Goal: Check status: Check status

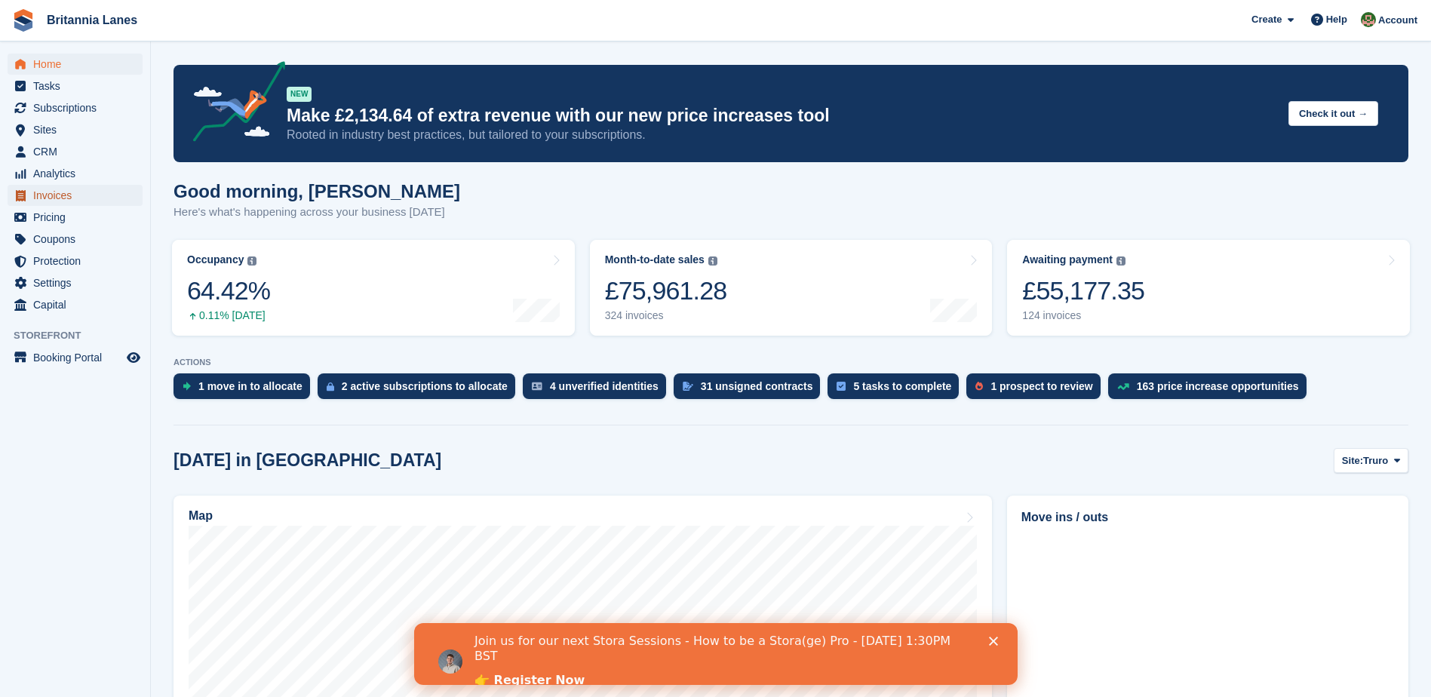
click at [81, 189] on span "Invoices" at bounding box center [78, 195] width 91 height 21
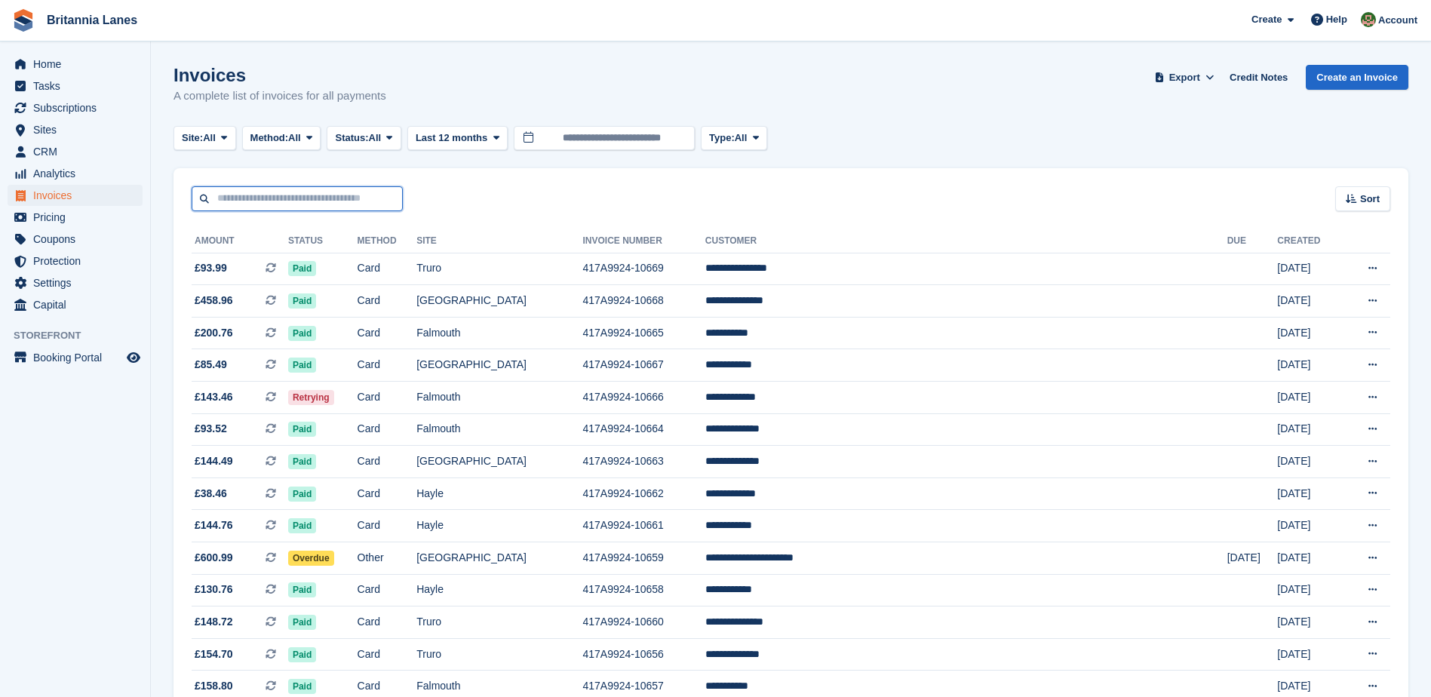
click at [297, 194] on input "text" at bounding box center [297, 198] width 211 height 25
paste input "**********"
type input "**********"
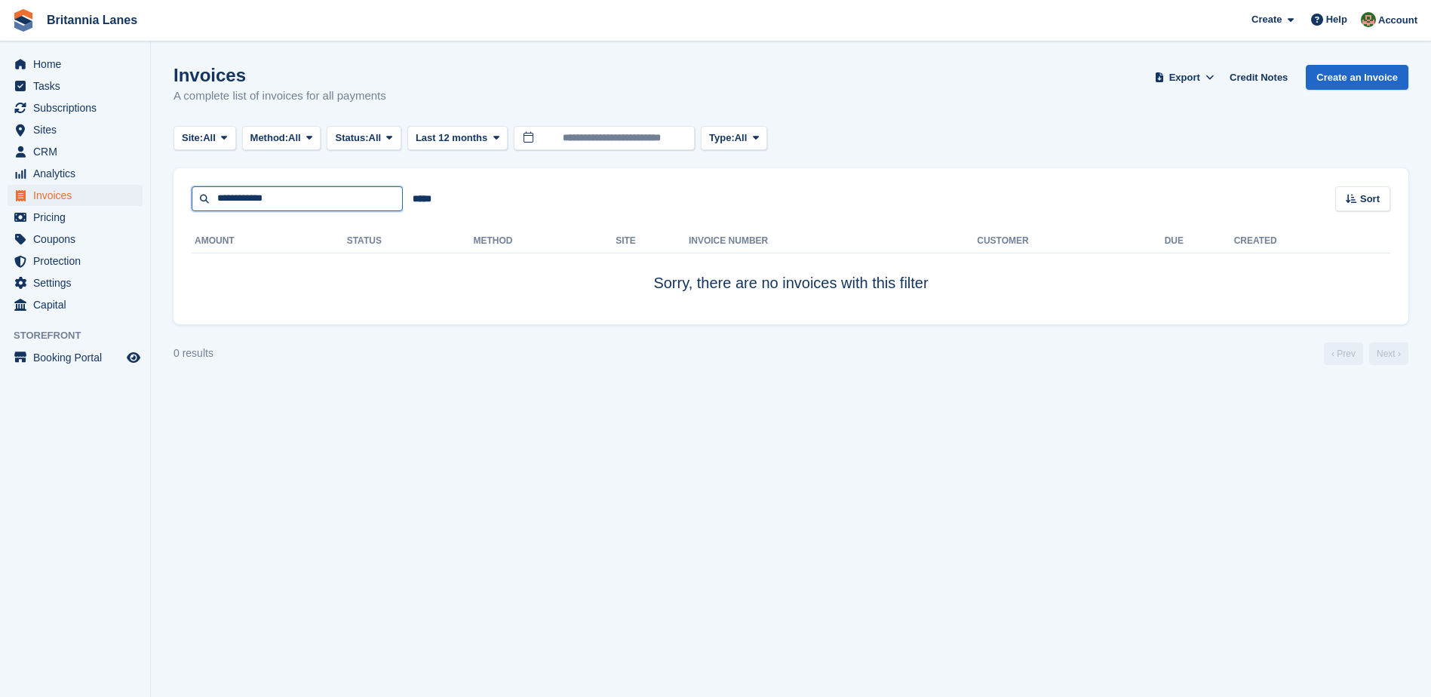
click at [313, 203] on input "**********" at bounding box center [297, 198] width 211 height 25
click at [490, 144] on button "Last 12 months" at bounding box center [457, 138] width 100 height 25
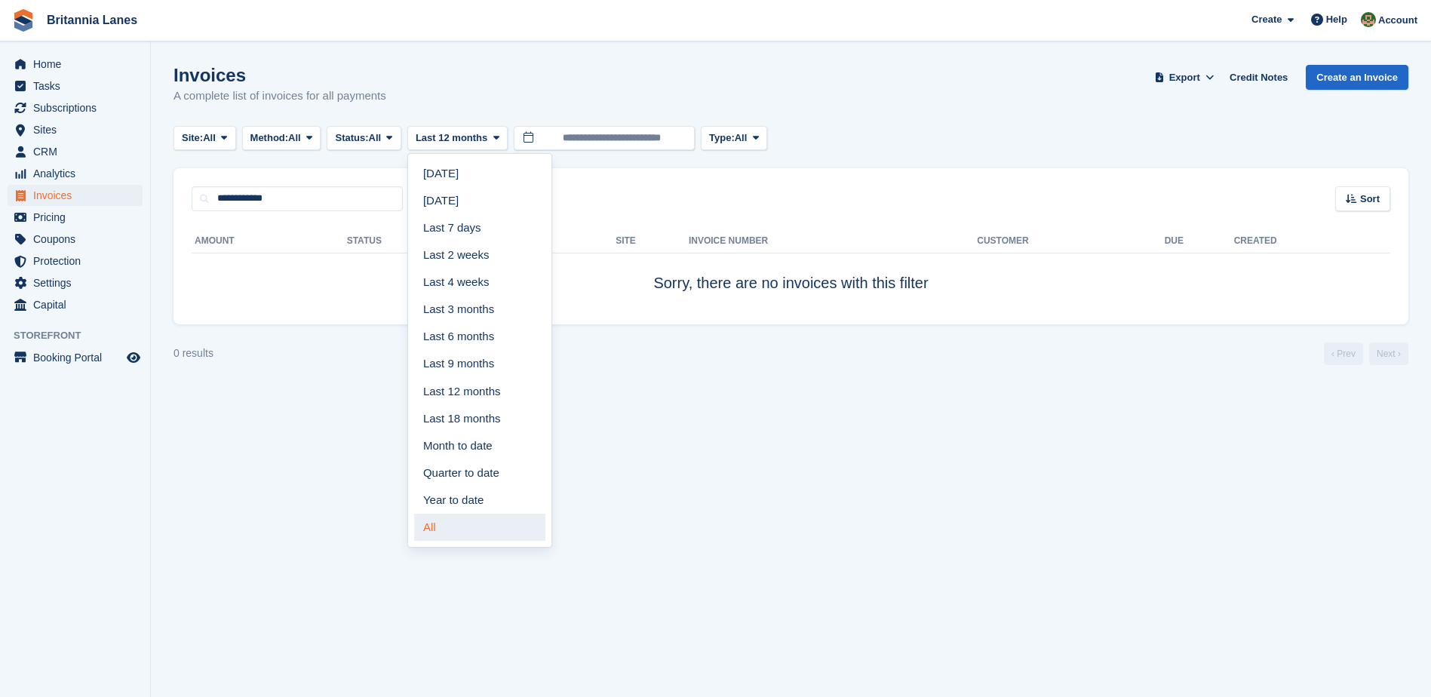
click at [475, 536] on link "All" at bounding box center [479, 527] width 131 height 27
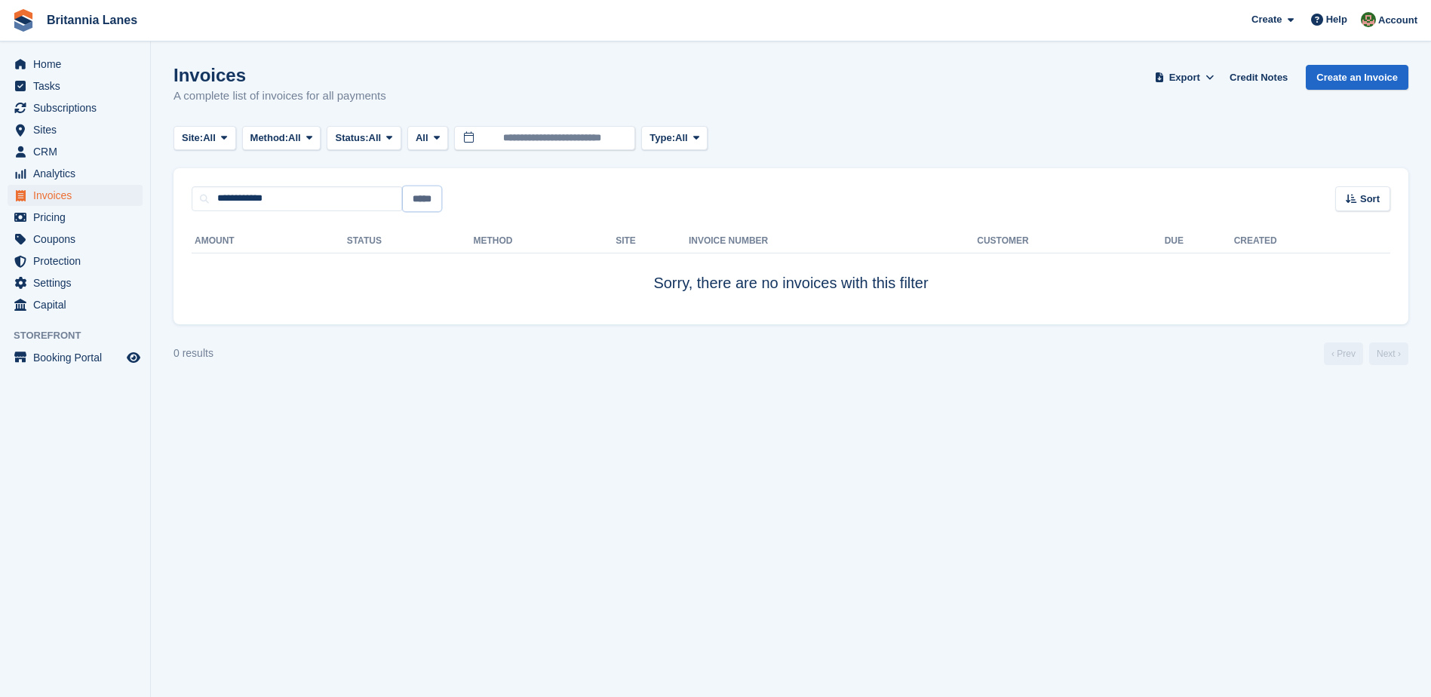
click at [431, 203] on input "*****" at bounding box center [422, 198] width 38 height 25
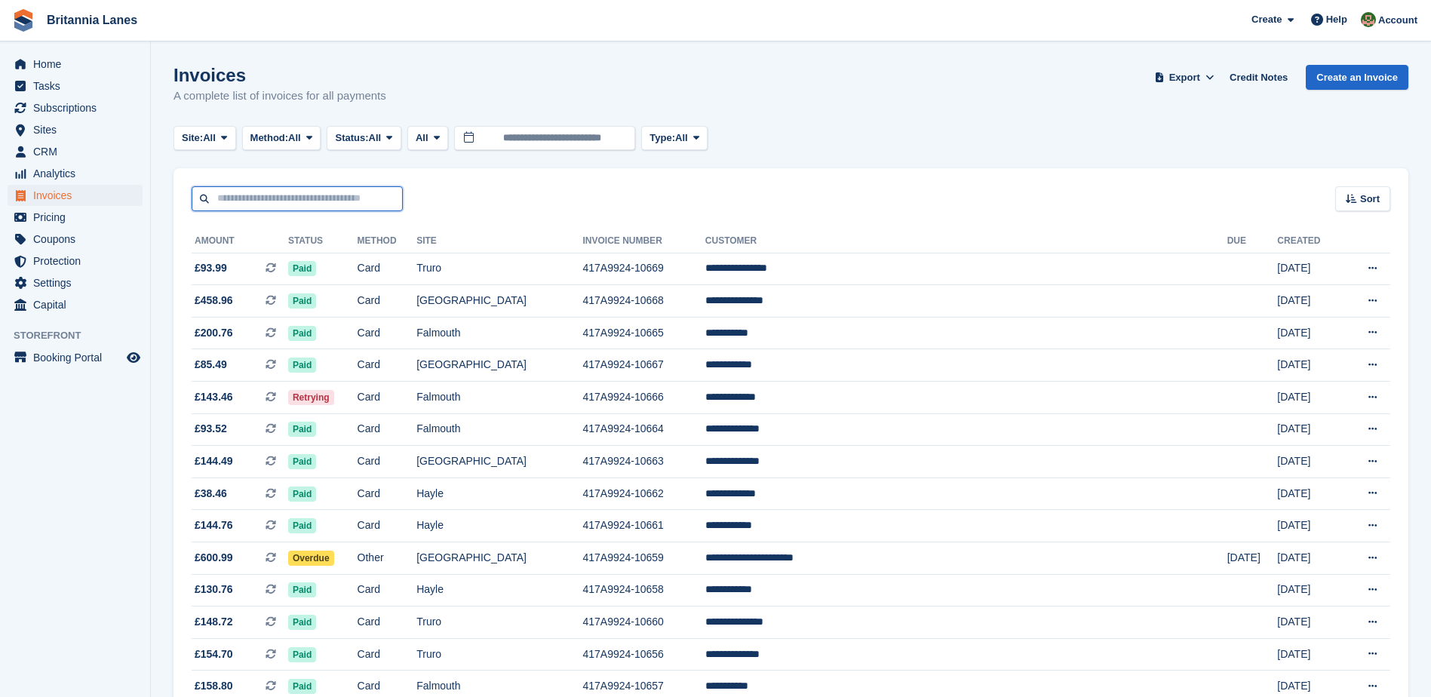
click at [259, 191] on input "text" at bounding box center [297, 198] width 211 height 25
click at [282, 202] on input "text" at bounding box center [297, 198] width 211 height 25
paste input "**********"
type input "**********"
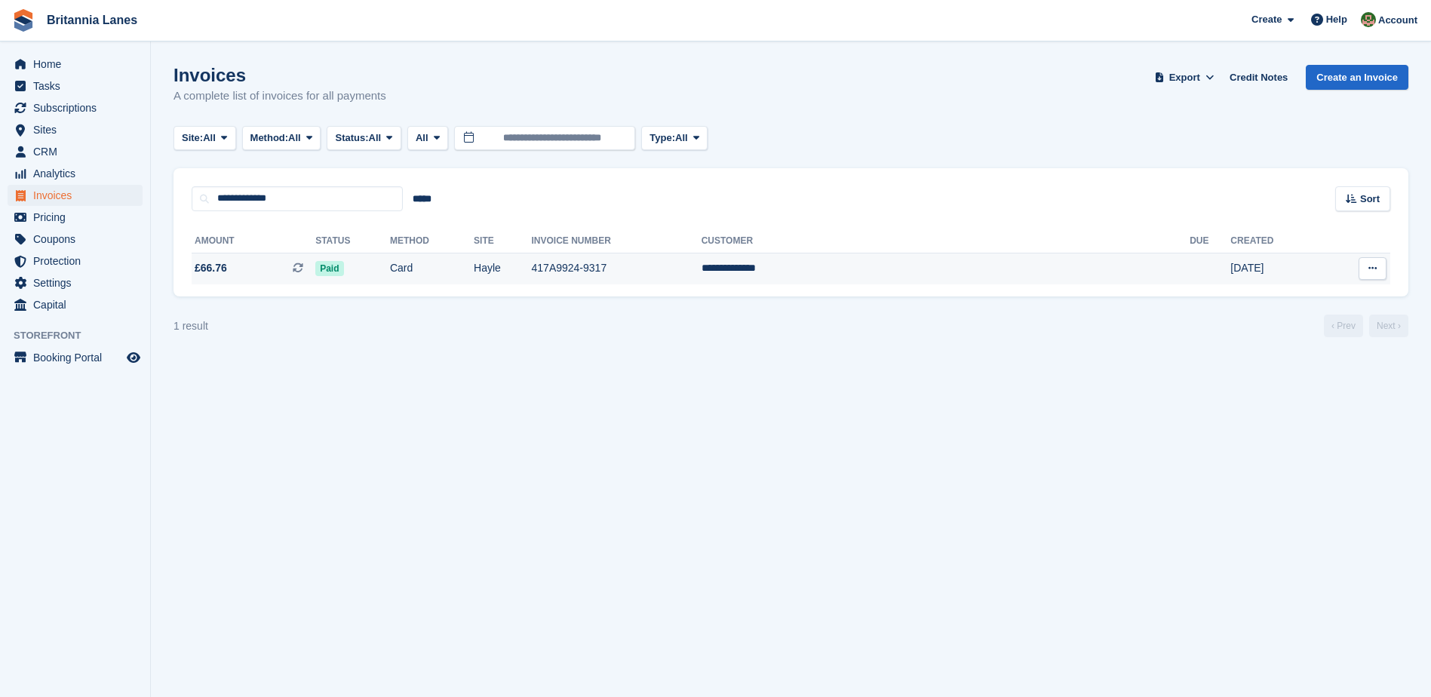
click at [464, 275] on td "Card" at bounding box center [432, 269] width 84 height 32
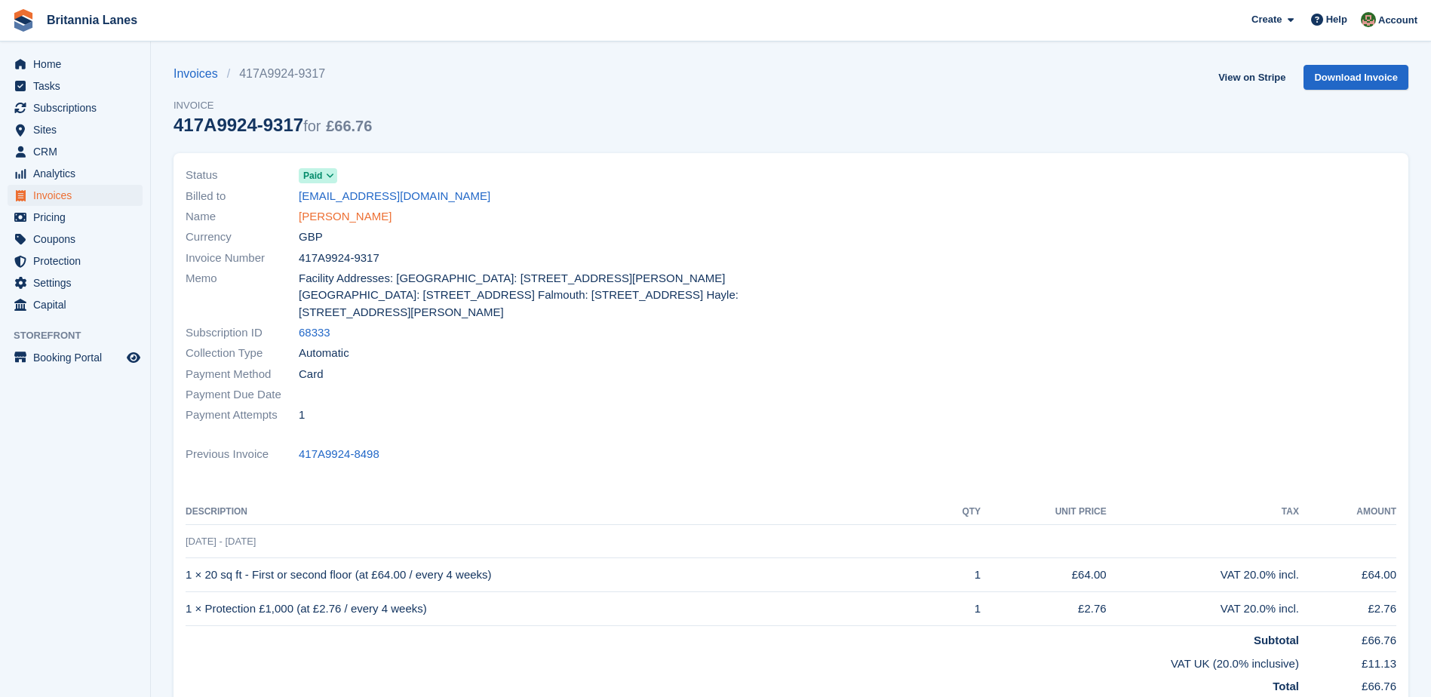
click at [323, 219] on link "Sinead Osborne" at bounding box center [345, 216] width 93 height 17
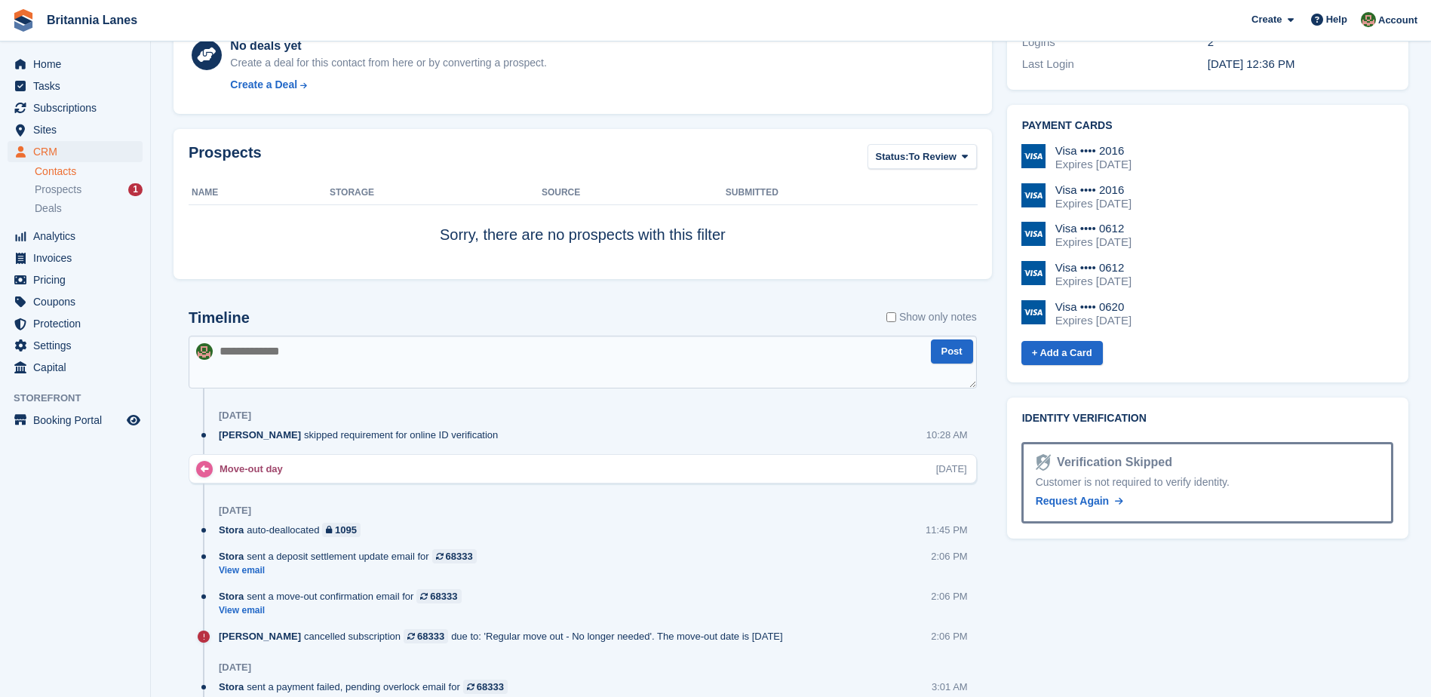
scroll to position [679, 0]
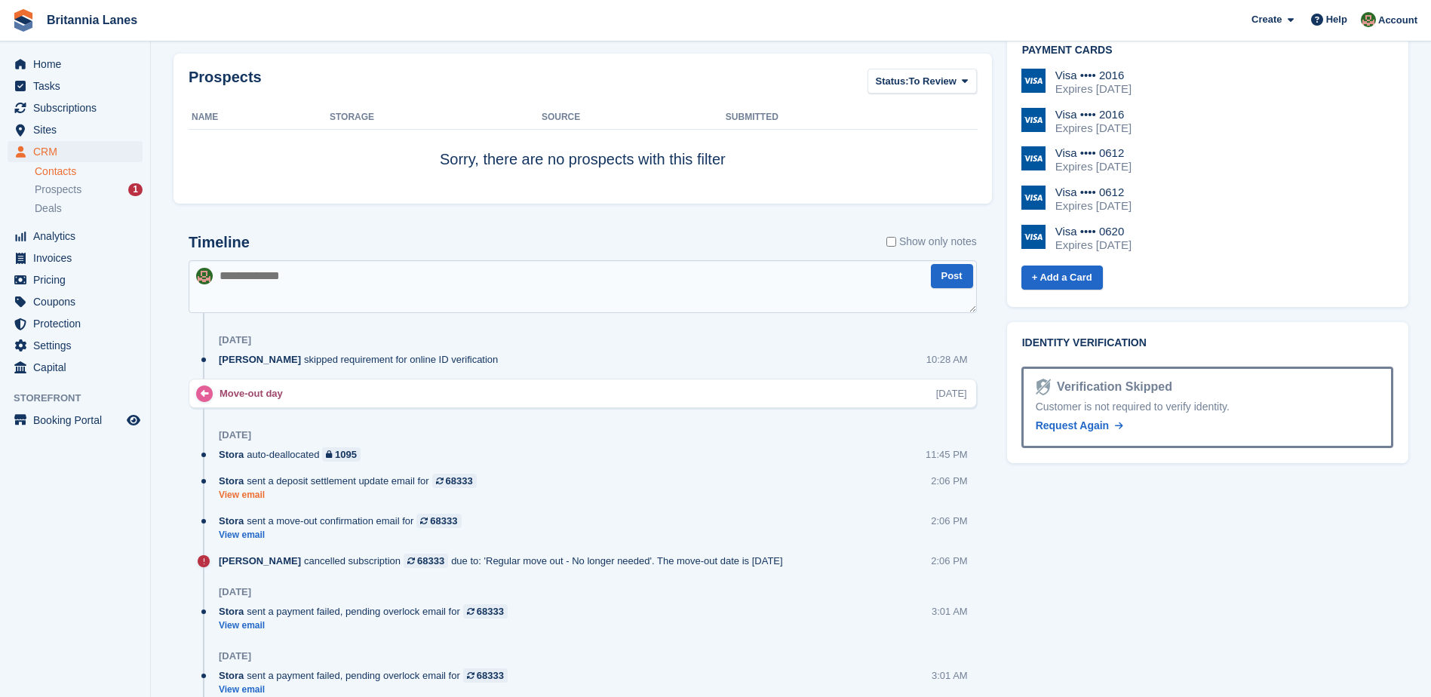
click at [252, 497] on link "View email" at bounding box center [352, 495] width 266 height 13
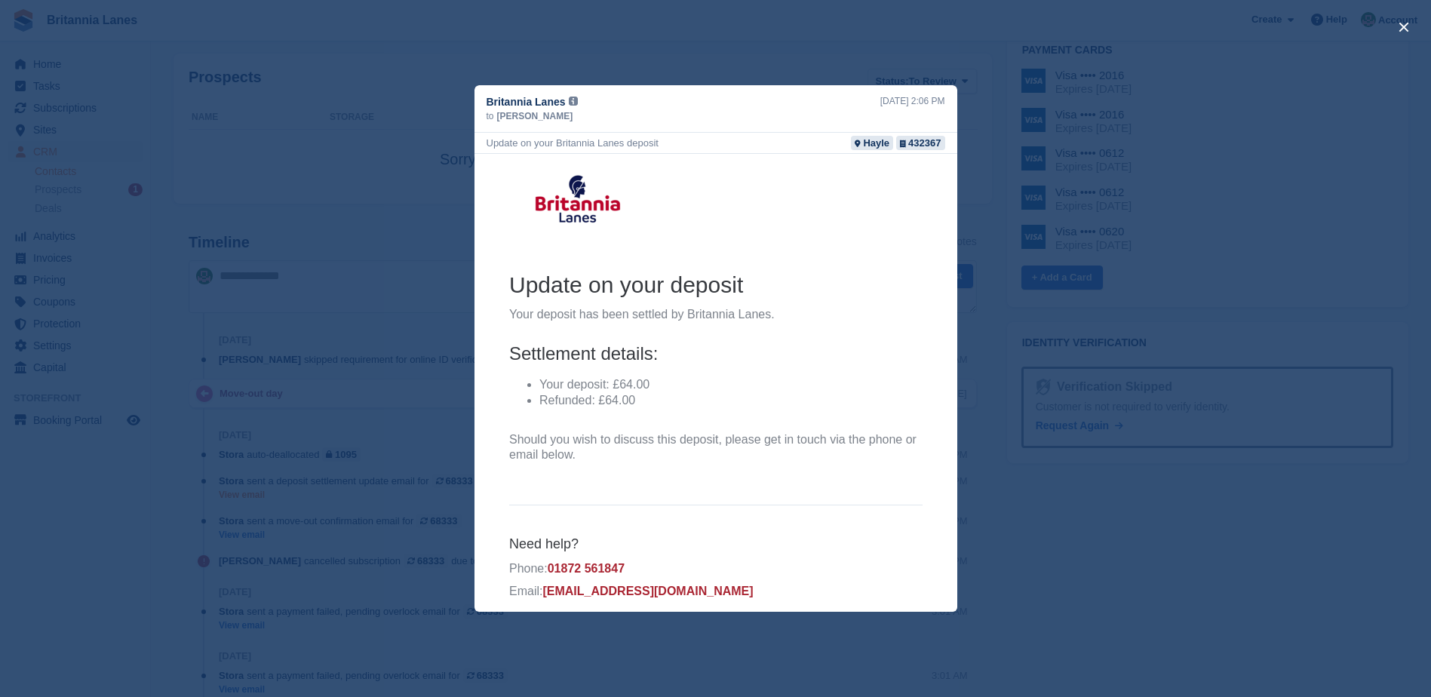
scroll to position [0, 0]
click at [1403, 26] on button "close" at bounding box center [1404, 27] width 24 height 24
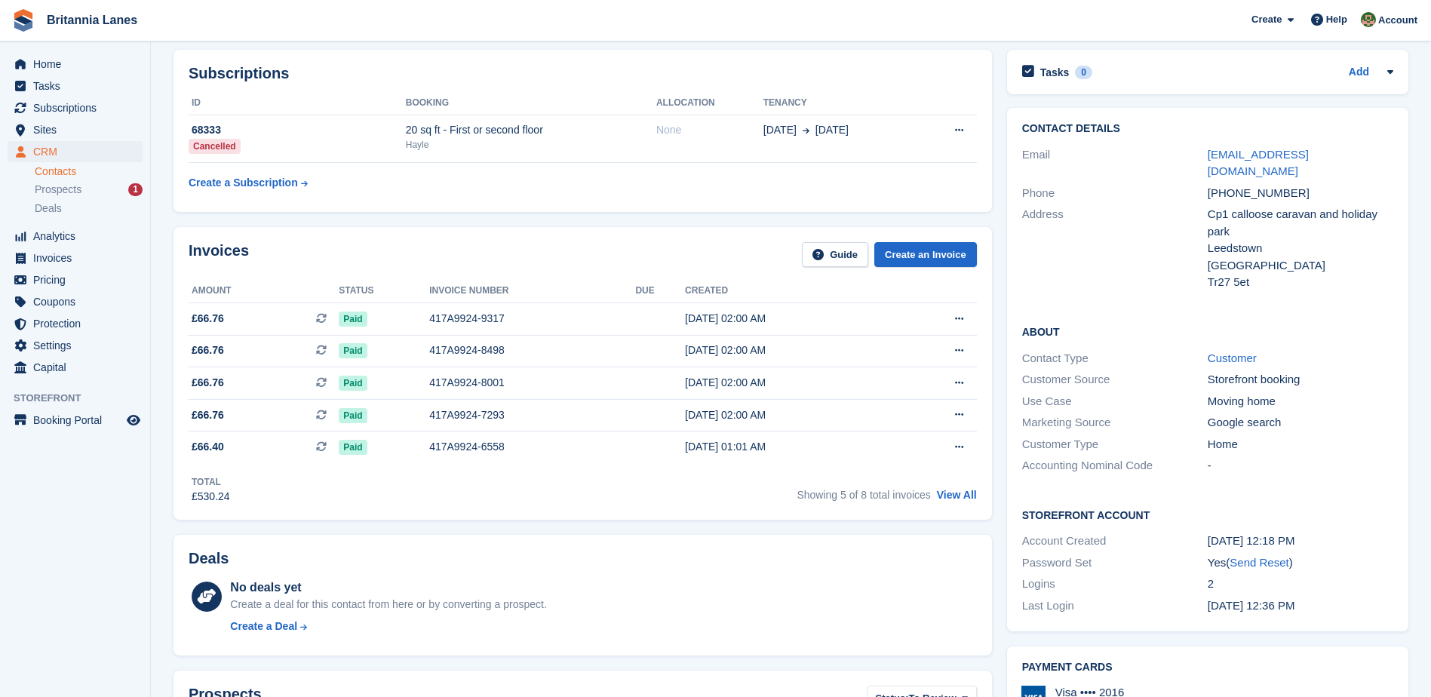
scroll to position [54, 0]
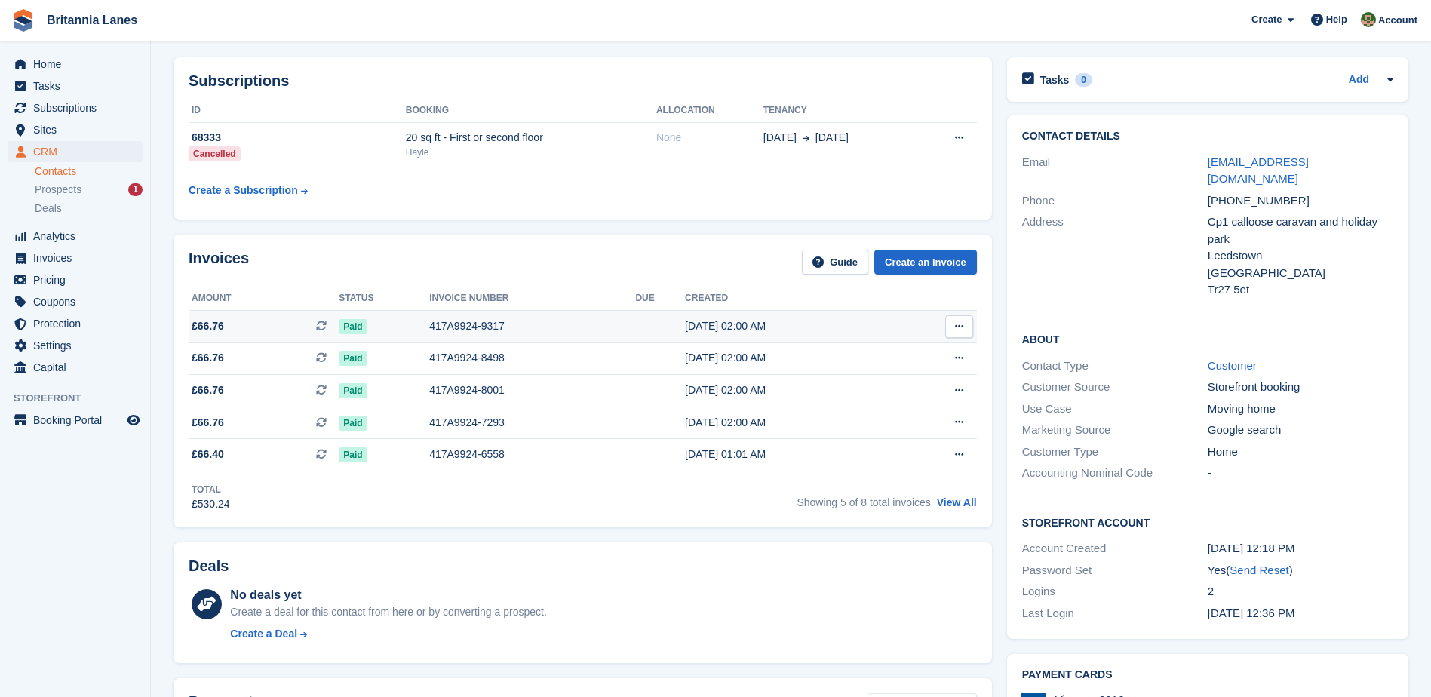
click at [950, 327] on button at bounding box center [959, 326] width 28 height 23
click at [580, 229] on div "Invoices Guide Create an Invoice Amount Status Invoice number Due Created £66.7…" at bounding box center [583, 381] width 834 height 308
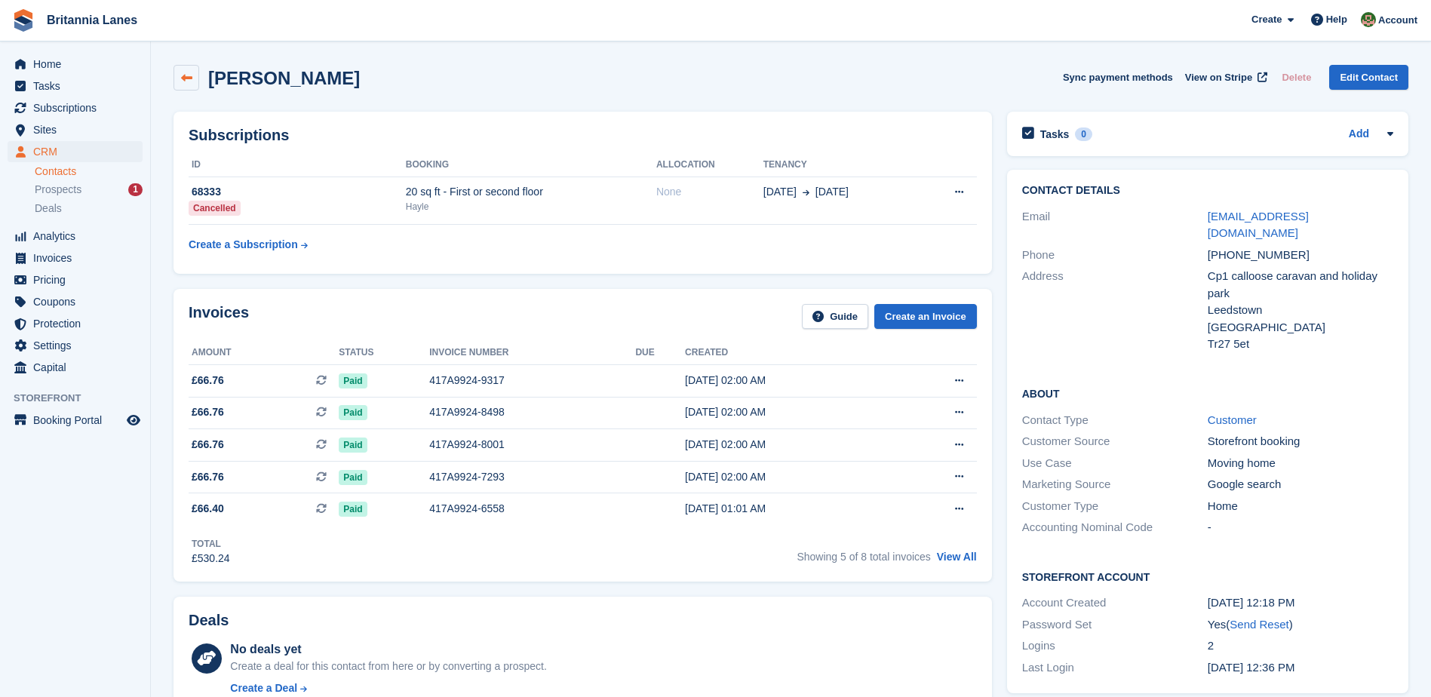
click at [191, 75] on icon at bounding box center [186, 77] width 11 height 11
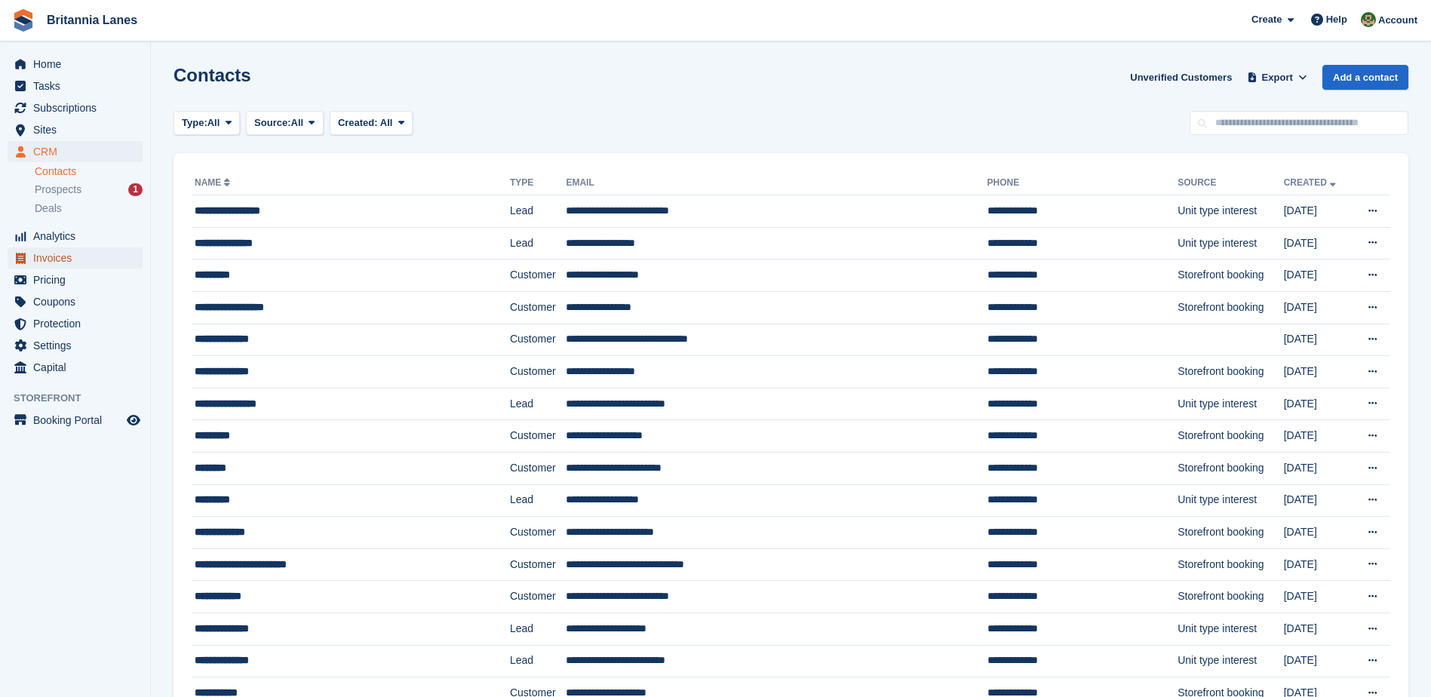
click at [78, 247] on span "Invoices" at bounding box center [78, 257] width 91 height 21
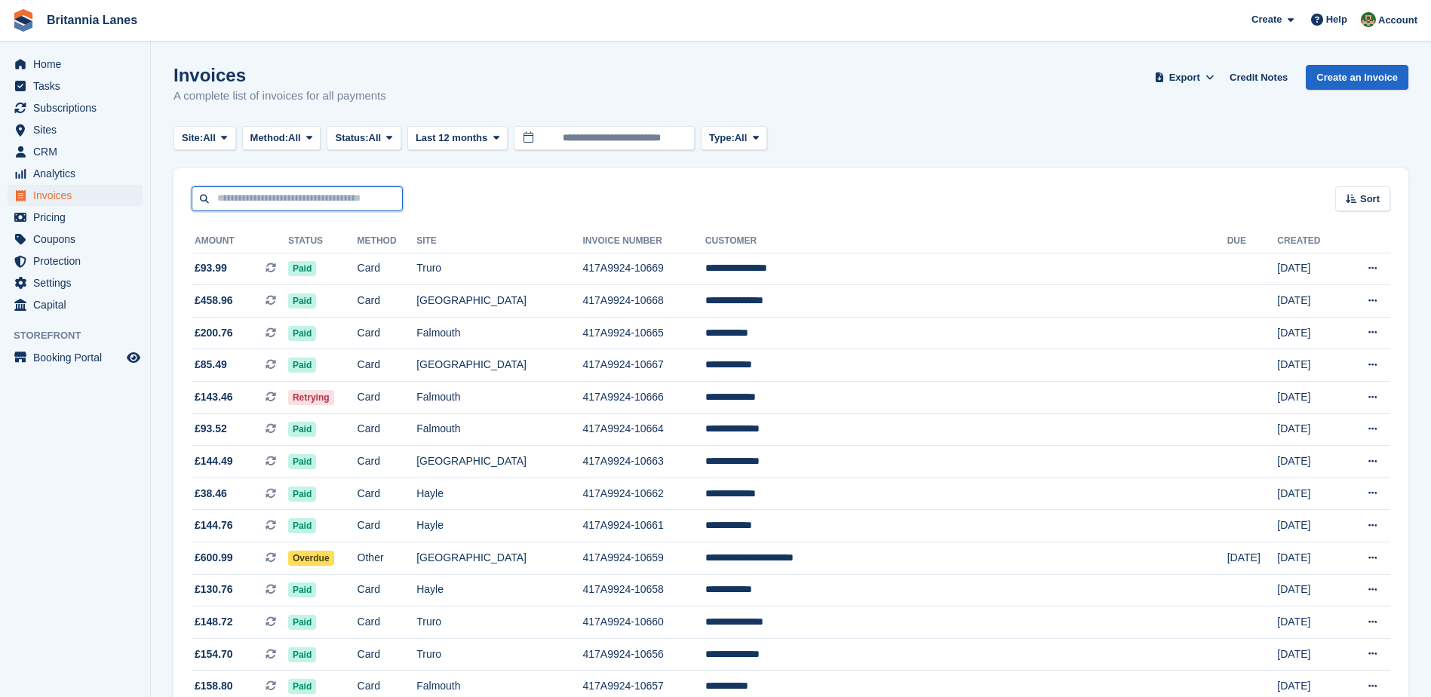
click at [260, 197] on input "text" at bounding box center [297, 198] width 211 height 25
paste input "**********"
type input "**********"
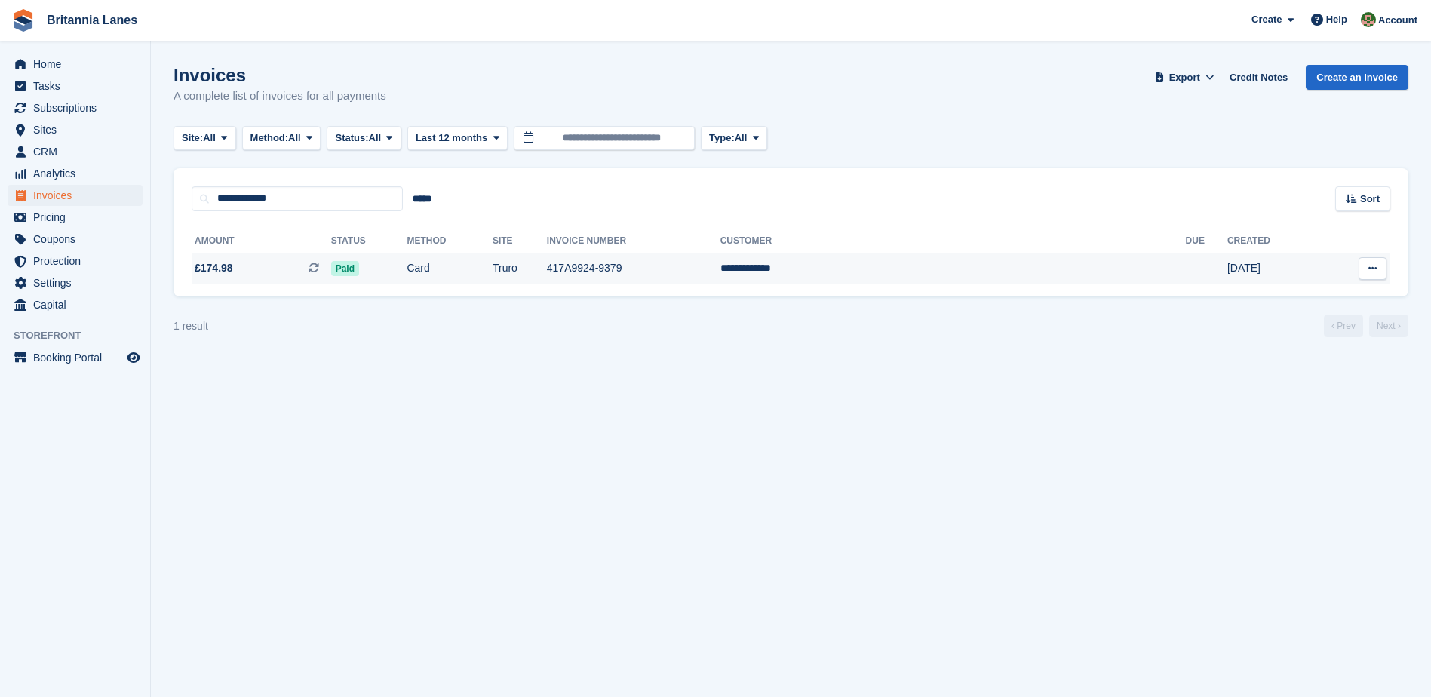
click at [492, 258] on td "Card" at bounding box center [449, 269] width 85 height 32
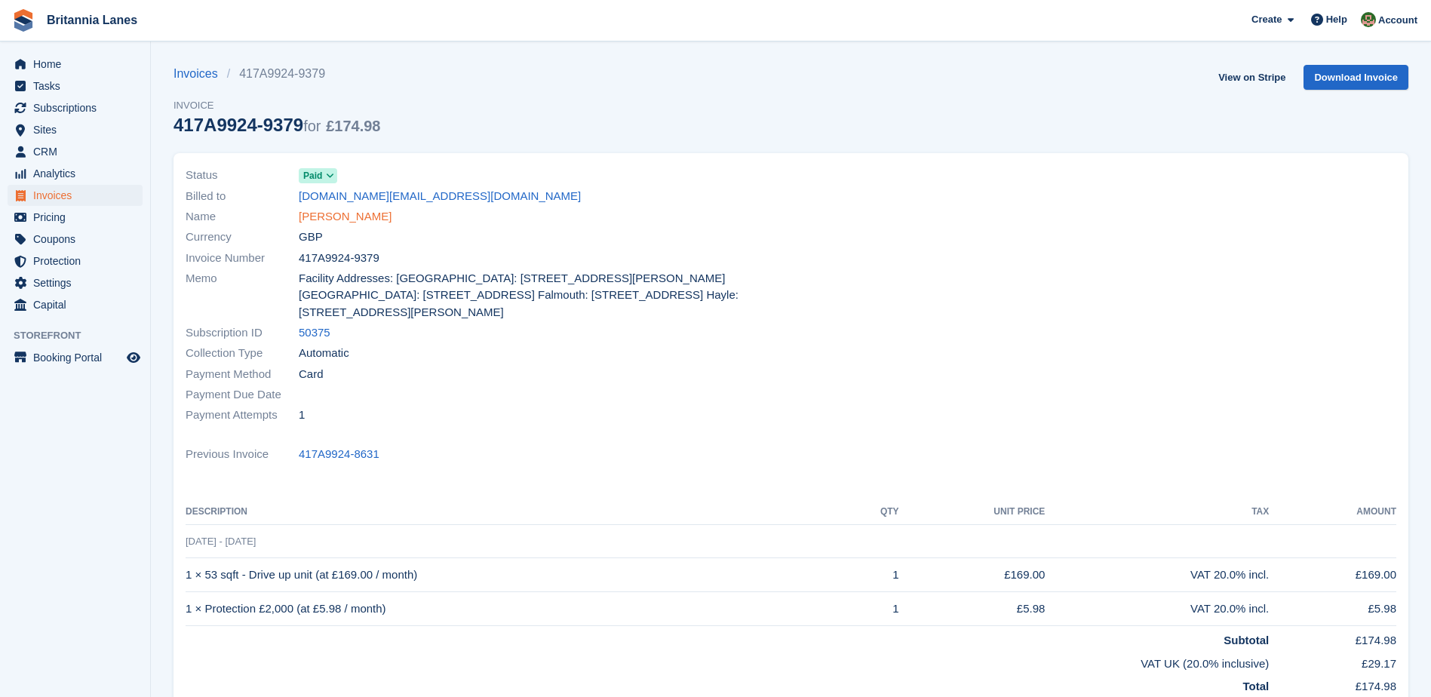
click at [352, 220] on link "[PERSON_NAME]" at bounding box center [345, 216] width 93 height 17
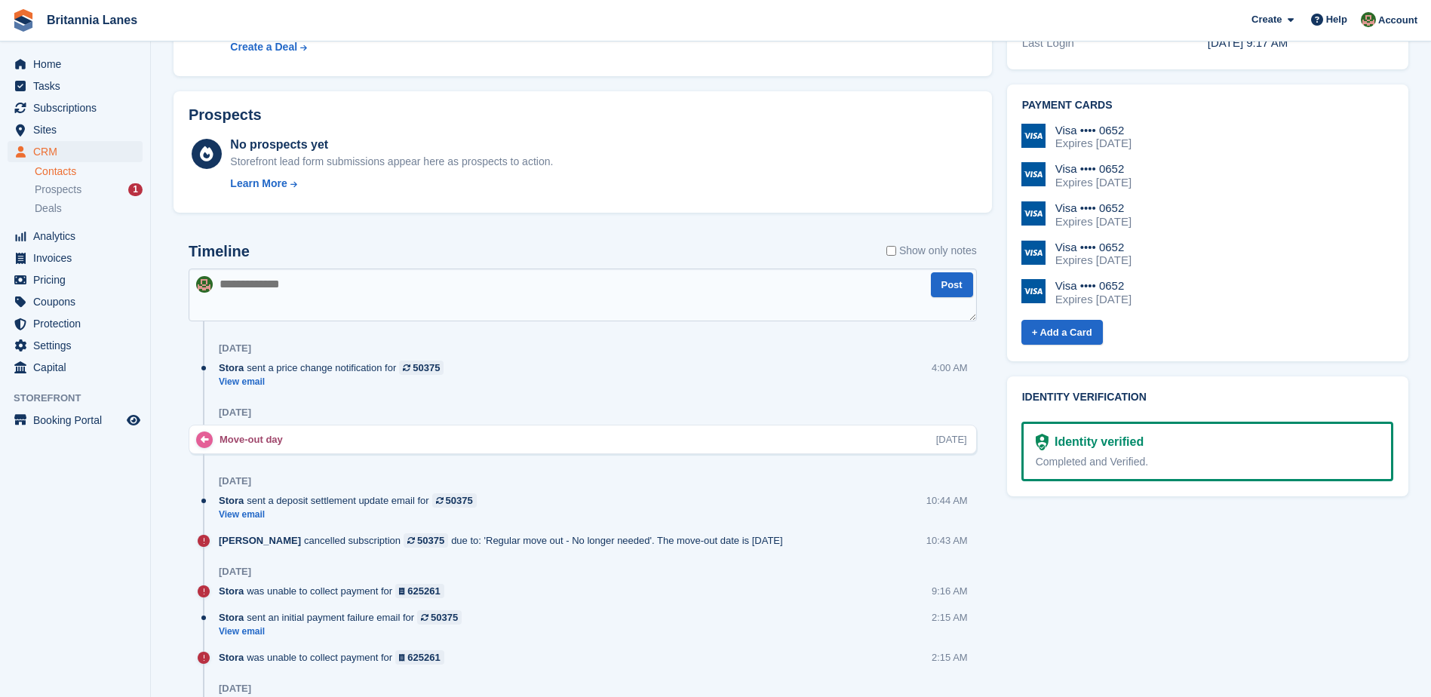
scroll to position [679, 0]
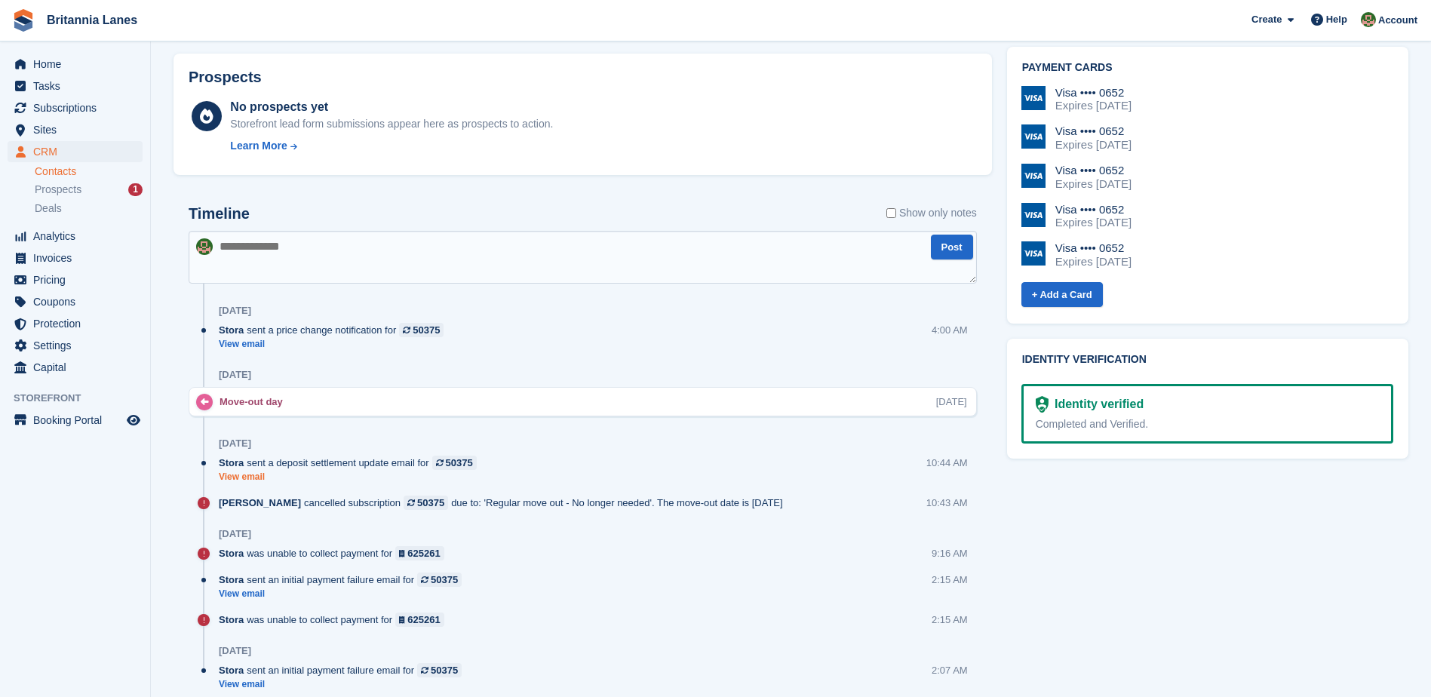
click at [249, 478] on link "View email" at bounding box center [352, 477] width 266 height 13
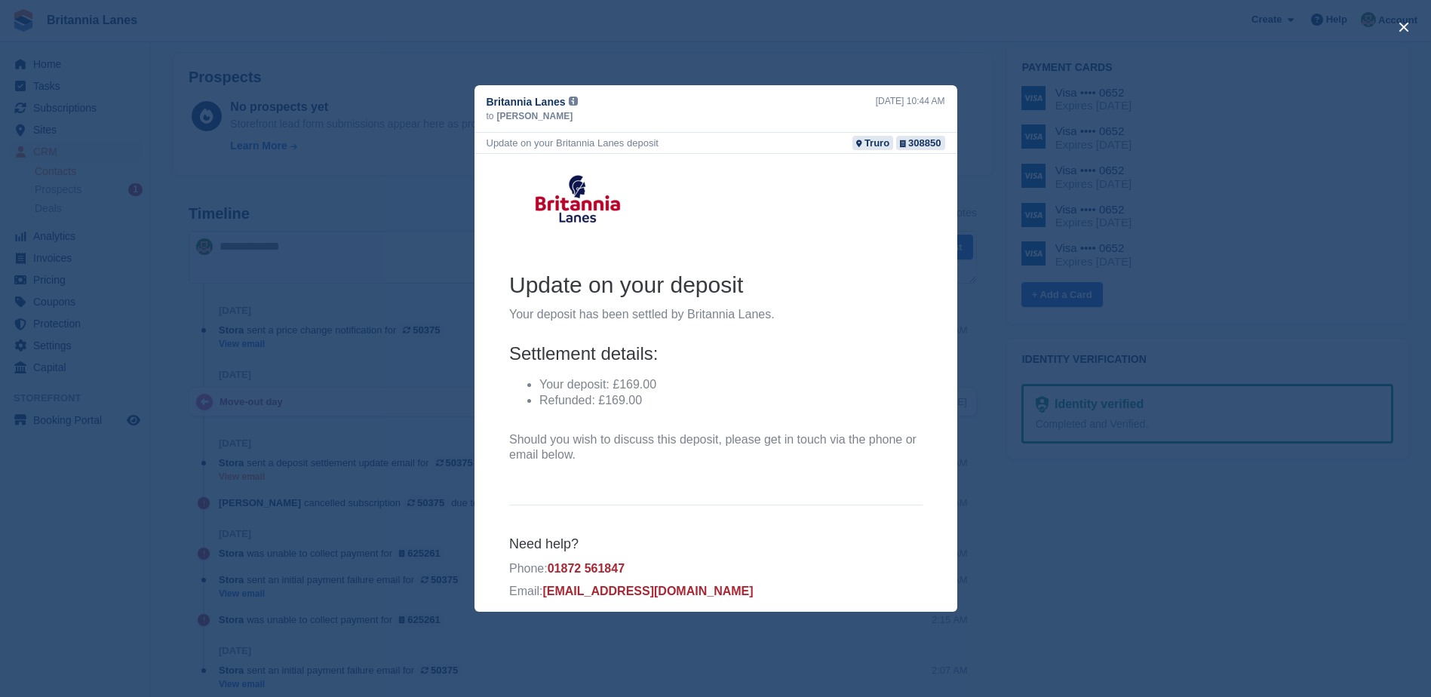
scroll to position [0, 0]
click at [623, 45] on div "close" at bounding box center [715, 348] width 1431 height 697
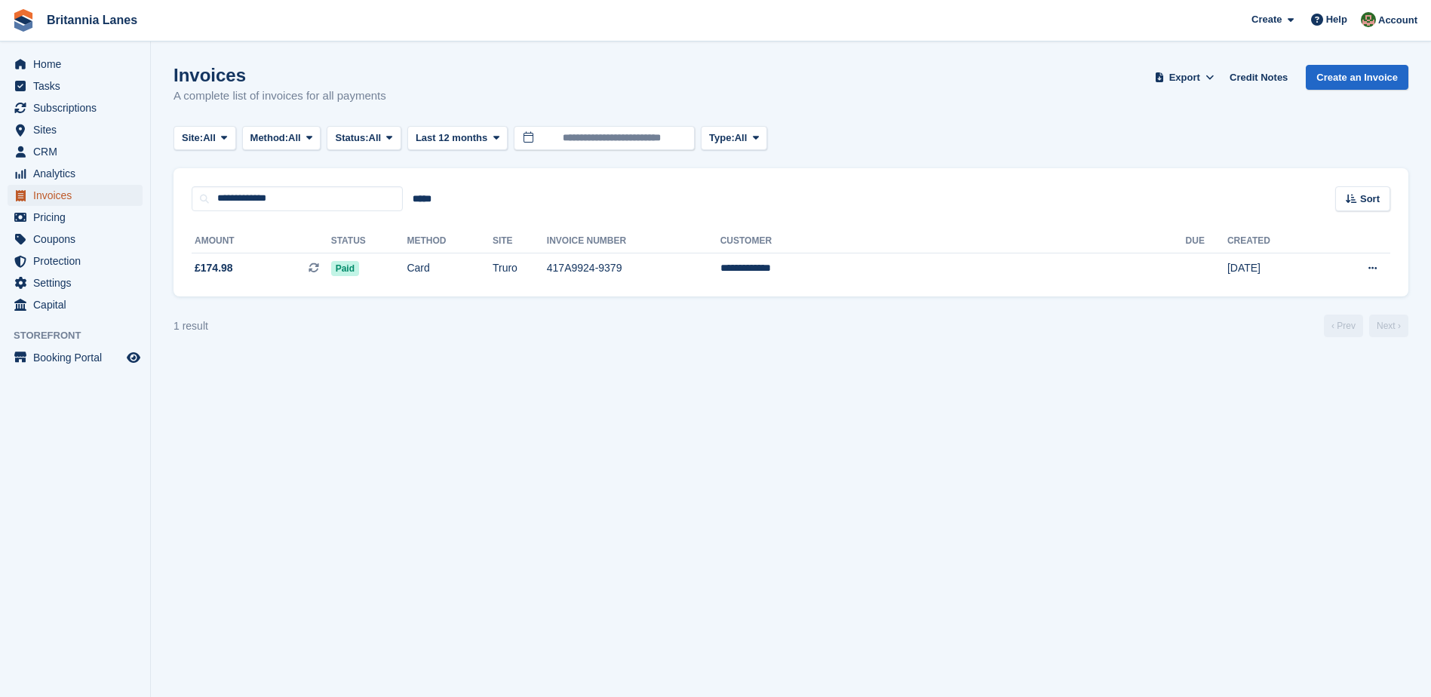
click at [87, 198] on span "Invoices" at bounding box center [78, 195] width 91 height 21
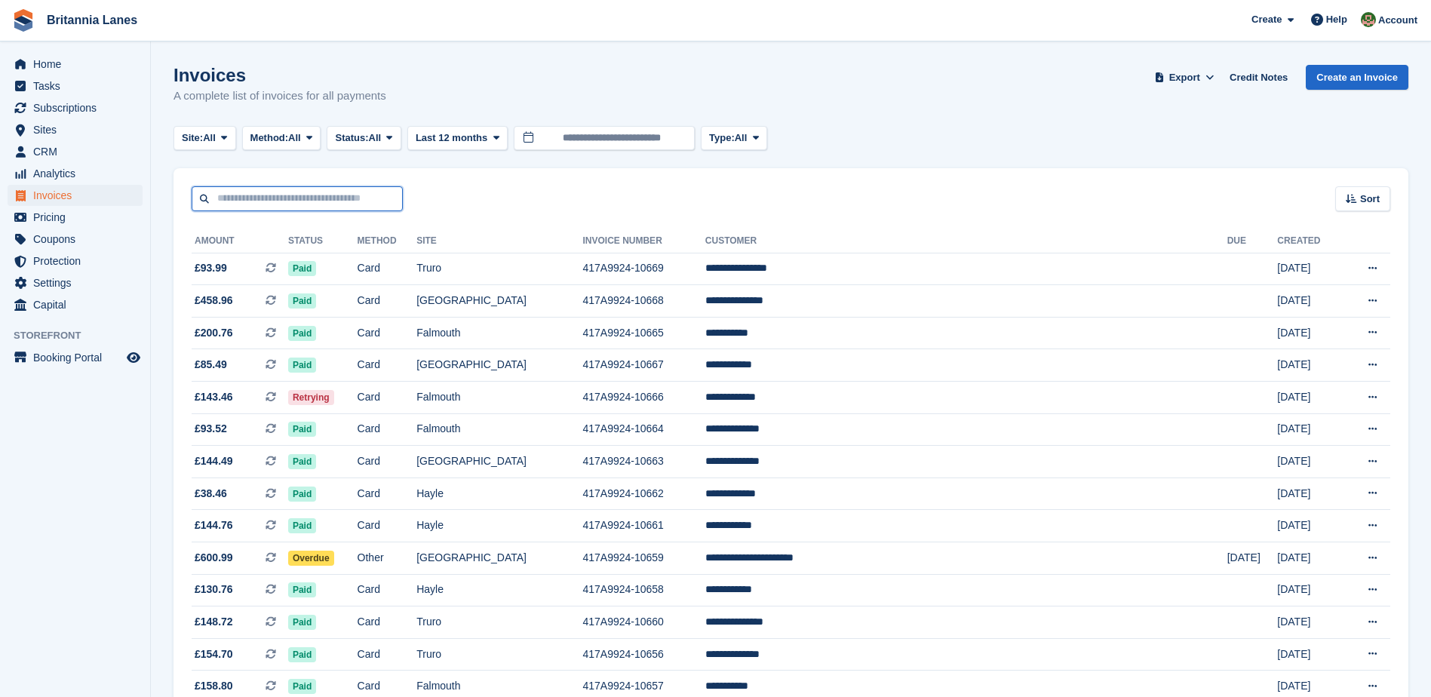
click at [340, 198] on input "text" at bounding box center [297, 198] width 211 height 25
paste input "**********"
type input "**********"
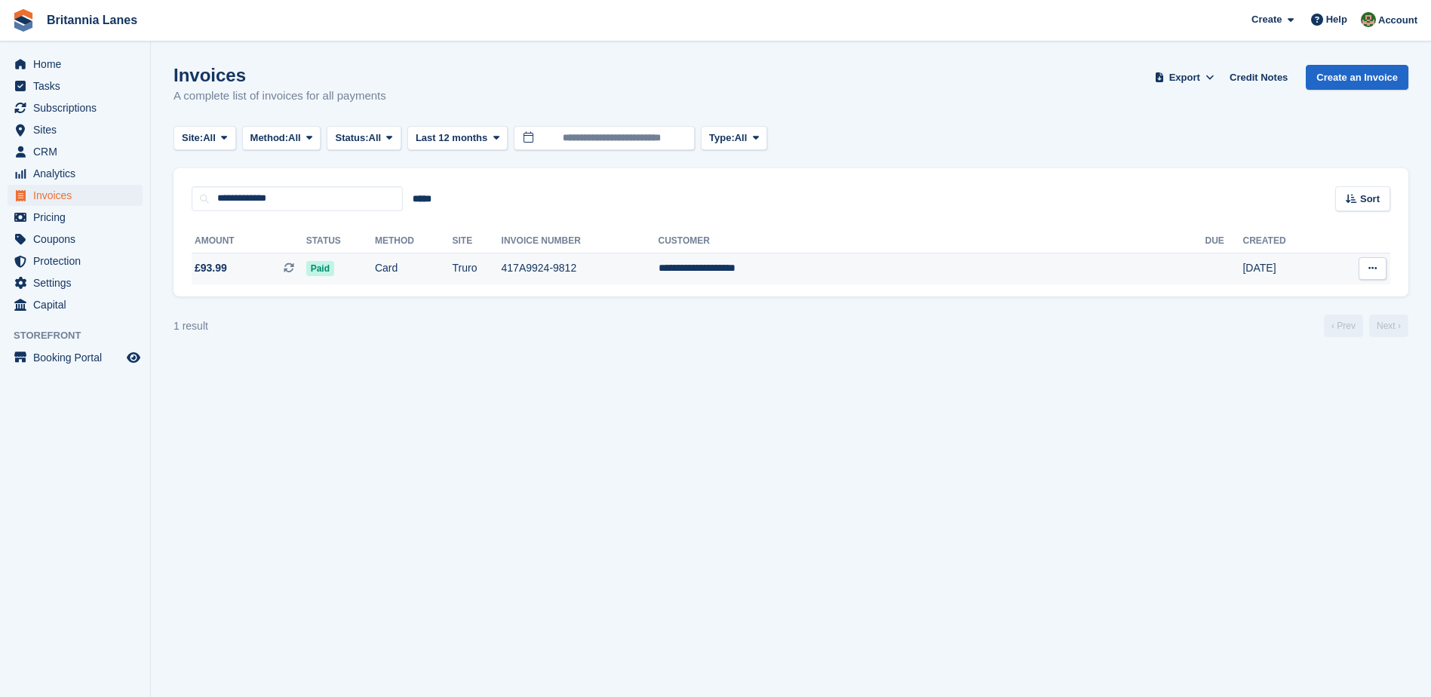
click at [453, 269] on td "Card" at bounding box center [414, 269] width 78 height 32
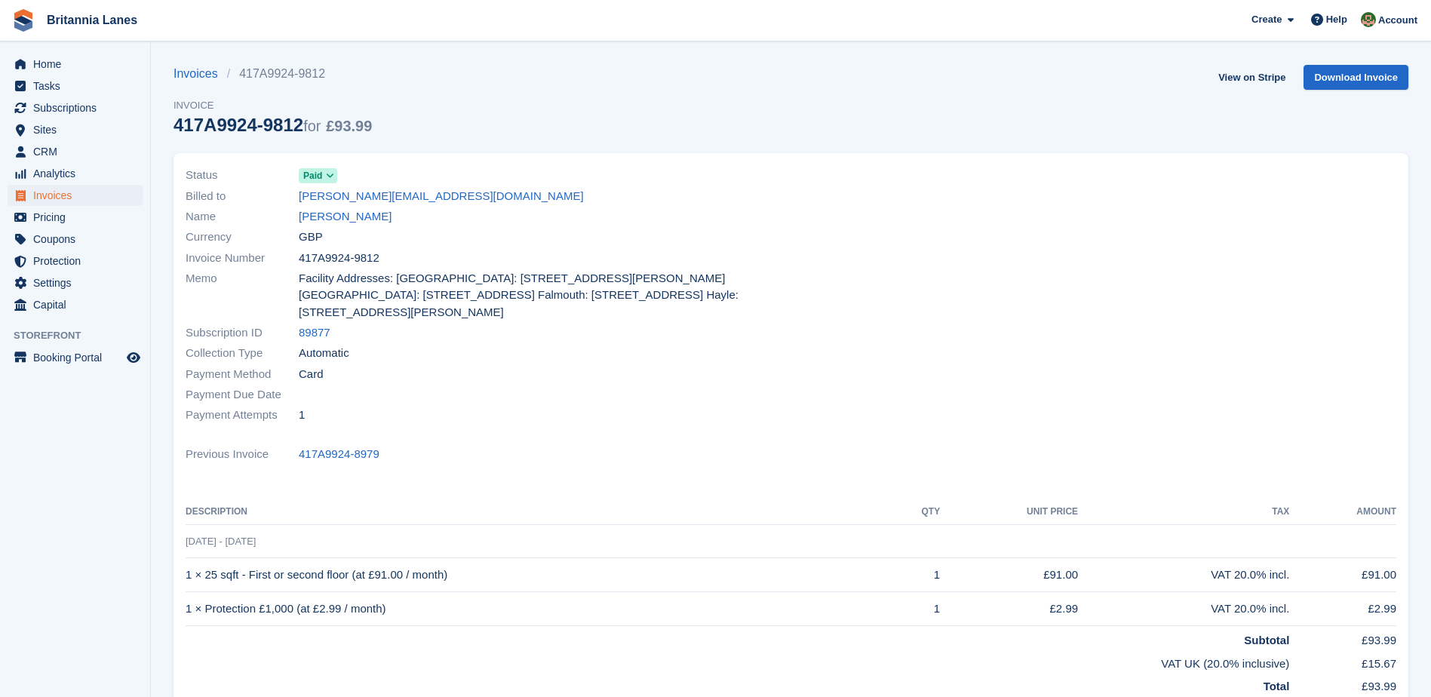
click at [347, 205] on div "Billed to [PERSON_NAME][EMAIL_ADDRESS][DOMAIN_NAME]" at bounding box center [484, 196] width 597 height 20
click at [350, 217] on link "Edward Peter Merrill" at bounding box center [345, 216] width 93 height 17
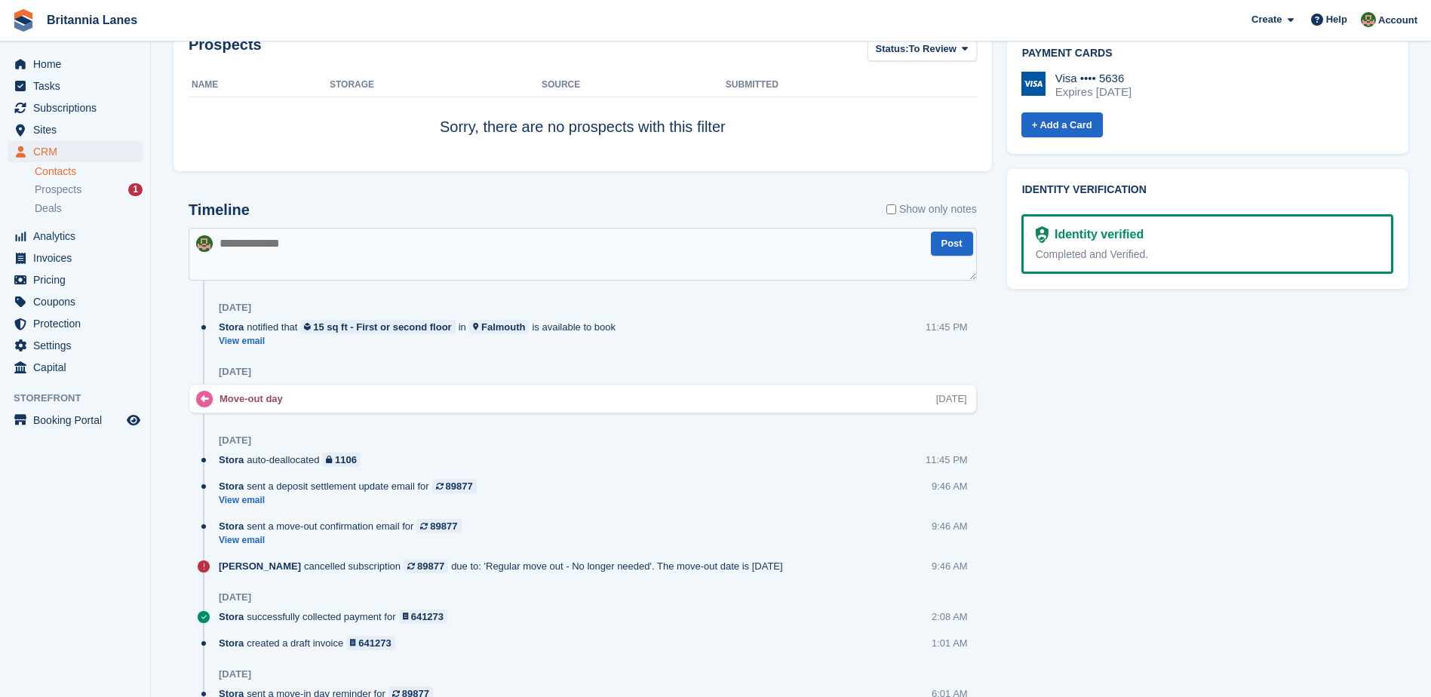
scroll to position [679, 0]
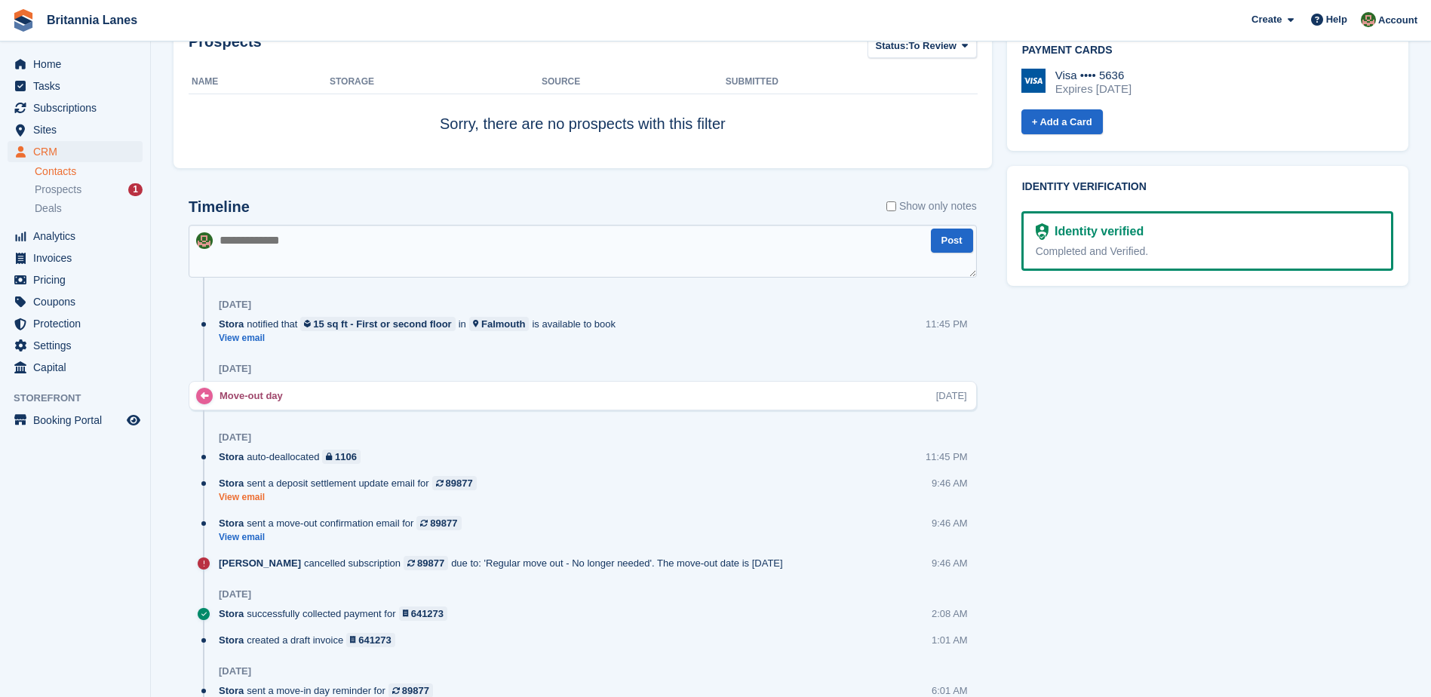
click at [248, 498] on link "View email" at bounding box center [352, 497] width 266 height 13
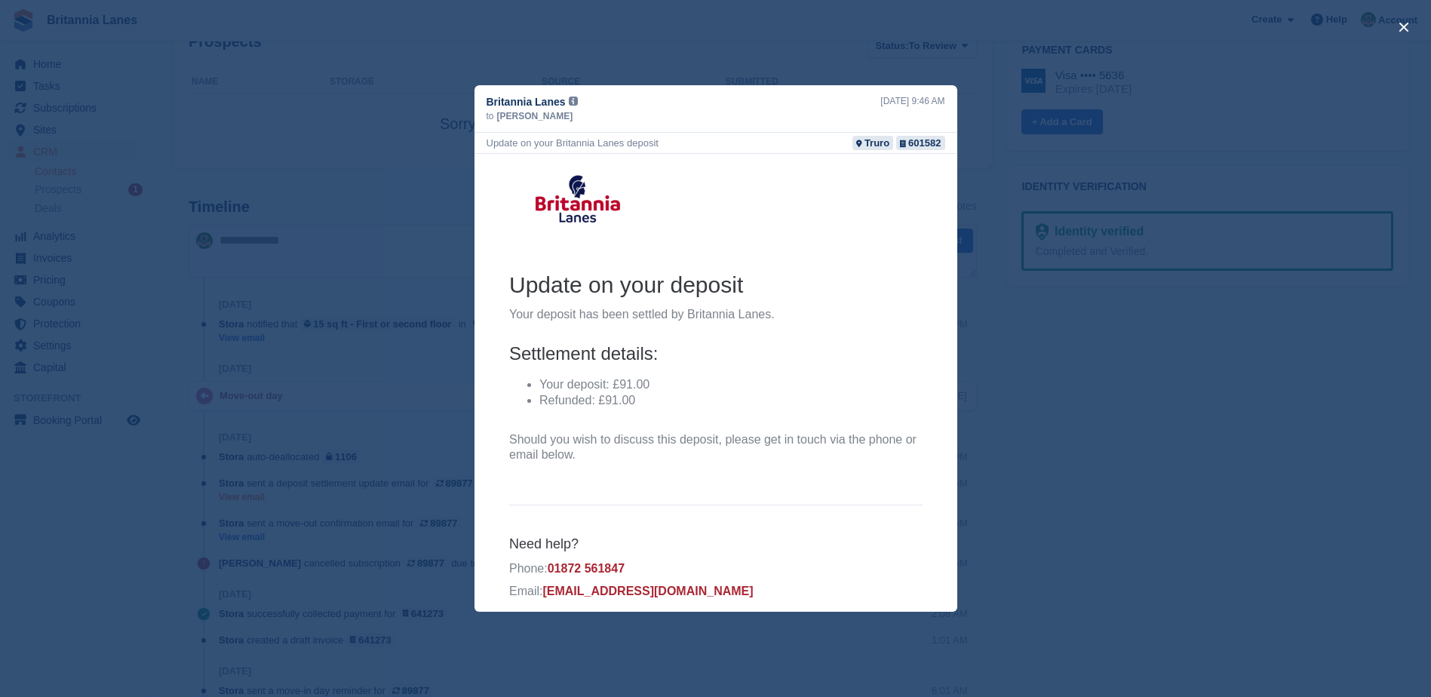
scroll to position [0, 0]
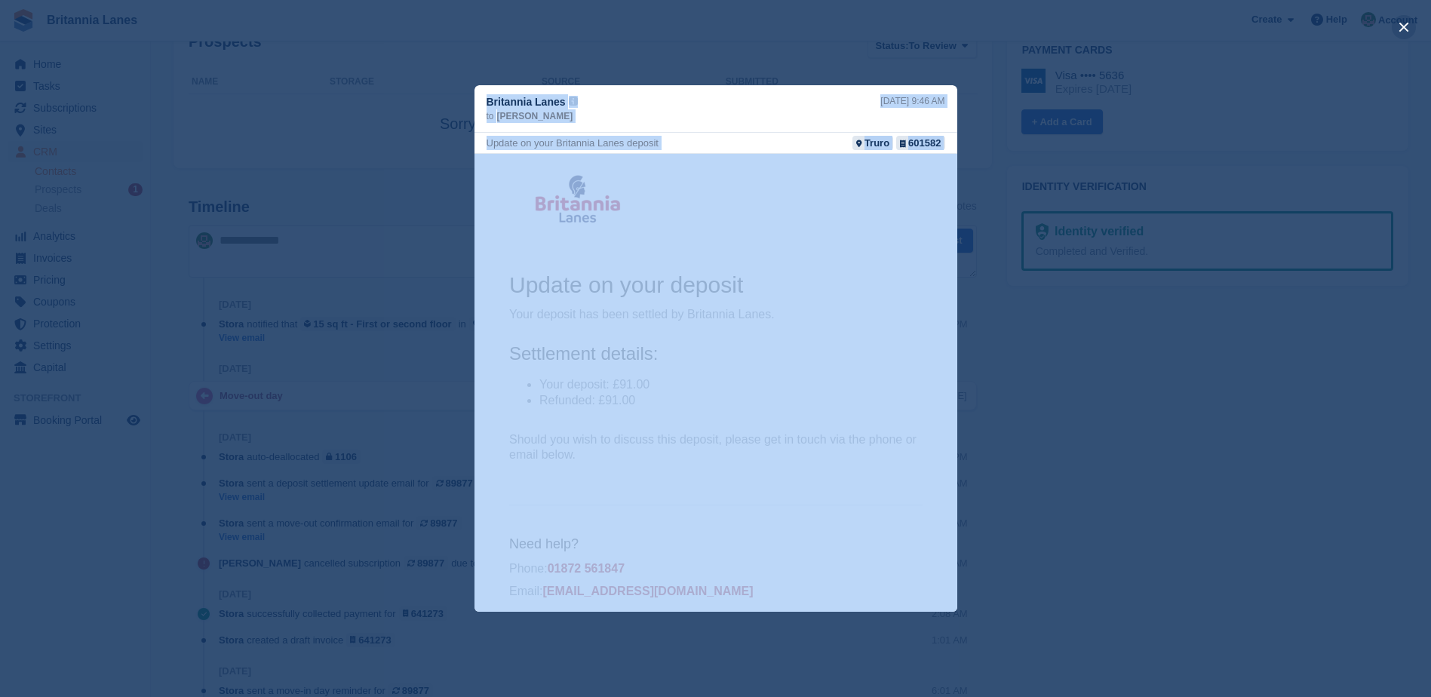
click at [1393, 23] on div "Britannia Lanes from: Britannia Lanes <no_reply@lanesselfstorage.co.uk> to: Edw…" at bounding box center [715, 348] width 1431 height 697
click at [1399, 28] on button "close" at bounding box center [1404, 27] width 24 height 24
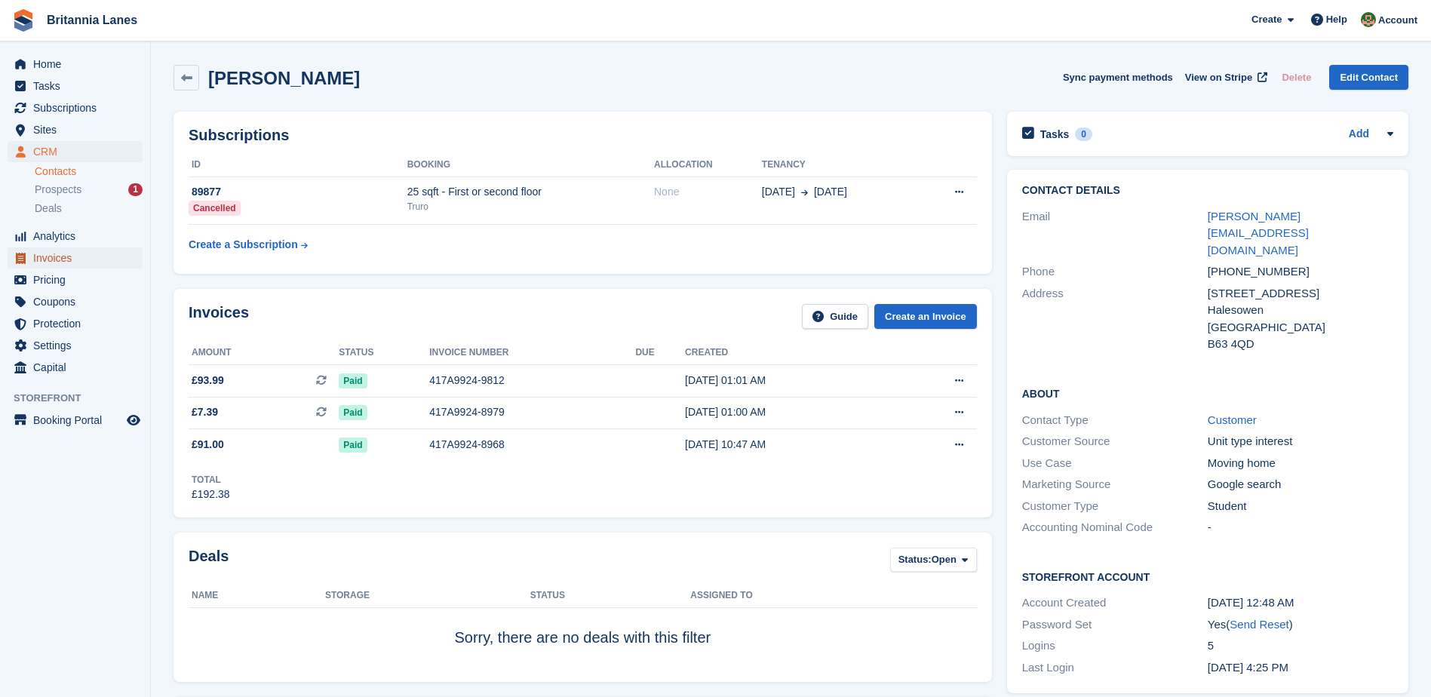
click at [75, 260] on span "Invoices" at bounding box center [78, 257] width 91 height 21
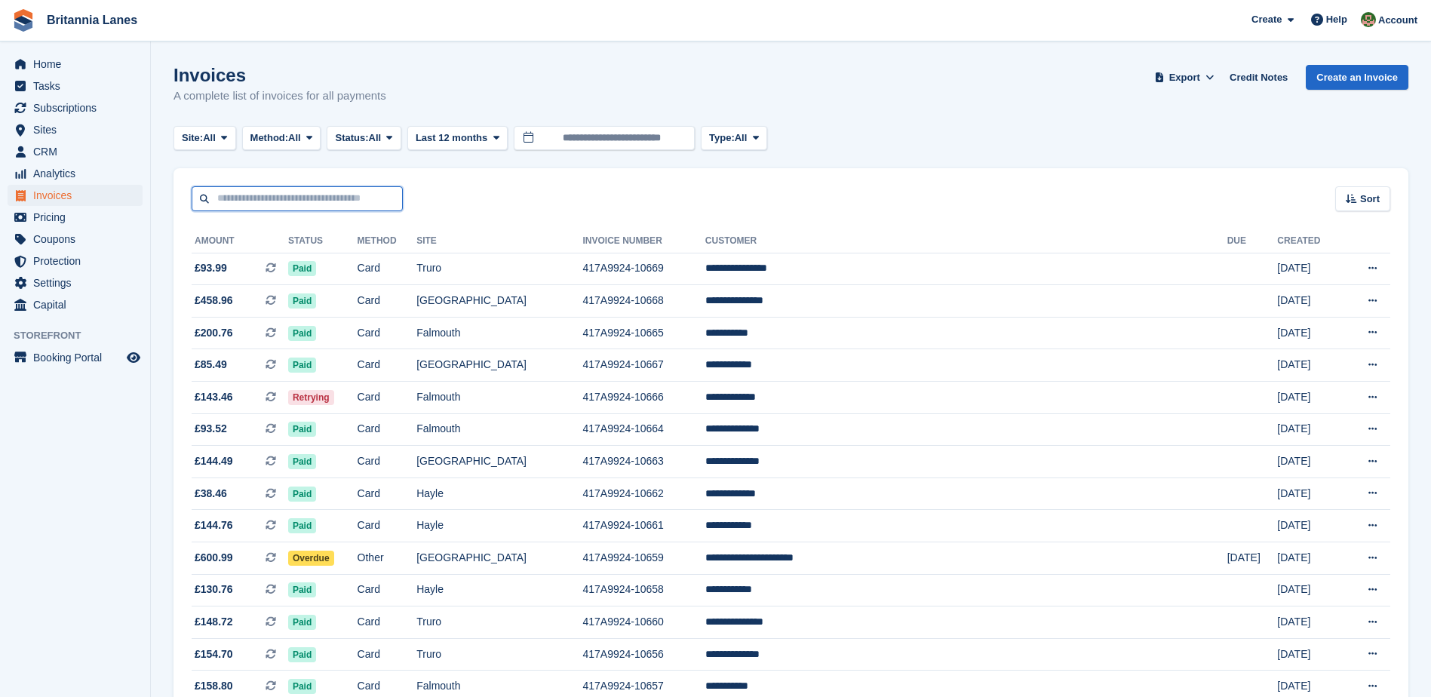
click at [241, 207] on input "text" at bounding box center [297, 198] width 211 height 25
click at [246, 196] on input "text" at bounding box center [297, 198] width 211 height 25
paste input "**********"
type input "**********"
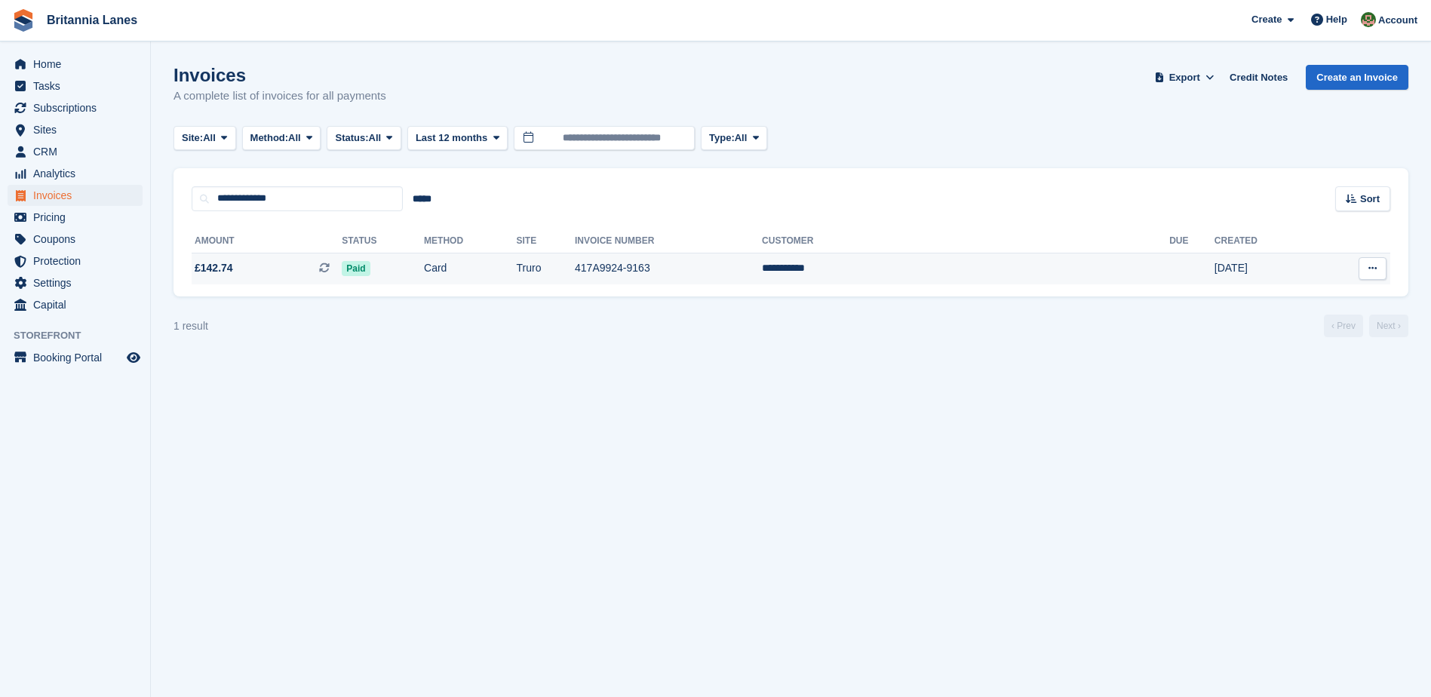
click at [342, 266] on span "£142.74 This is a recurring subscription invoice." at bounding box center [267, 268] width 150 height 16
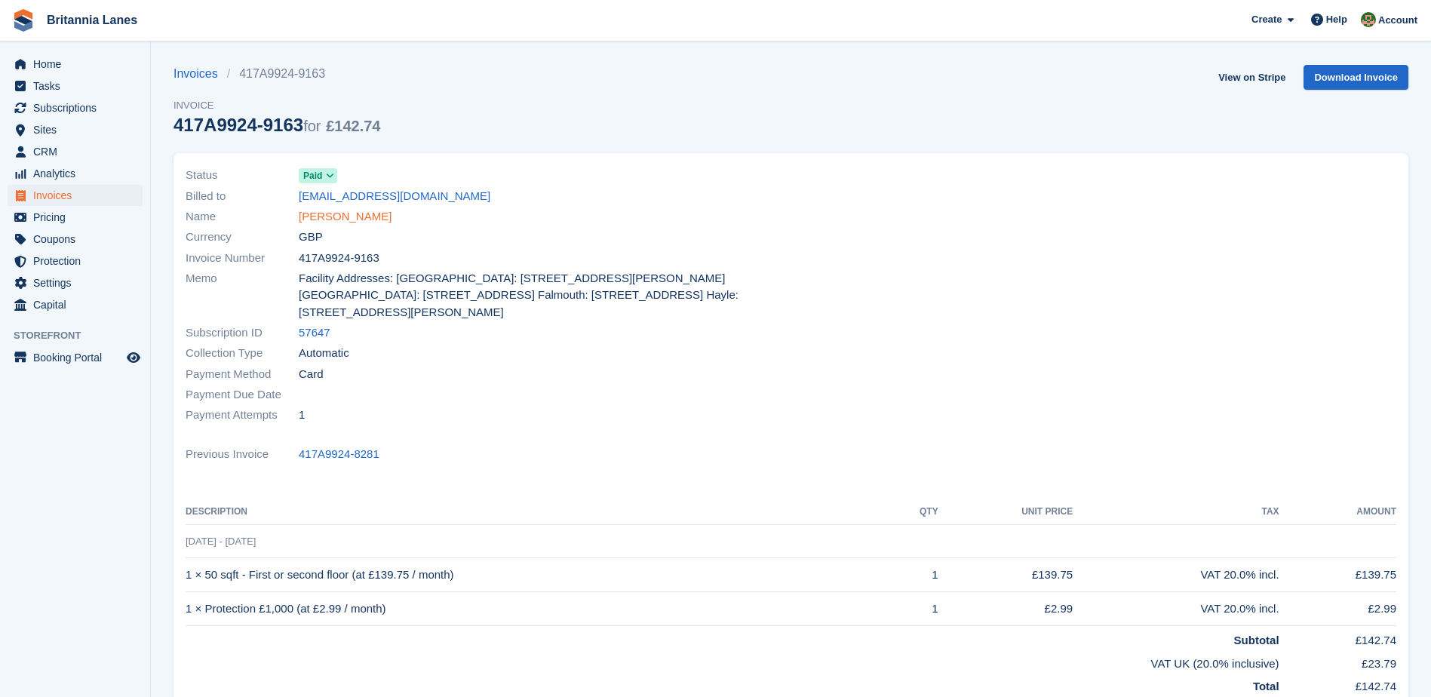
click at [328, 212] on link "[PERSON_NAME]" at bounding box center [345, 216] width 93 height 17
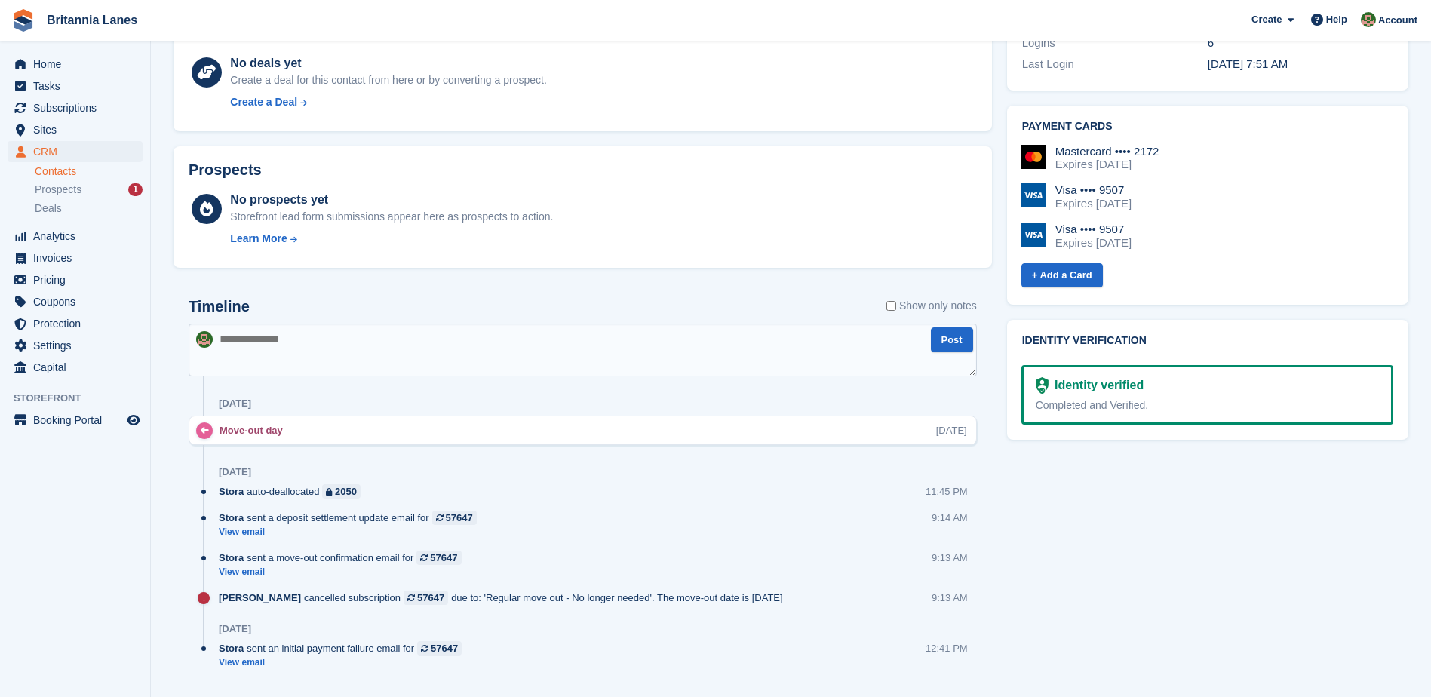
scroll to position [604, 0]
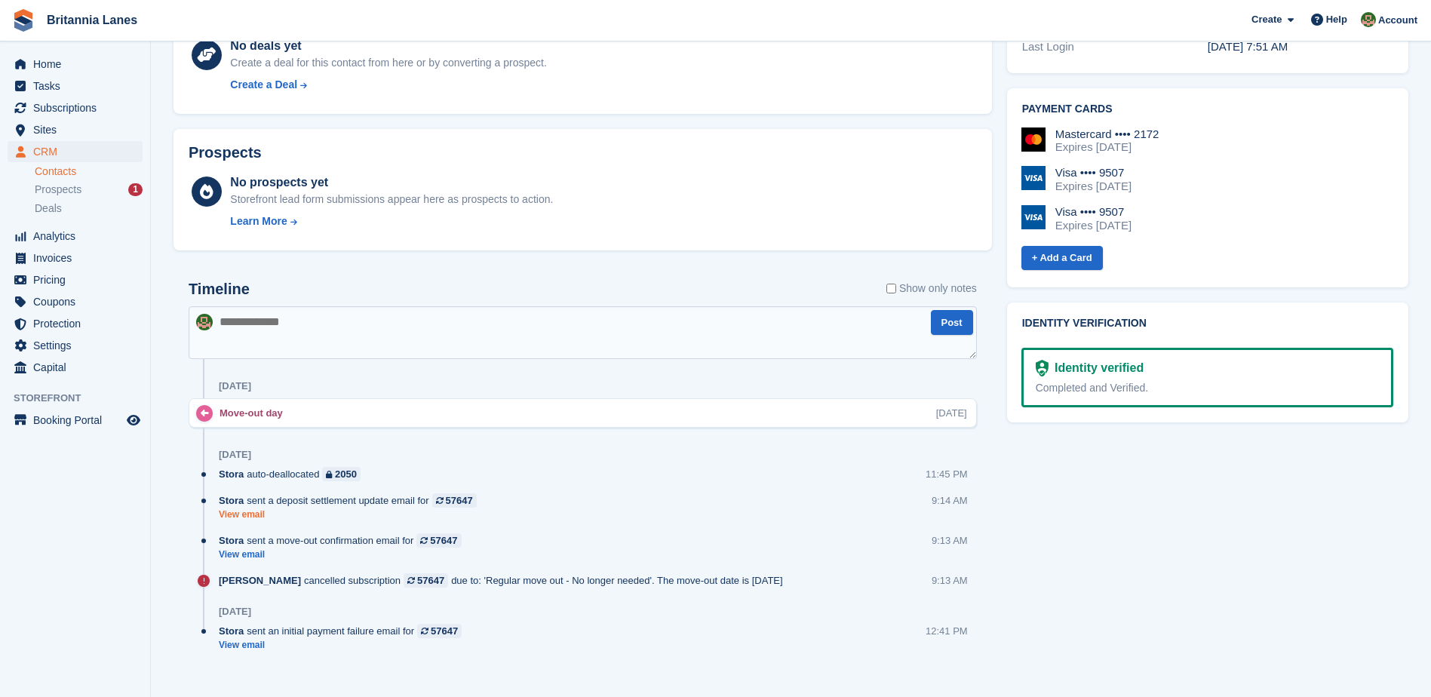
click at [237, 516] on link "View email" at bounding box center [352, 515] width 266 height 13
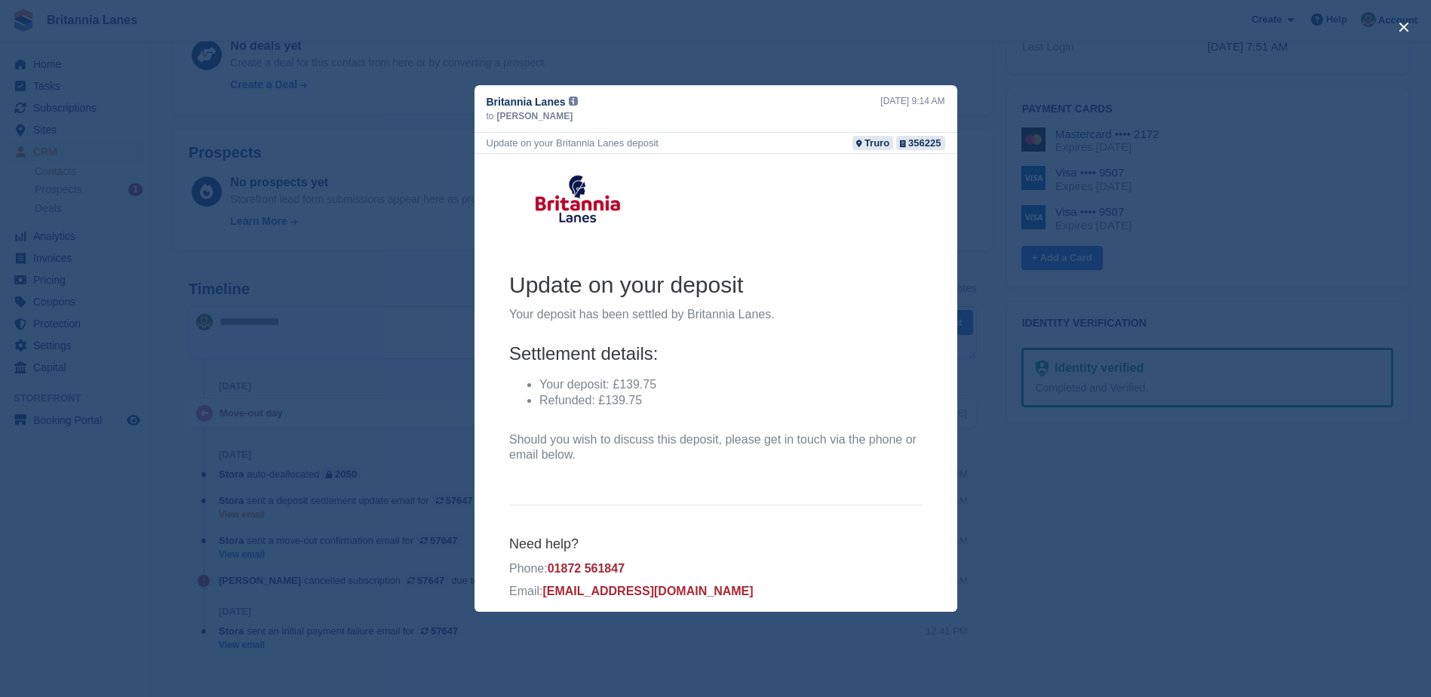
scroll to position [0, 0]
click at [906, 63] on div "close" at bounding box center [715, 348] width 1431 height 697
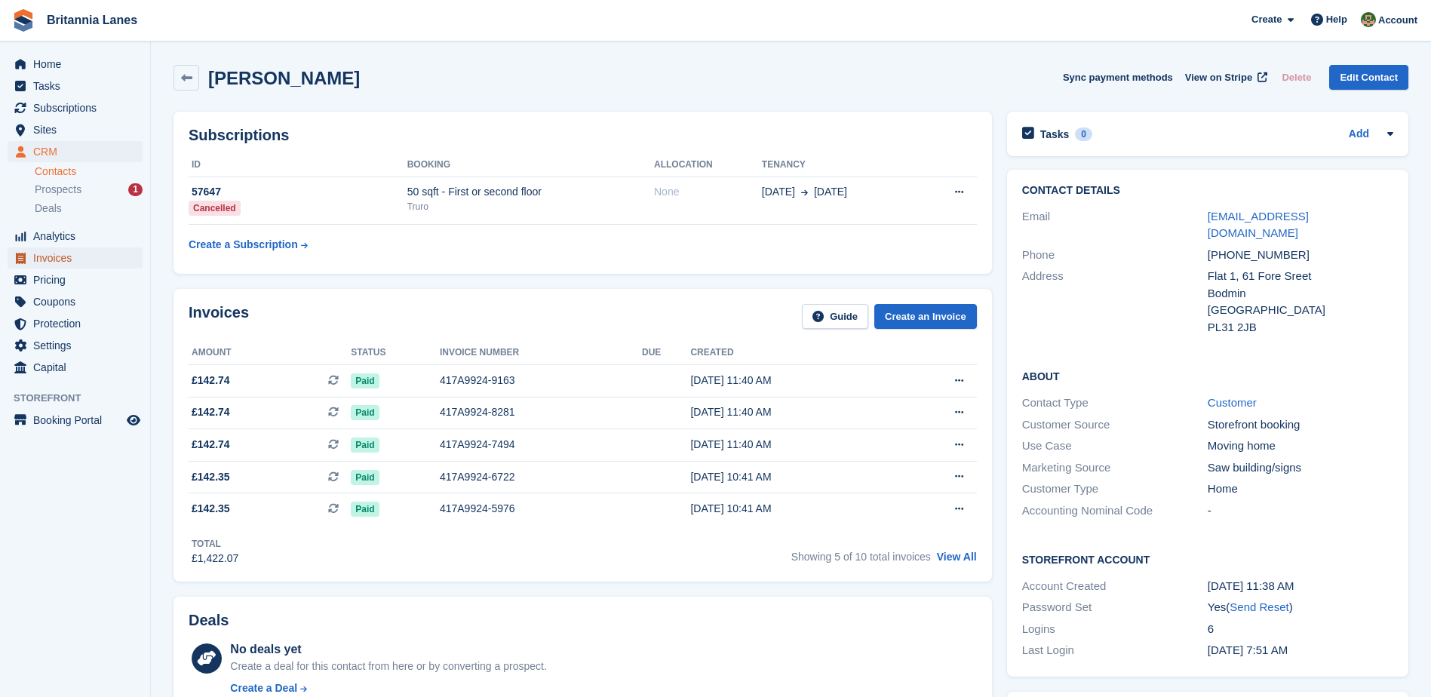
click at [72, 251] on span "Invoices" at bounding box center [78, 257] width 91 height 21
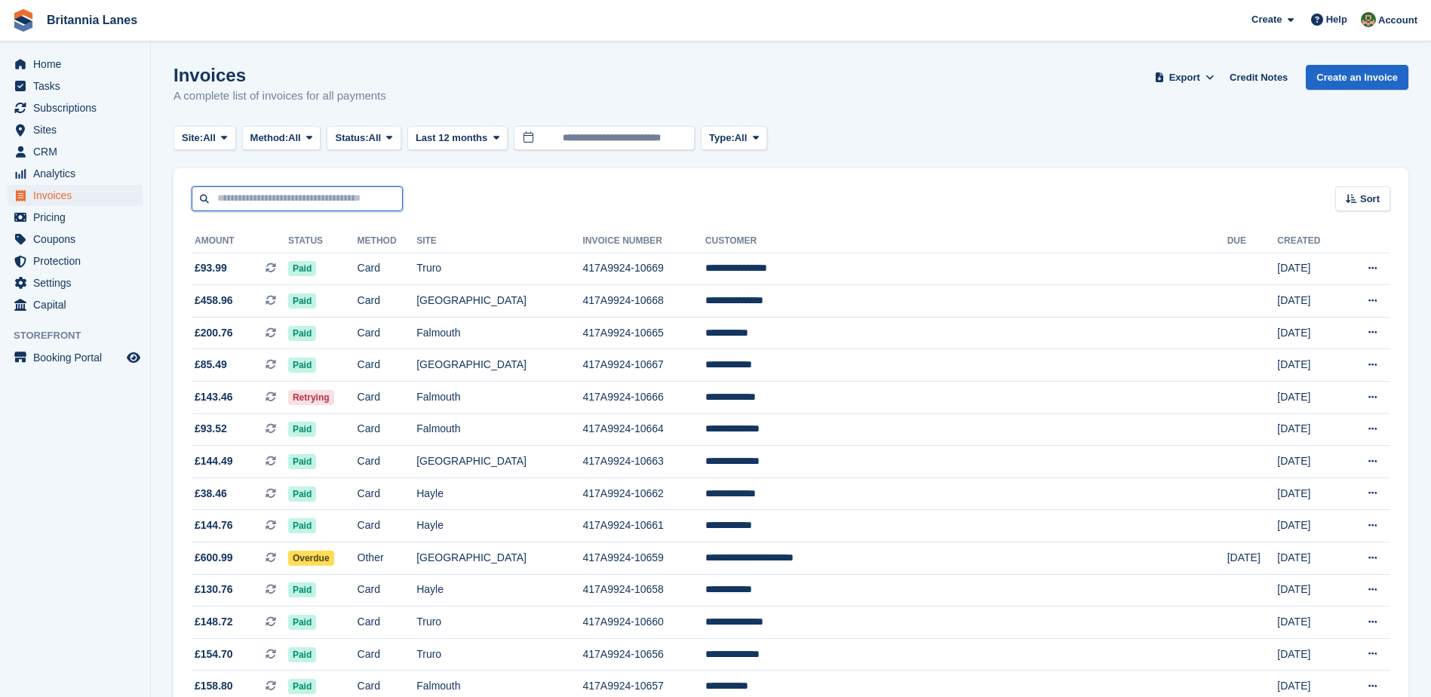
click at [277, 211] on input "text" at bounding box center [297, 198] width 211 height 25
paste input "**********"
type input "**********"
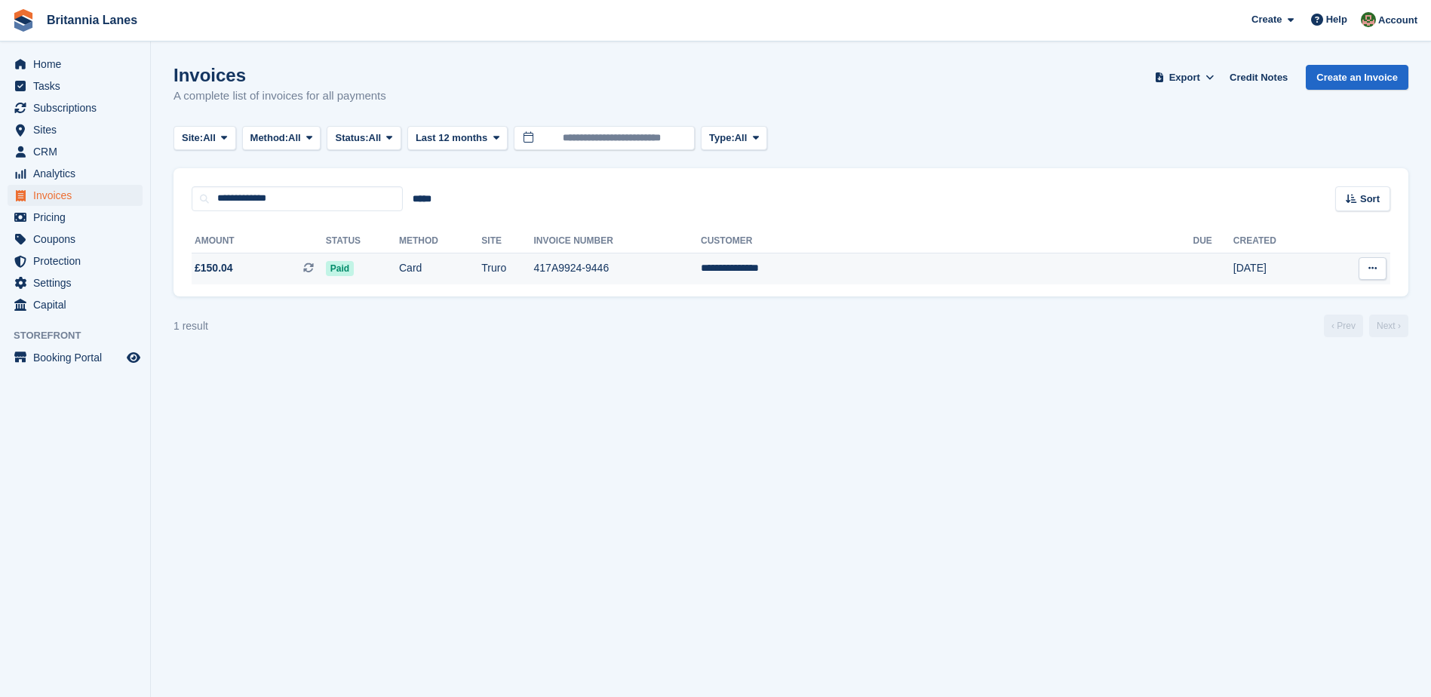
click at [316, 272] on span "£150.04 This is a recurring subscription invoice." at bounding box center [259, 268] width 134 height 16
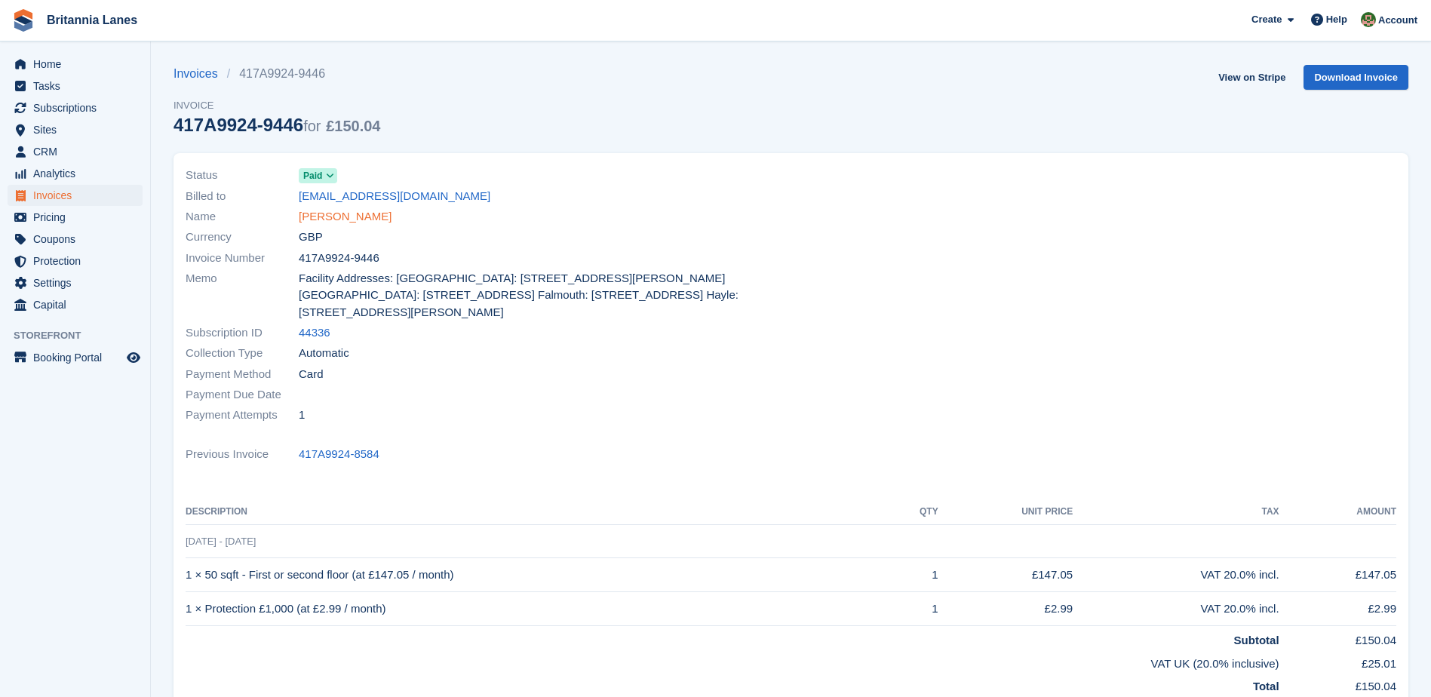
click at [361, 221] on link "[PERSON_NAME]" at bounding box center [345, 216] width 93 height 17
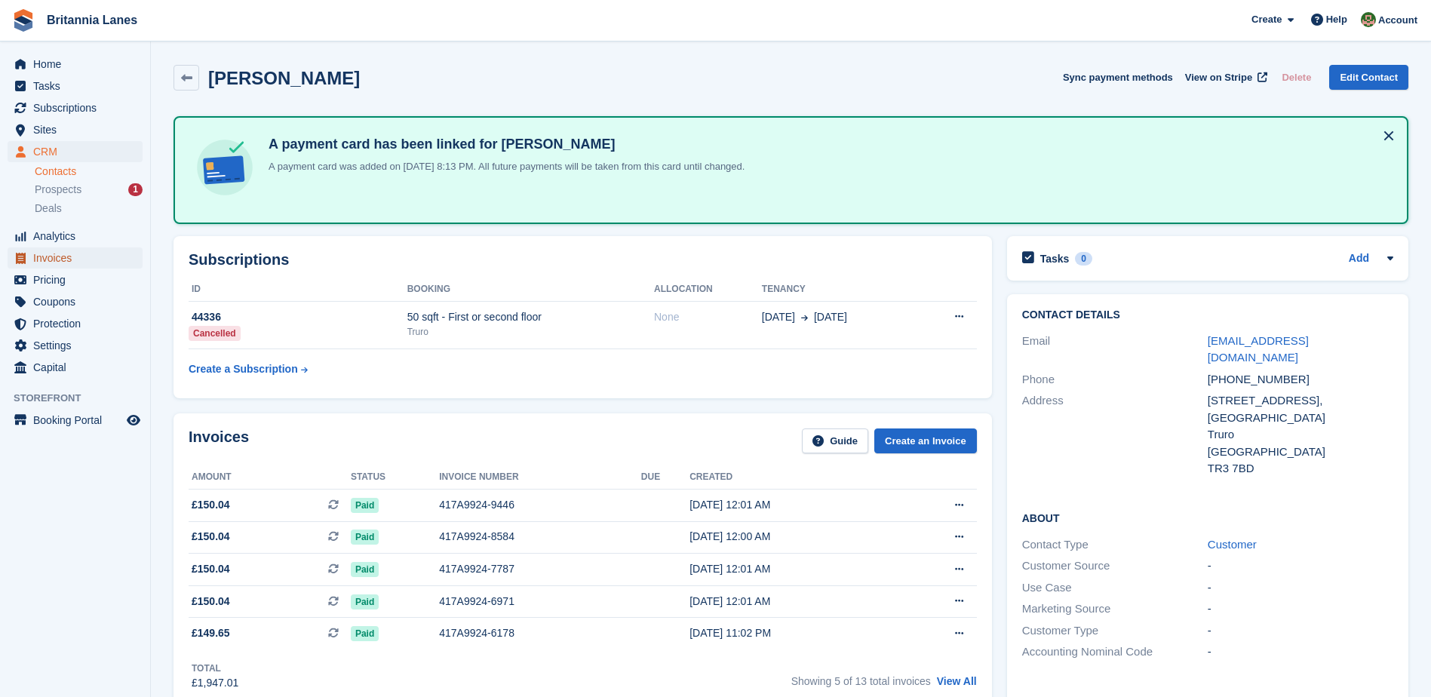
click at [87, 254] on span "Invoices" at bounding box center [78, 257] width 91 height 21
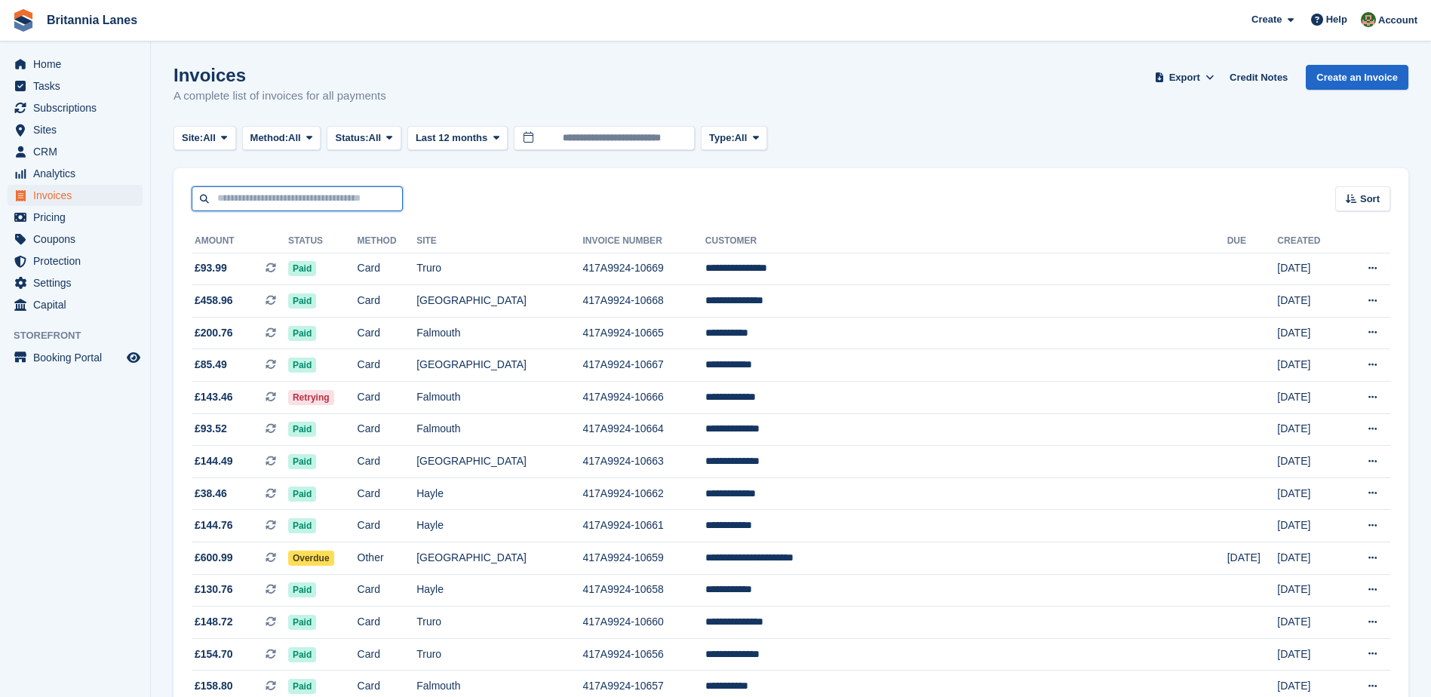
click at [280, 196] on input "text" at bounding box center [297, 198] width 211 height 25
paste input "**********"
type input "**********"
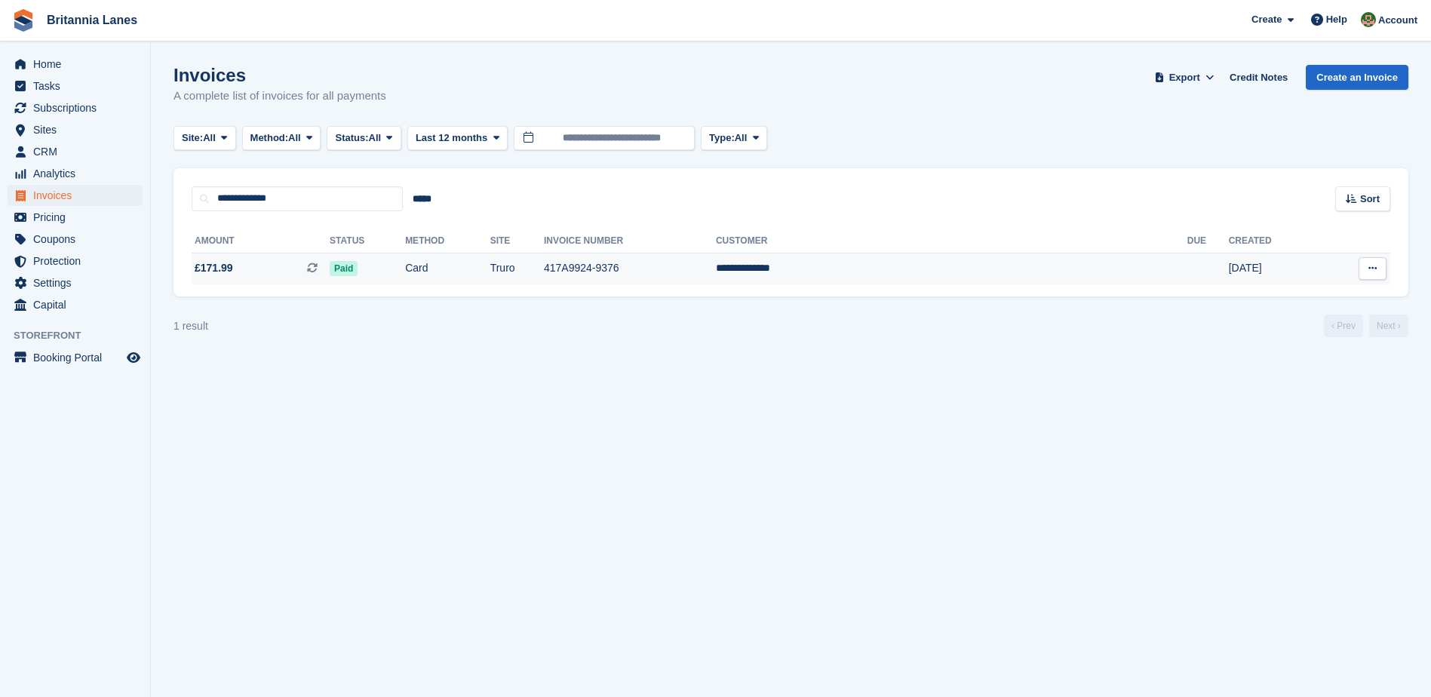
click at [405, 270] on td "Paid" at bounding box center [367, 269] width 75 height 32
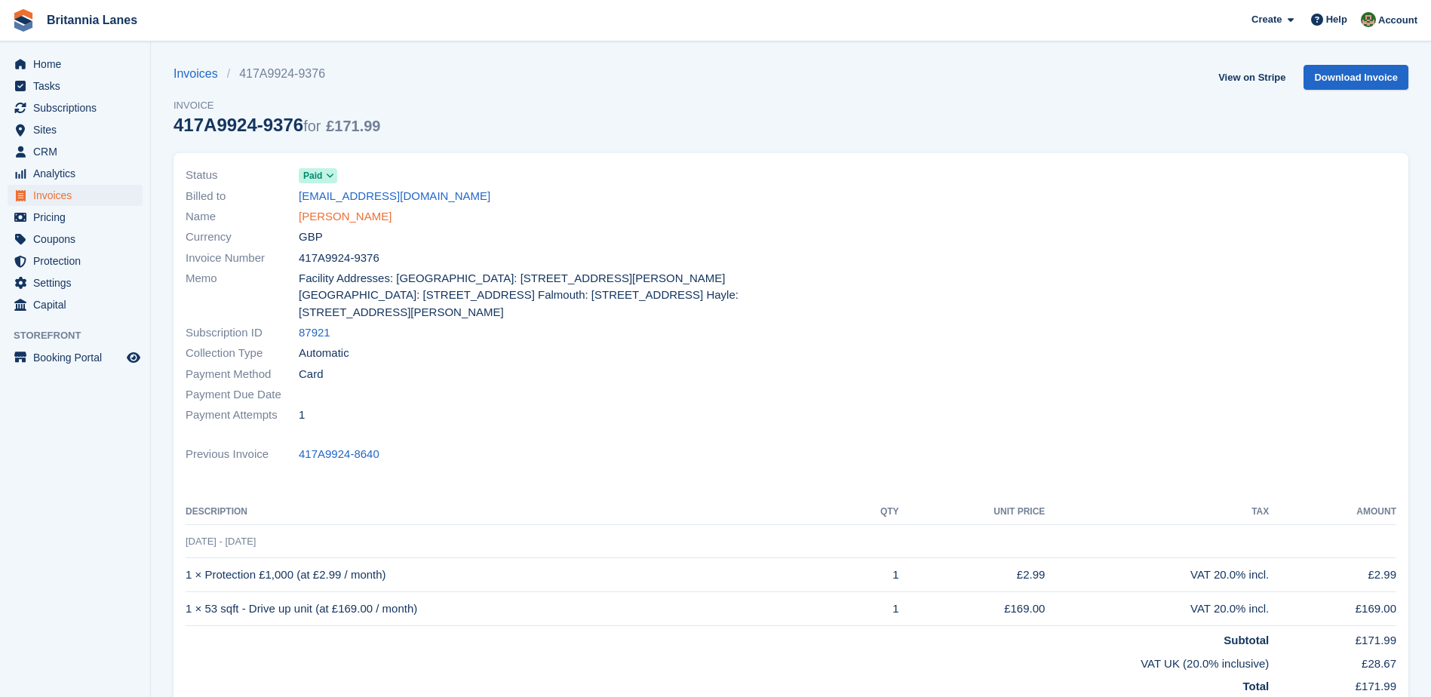
click at [340, 217] on link "[PERSON_NAME]" at bounding box center [345, 216] width 93 height 17
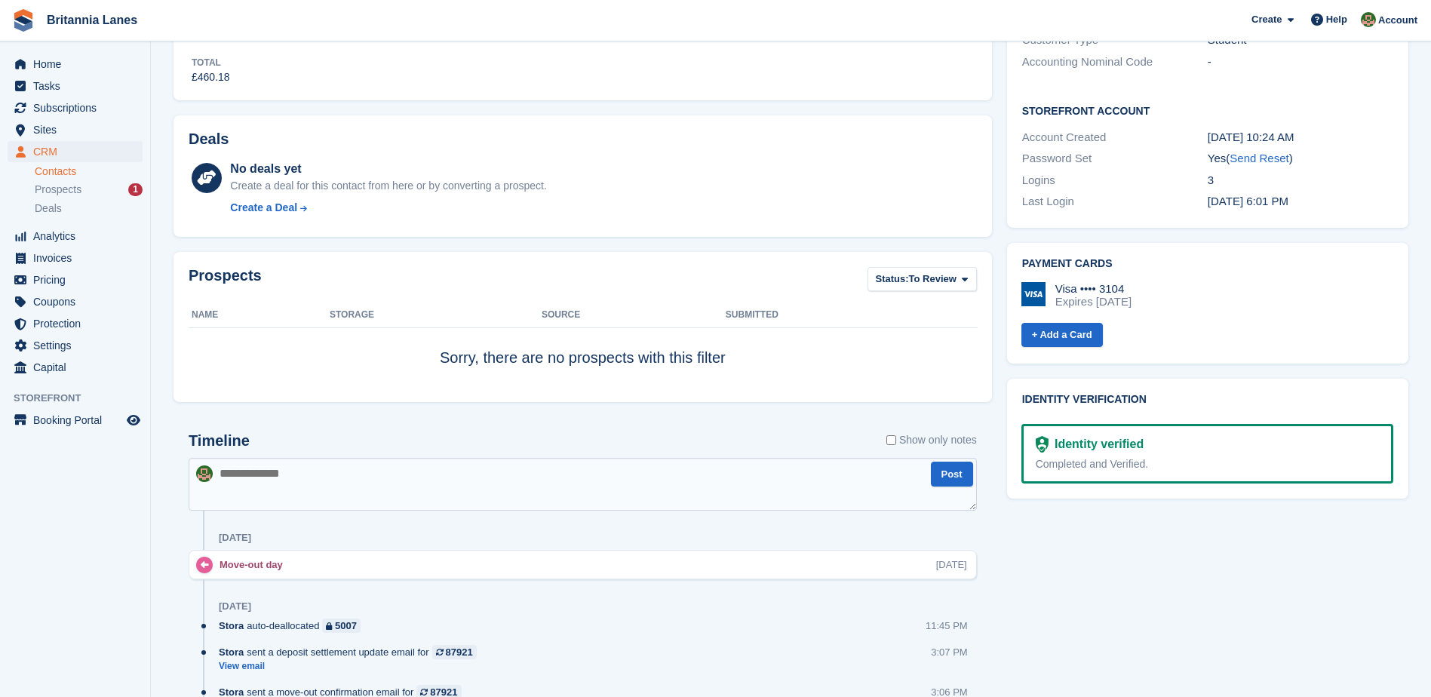
scroll to position [528, 0]
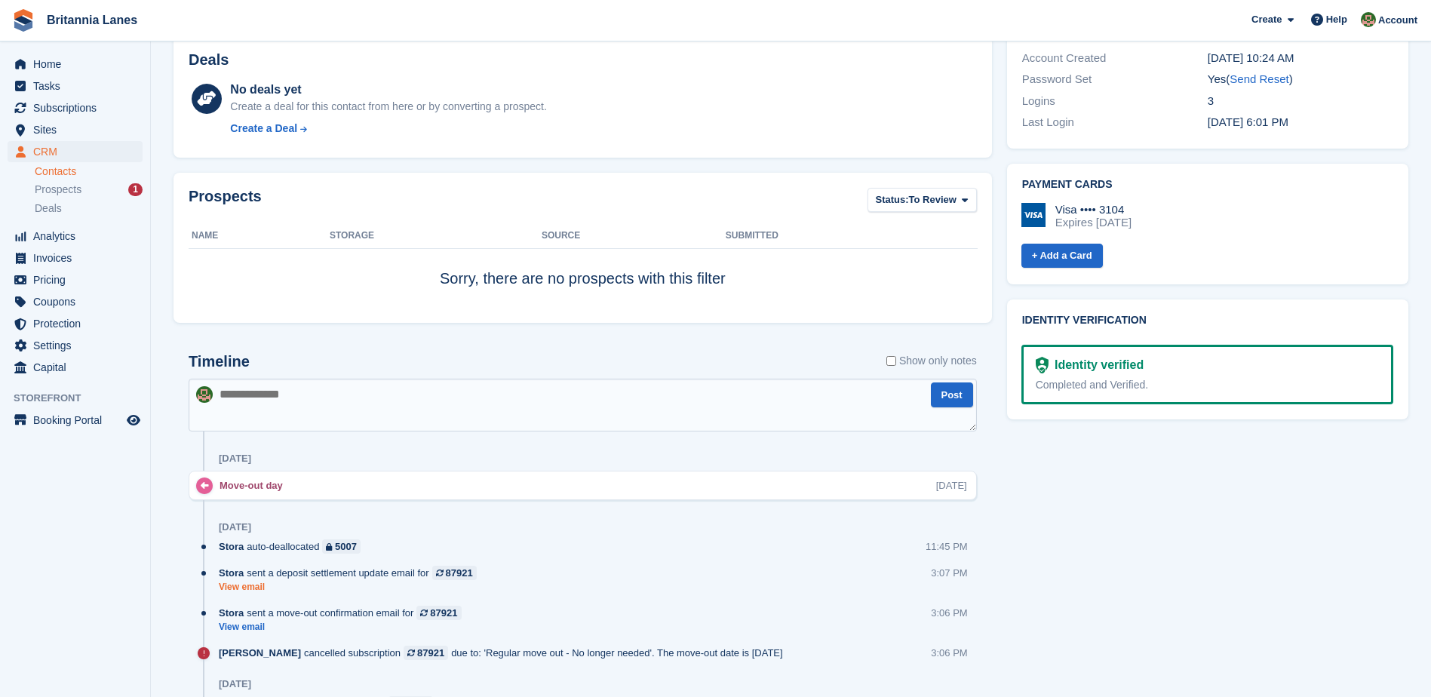
click at [233, 585] on link "View email" at bounding box center [352, 587] width 266 height 13
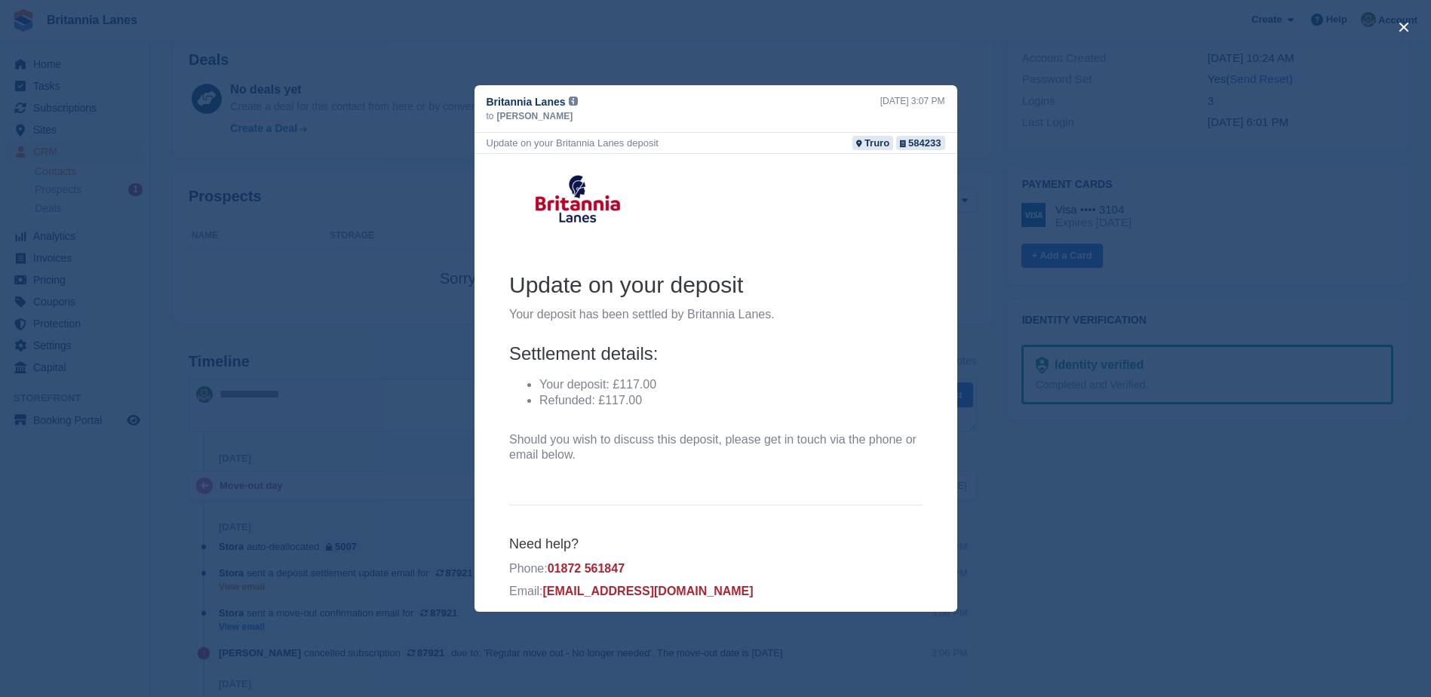
scroll to position [0, 0]
click at [867, 53] on div "close" at bounding box center [715, 348] width 1431 height 697
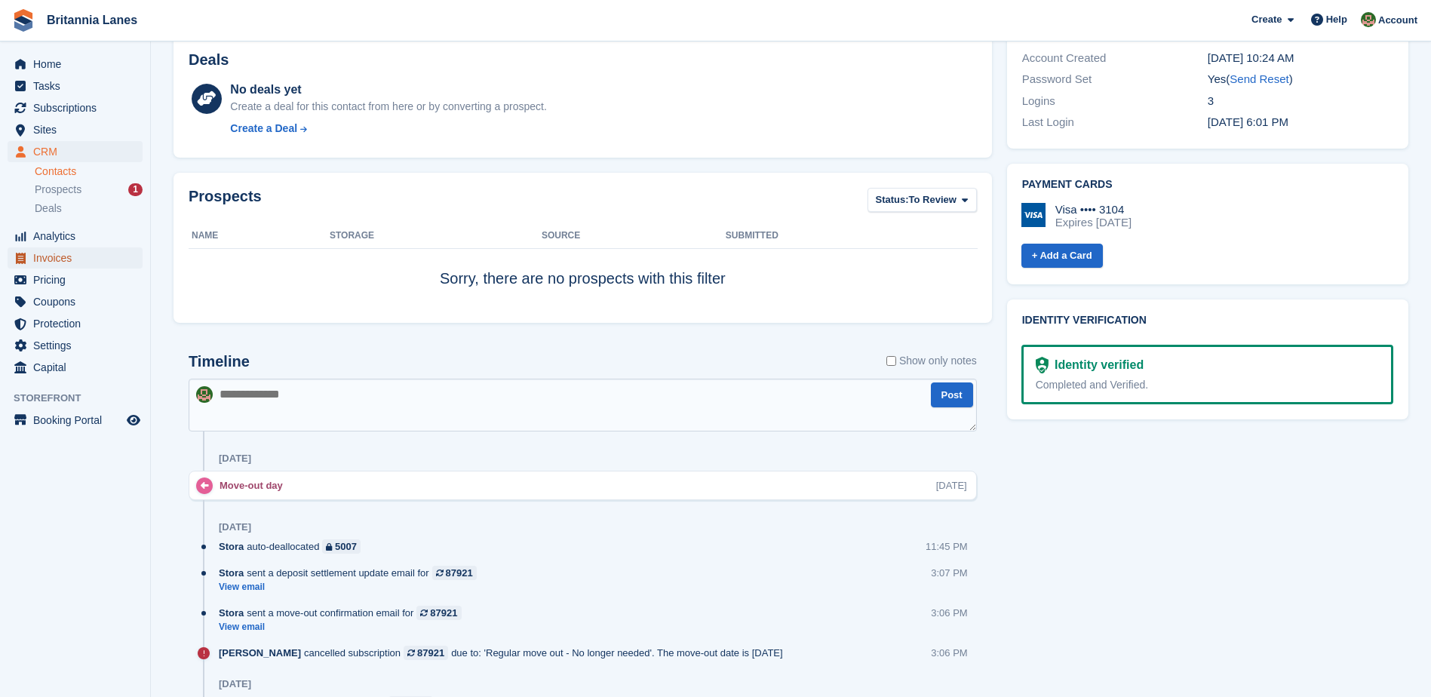
click at [89, 266] on span "Invoices" at bounding box center [78, 257] width 91 height 21
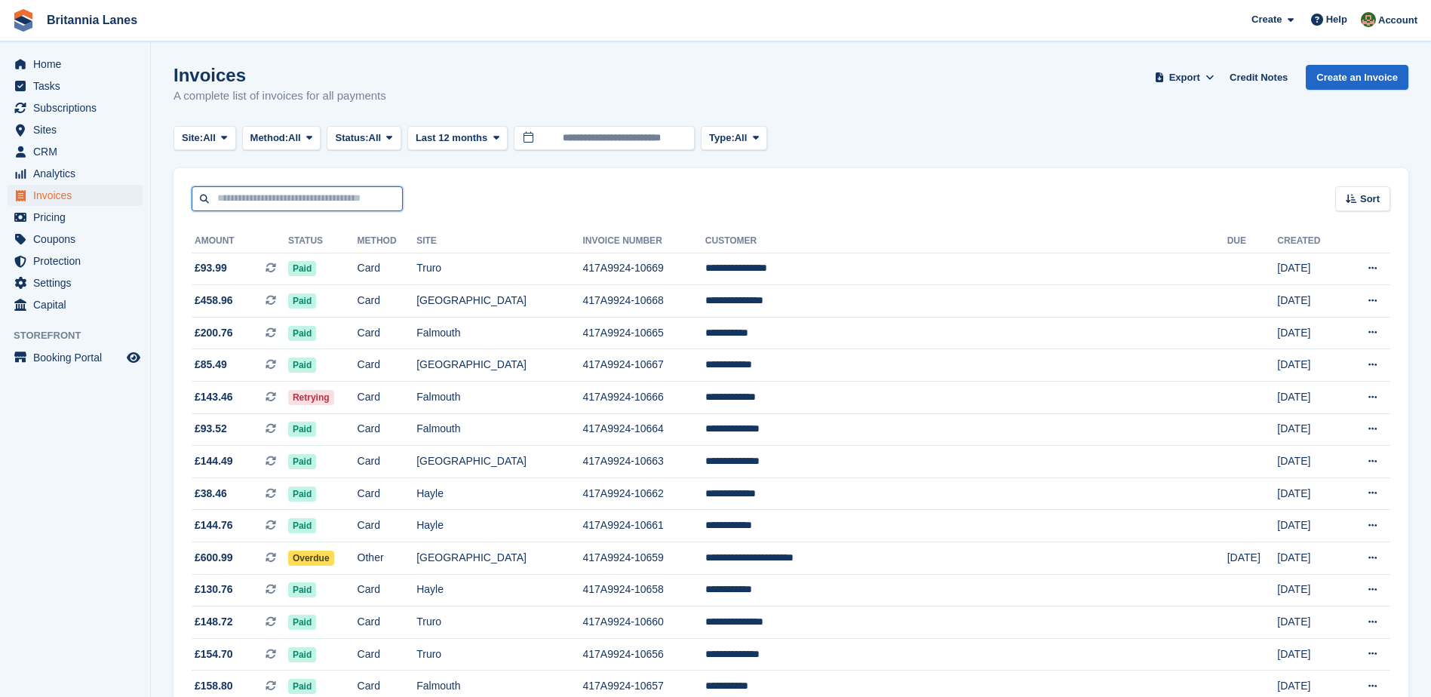
click at [300, 204] on input "text" at bounding box center [297, 198] width 211 height 25
paste input "**********"
type input "**********"
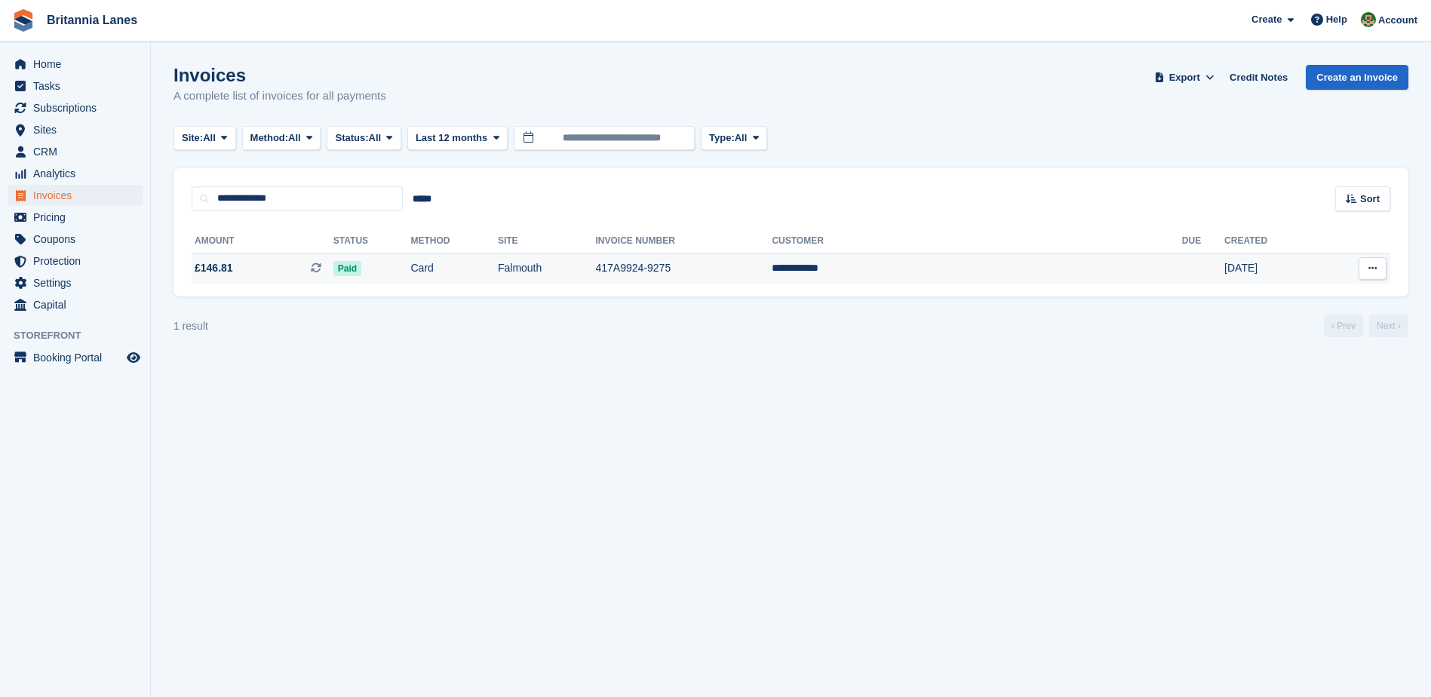
click at [596, 266] on td "Falmouth" at bounding box center [547, 269] width 98 height 32
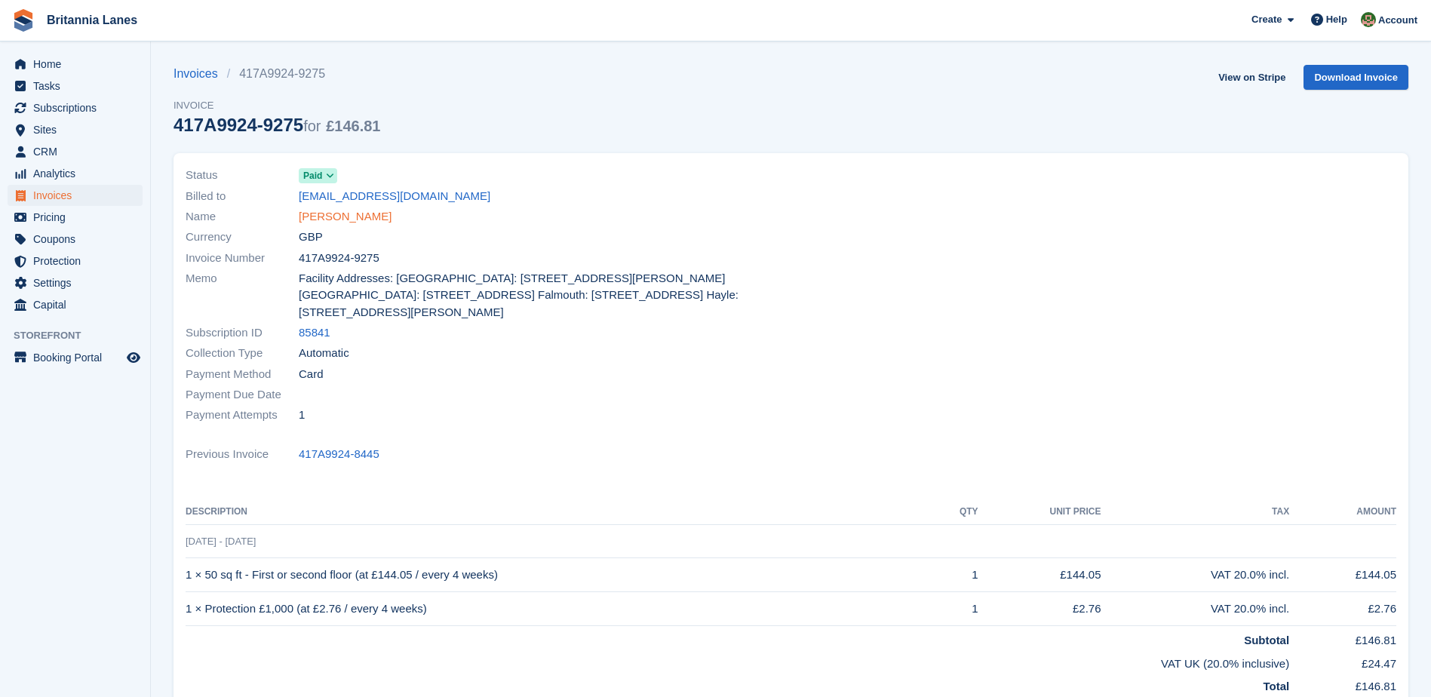
click at [325, 221] on link "[PERSON_NAME]" at bounding box center [345, 216] width 93 height 17
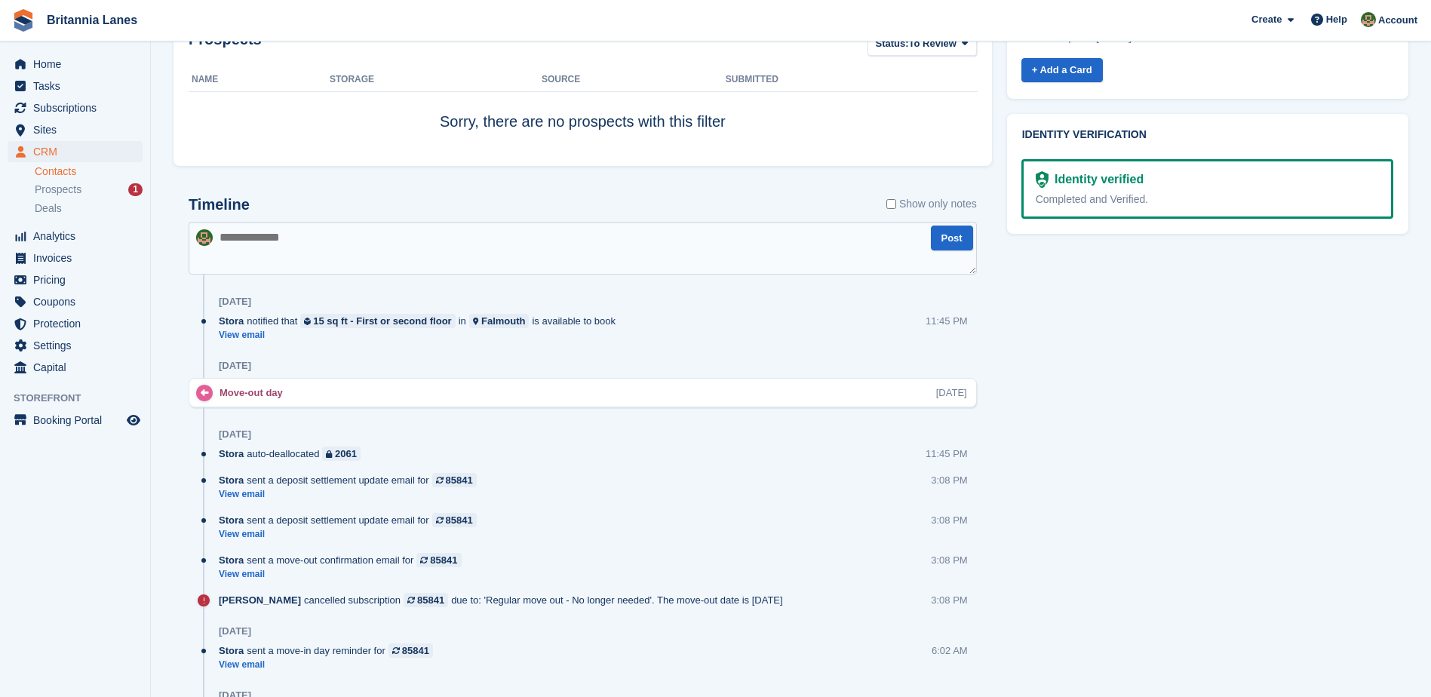
scroll to position [755, 0]
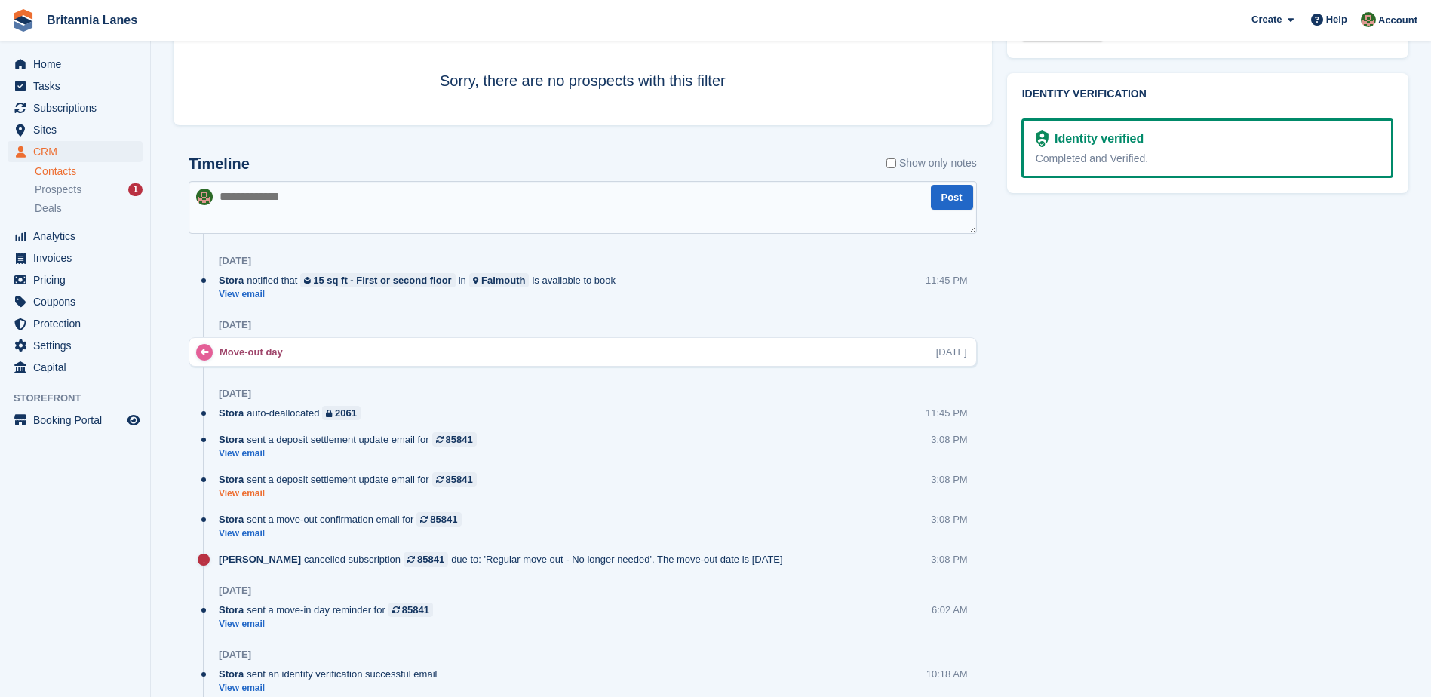
click at [237, 489] on link "View email" at bounding box center [352, 493] width 266 height 13
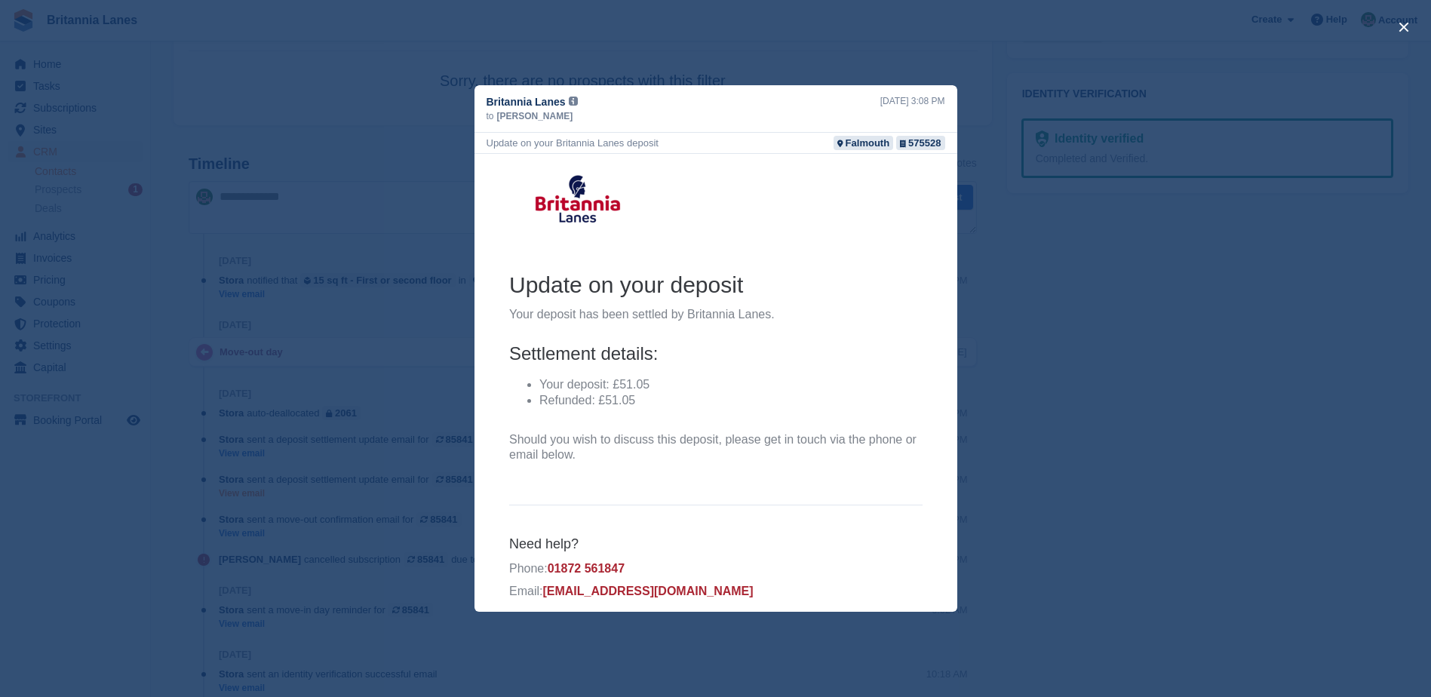
scroll to position [0, 0]
click at [967, 51] on div "close" at bounding box center [715, 348] width 1431 height 697
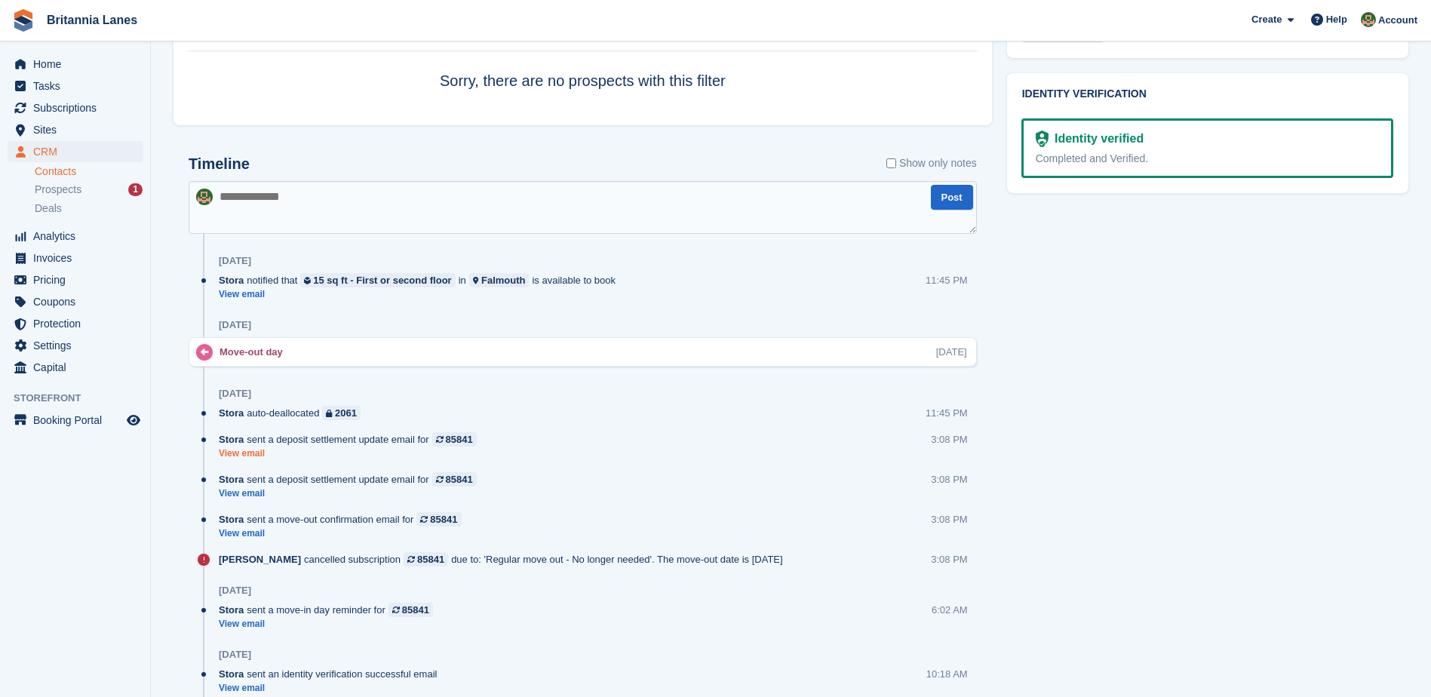
click at [255, 449] on link "View email" at bounding box center [352, 453] width 266 height 13
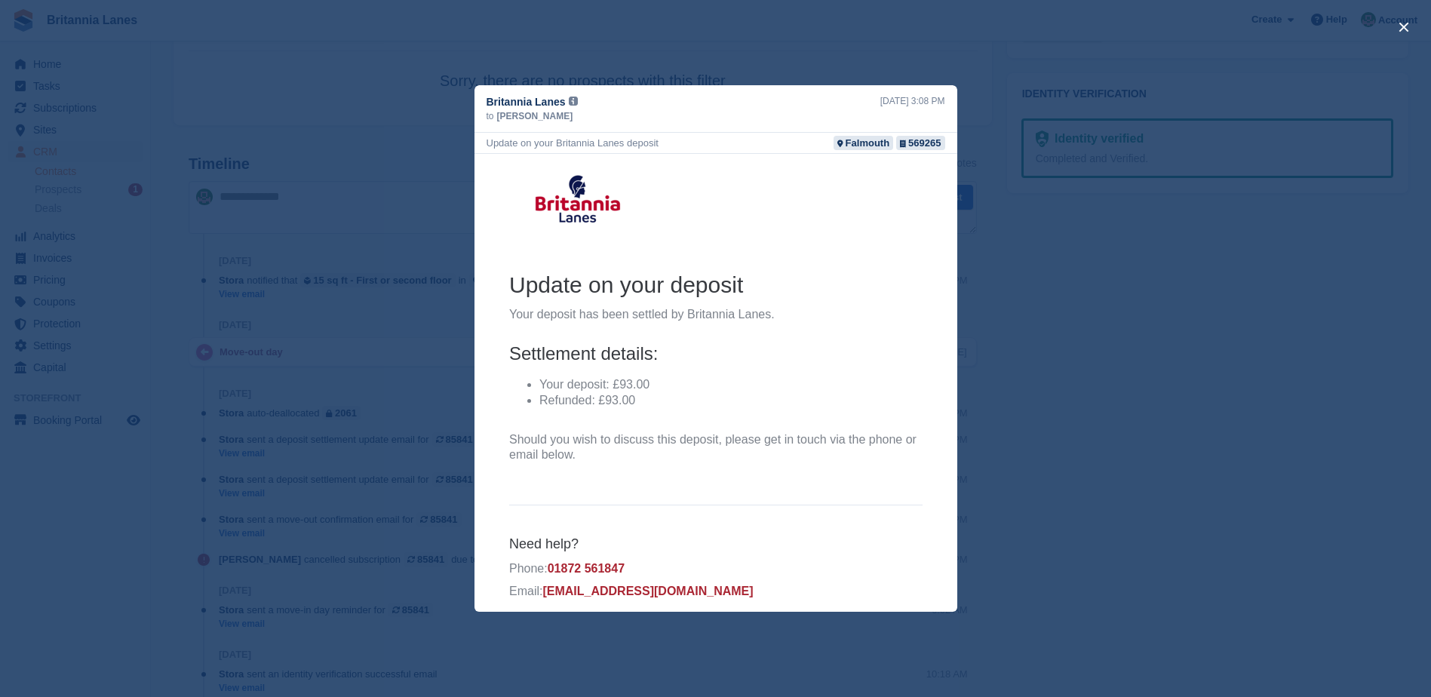
click at [692, 27] on div "close" at bounding box center [715, 348] width 1431 height 697
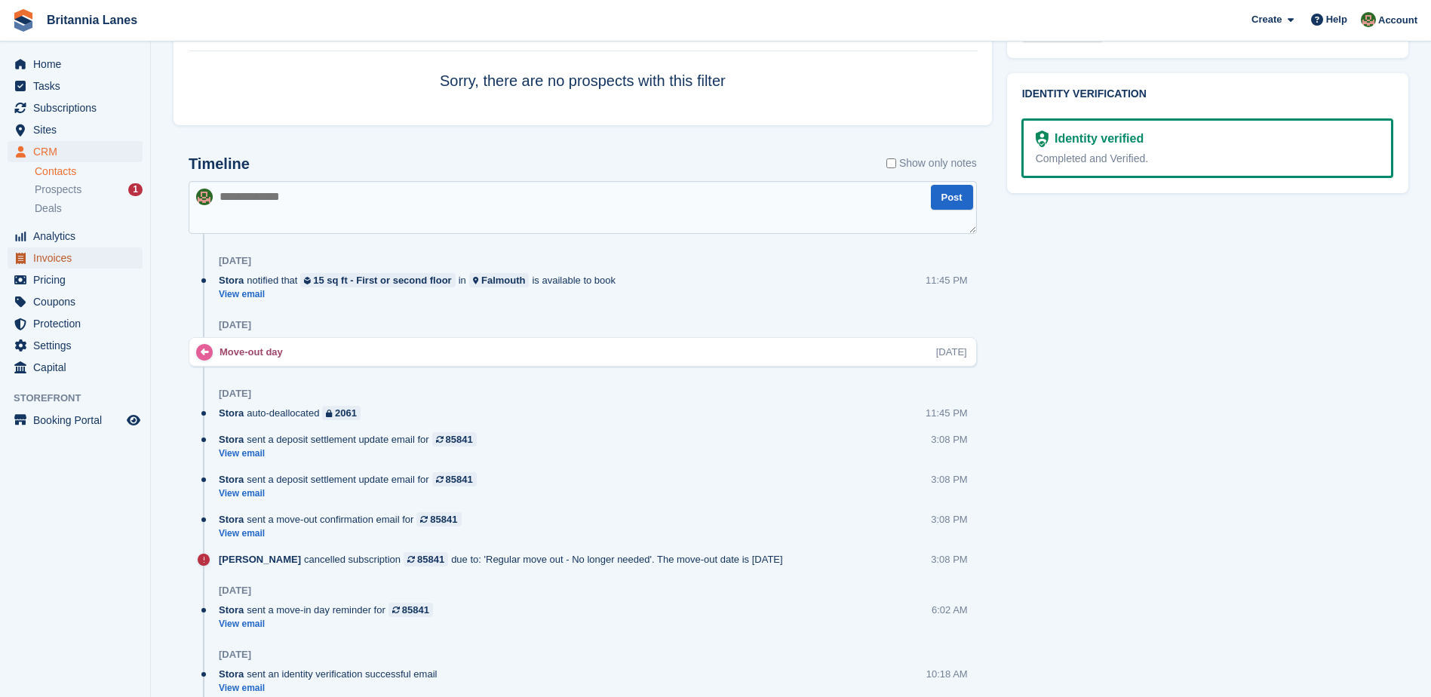
click at [78, 265] on span "Invoices" at bounding box center [78, 257] width 91 height 21
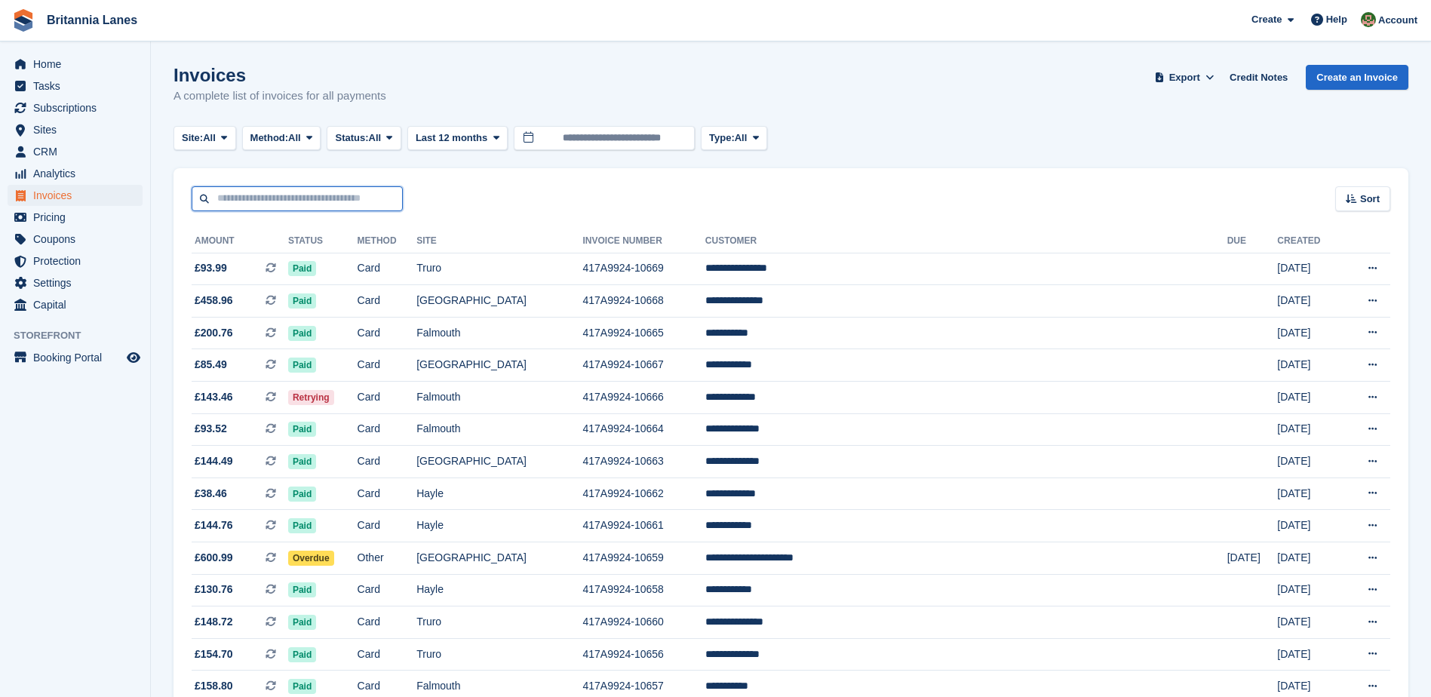
click at [321, 190] on input "text" at bounding box center [297, 198] width 211 height 25
paste input "**********"
type input "**********"
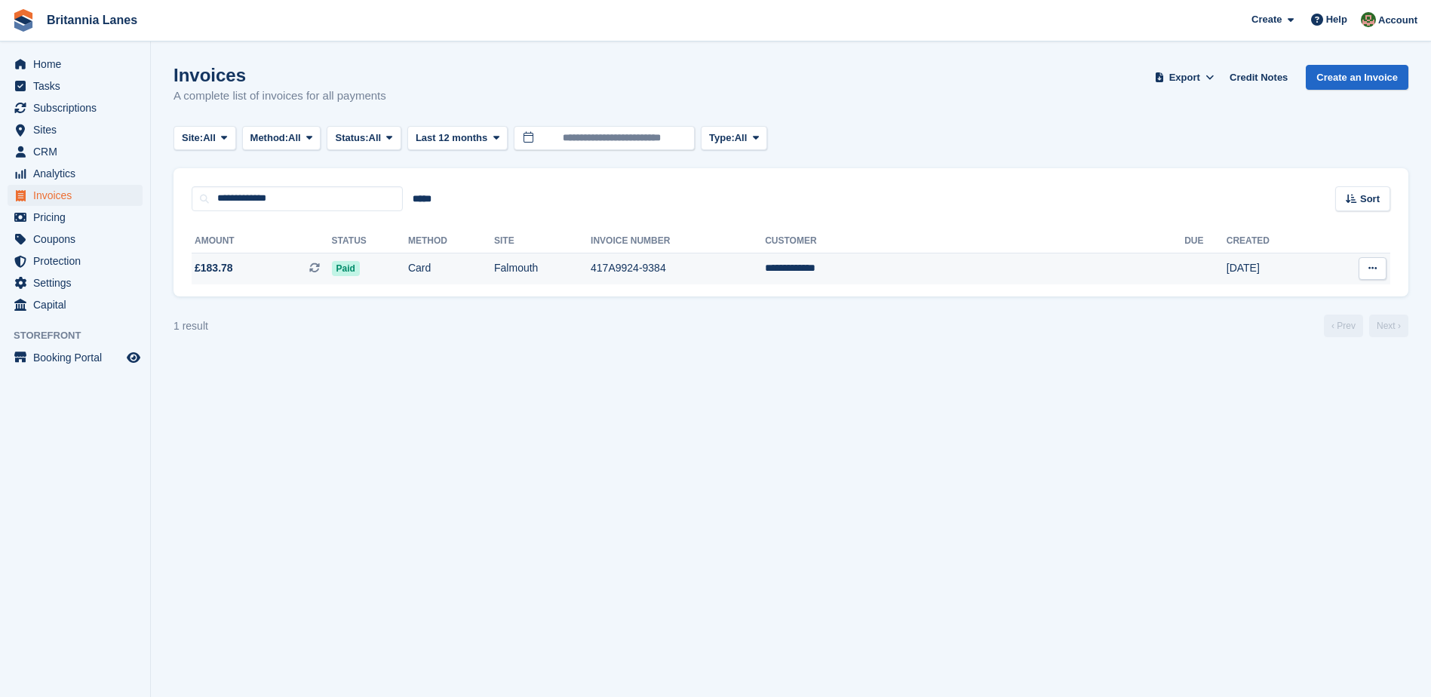
click at [591, 266] on td "Falmouth" at bounding box center [542, 269] width 97 height 32
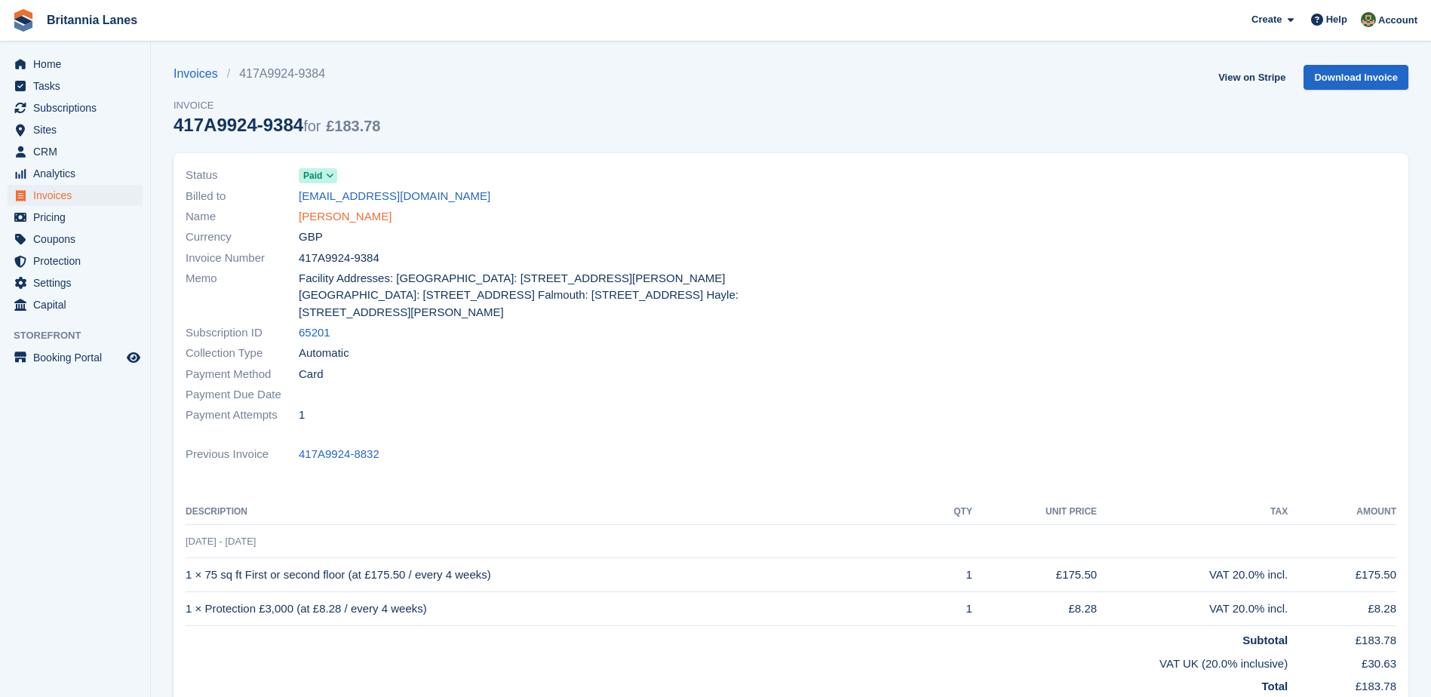
click at [351, 217] on link "Michele Perks" at bounding box center [345, 216] width 93 height 17
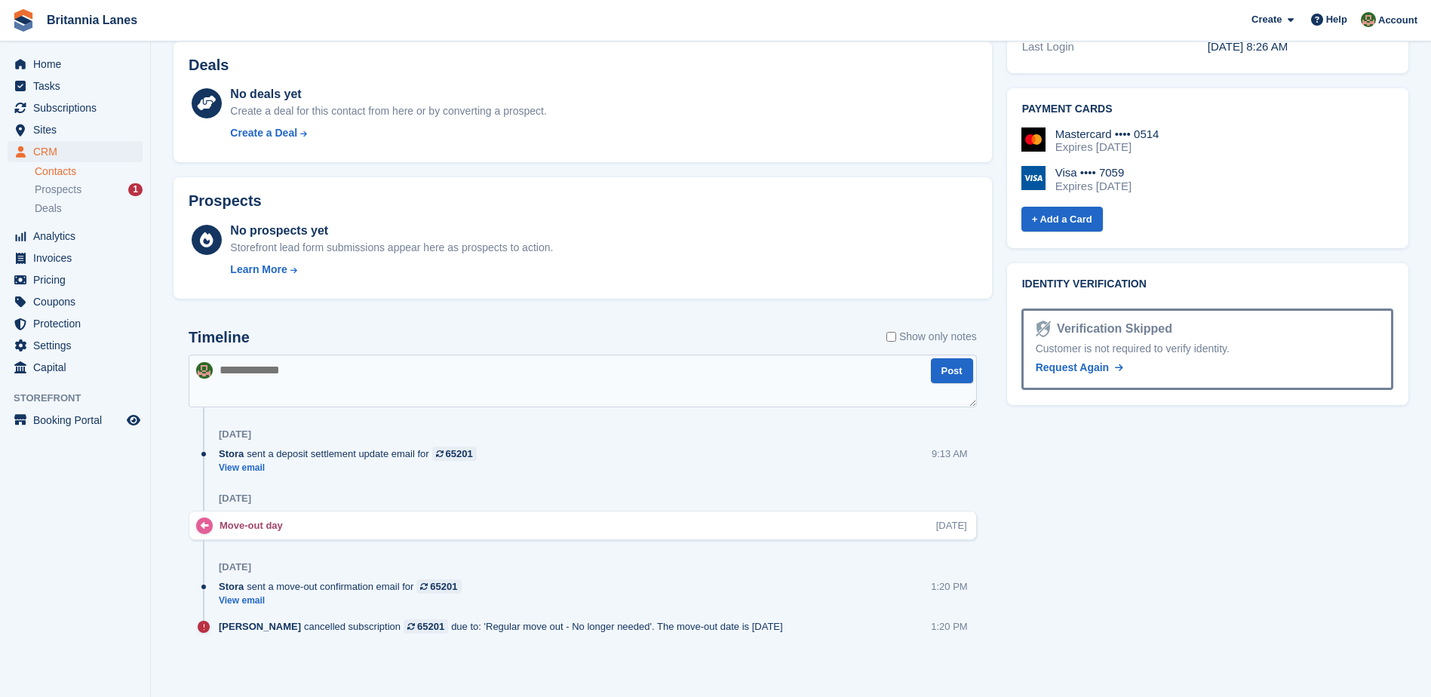
scroll to position [607, 0]
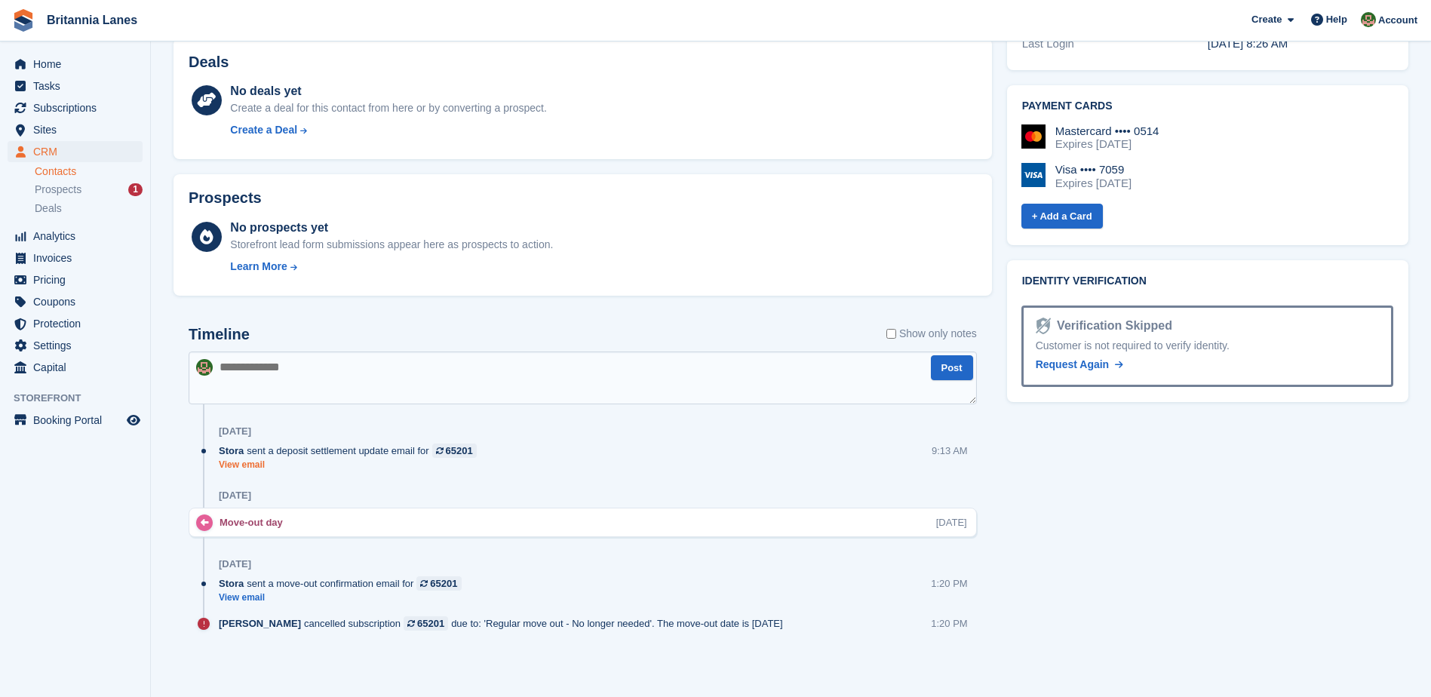
click at [248, 469] on link "View email" at bounding box center [352, 465] width 266 height 13
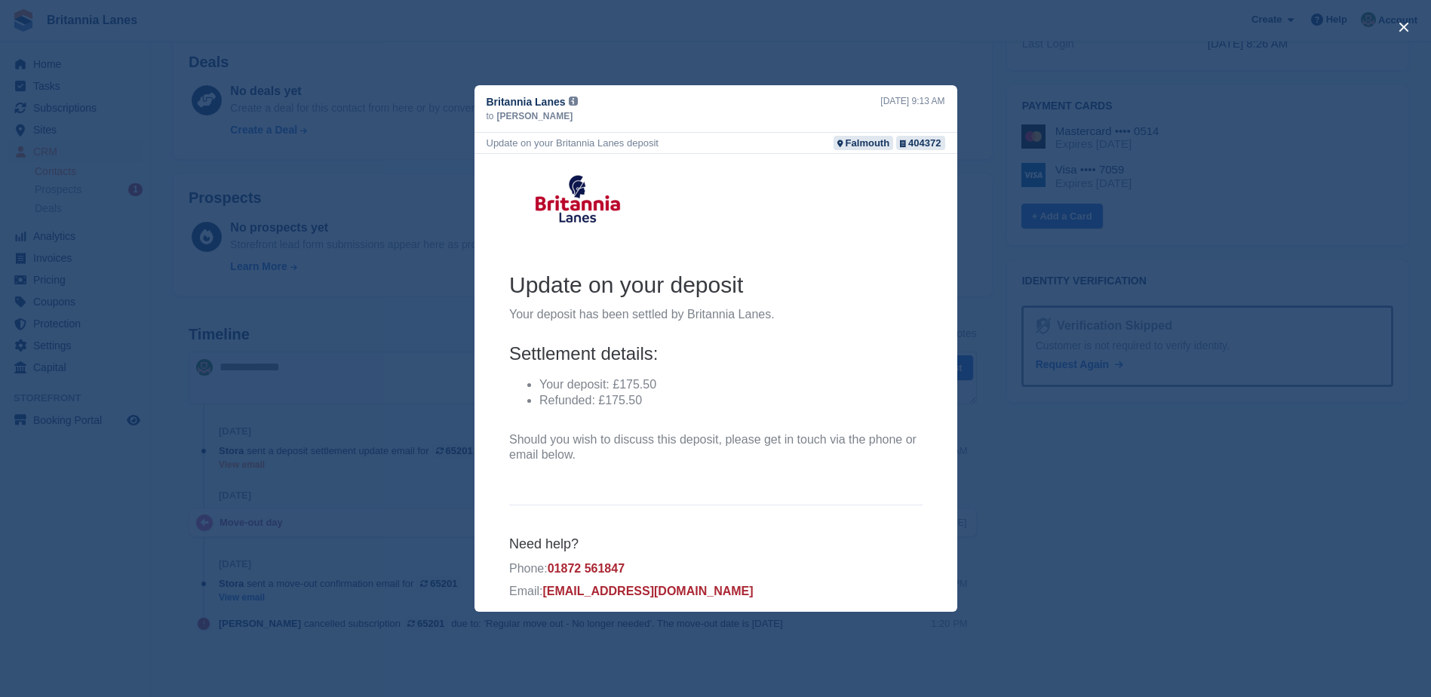
scroll to position [0, 0]
click at [901, 68] on div "close" at bounding box center [715, 348] width 1431 height 697
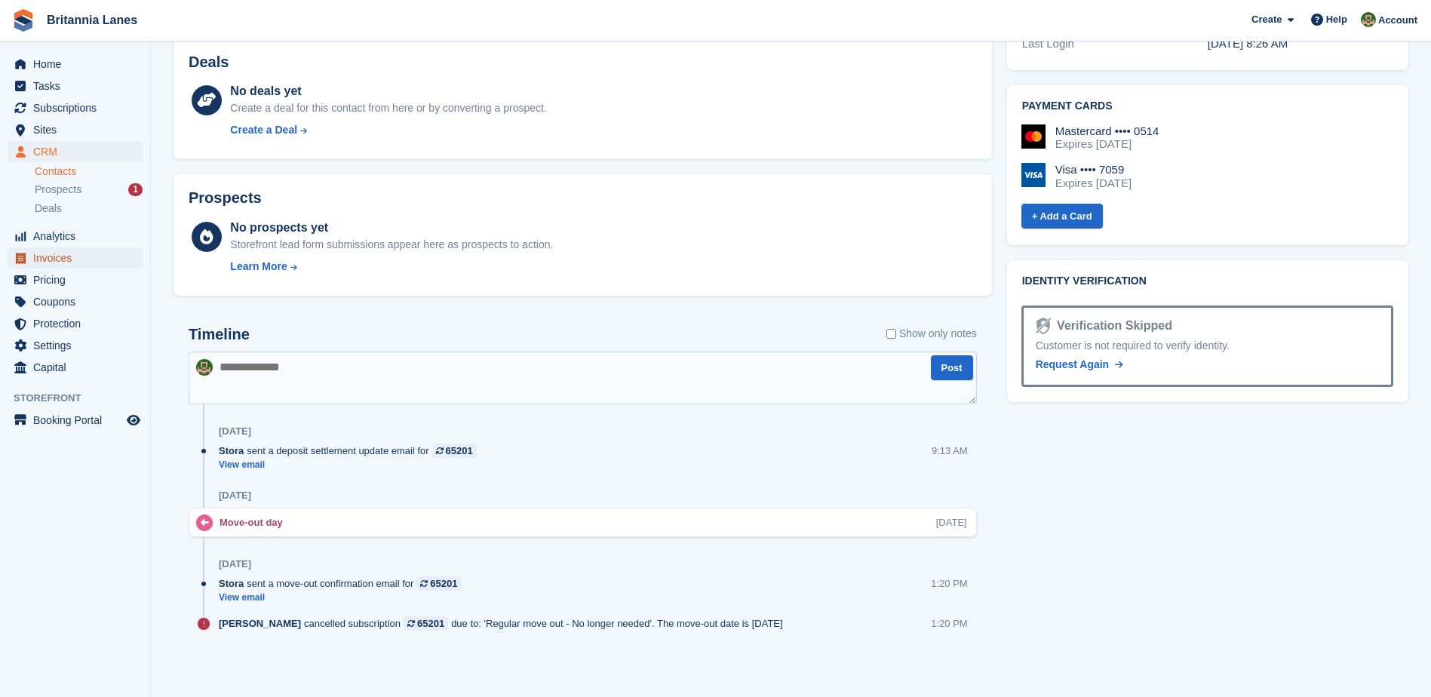
click at [66, 266] on span "Invoices" at bounding box center [78, 257] width 91 height 21
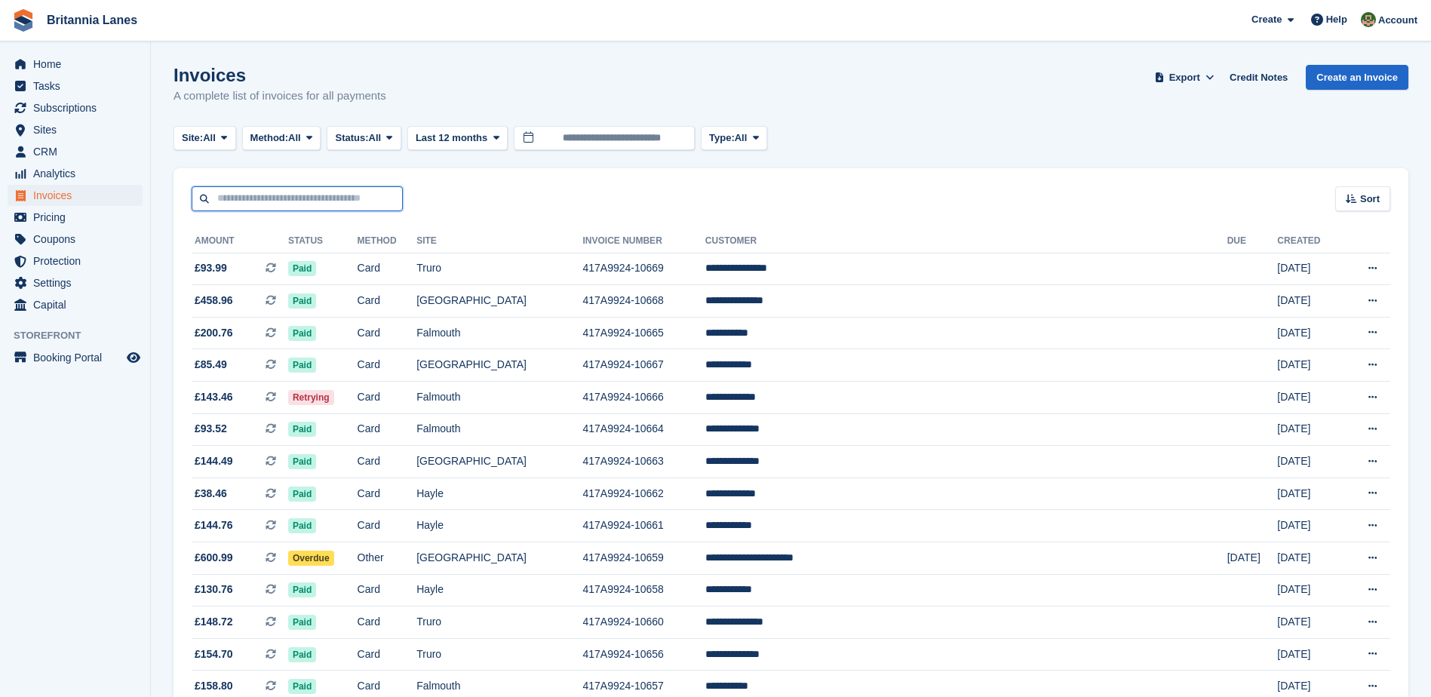
click at [276, 195] on input "text" at bounding box center [297, 198] width 211 height 25
paste input "**********"
type input "**********"
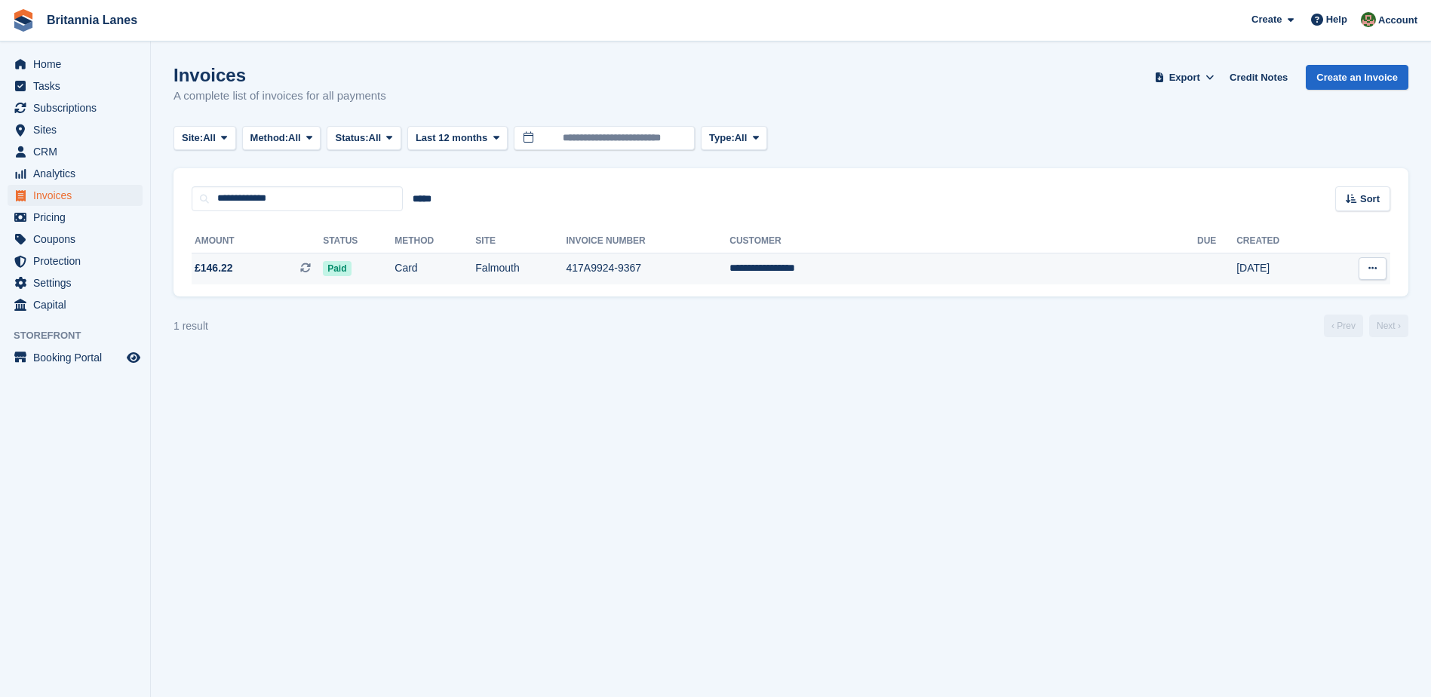
click at [566, 278] on td "Falmouth" at bounding box center [520, 269] width 91 height 32
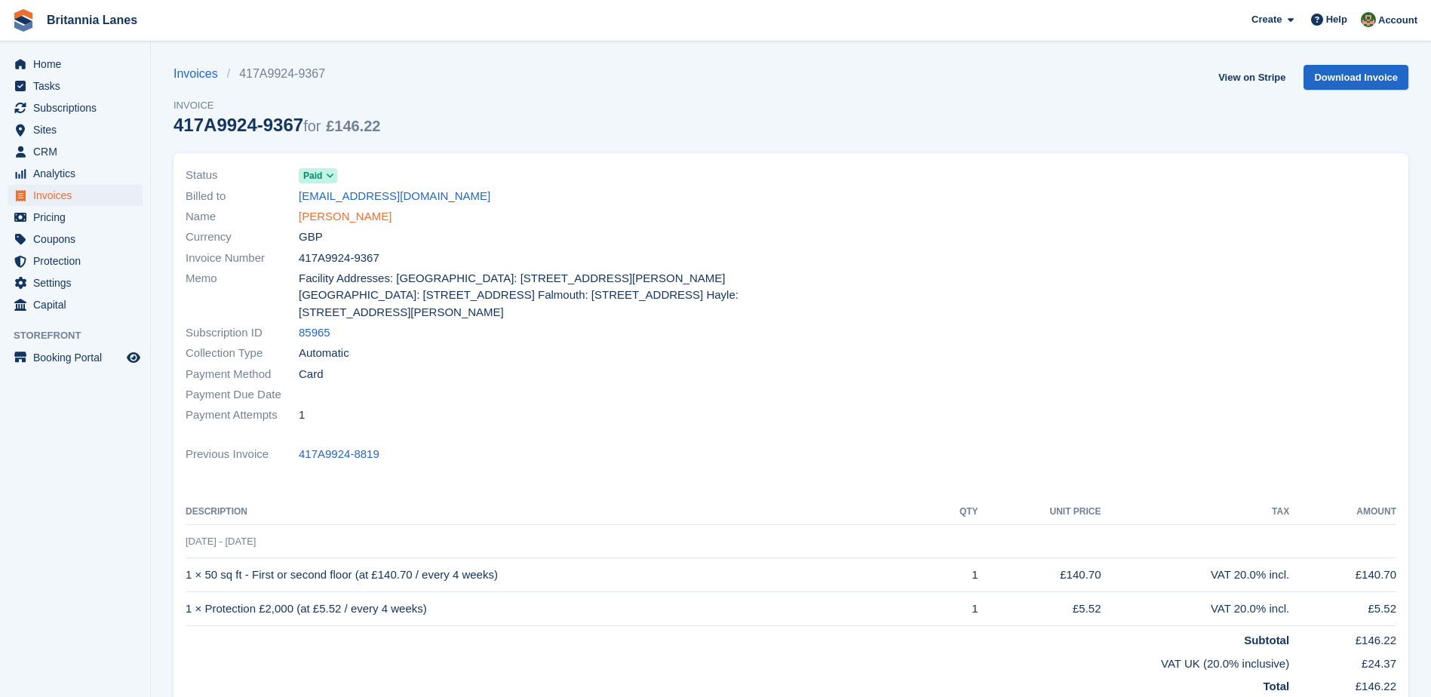
click at [354, 217] on link "[PERSON_NAME]" at bounding box center [345, 216] width 93 height 17
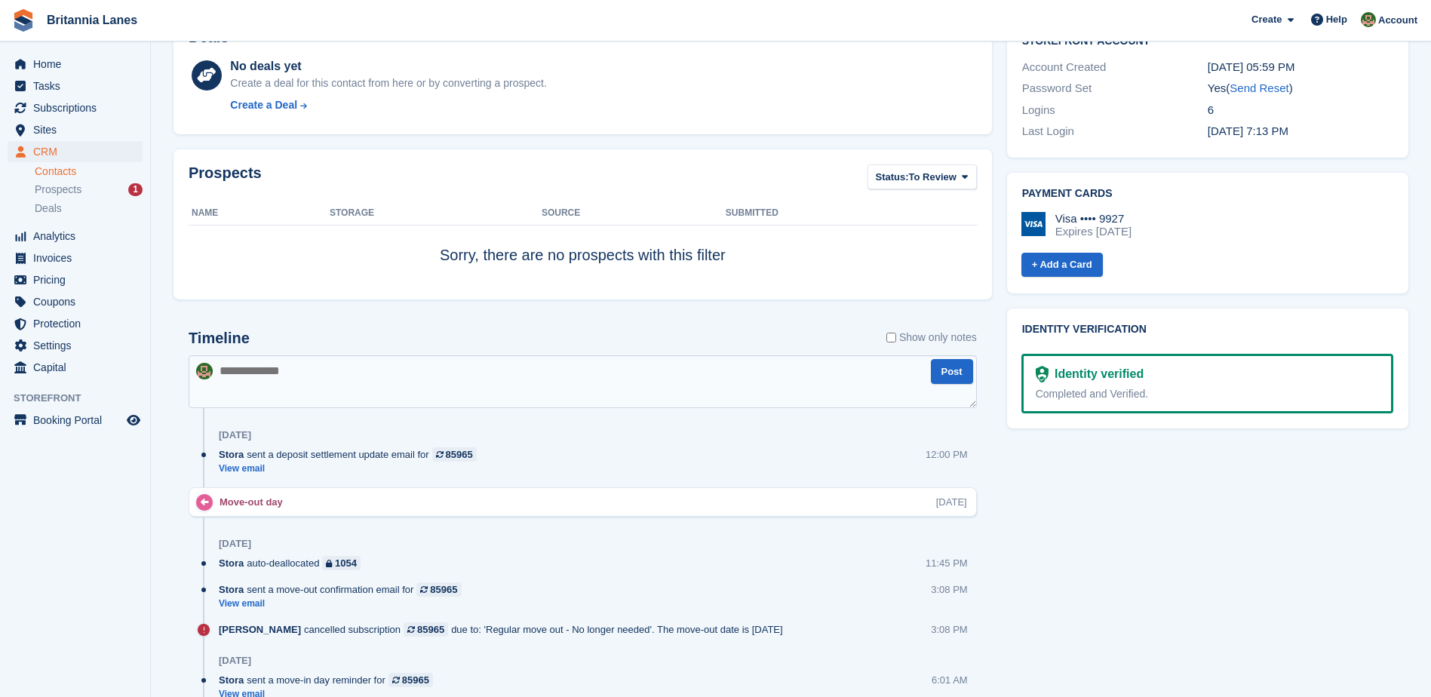
scroll to position [528, 0]
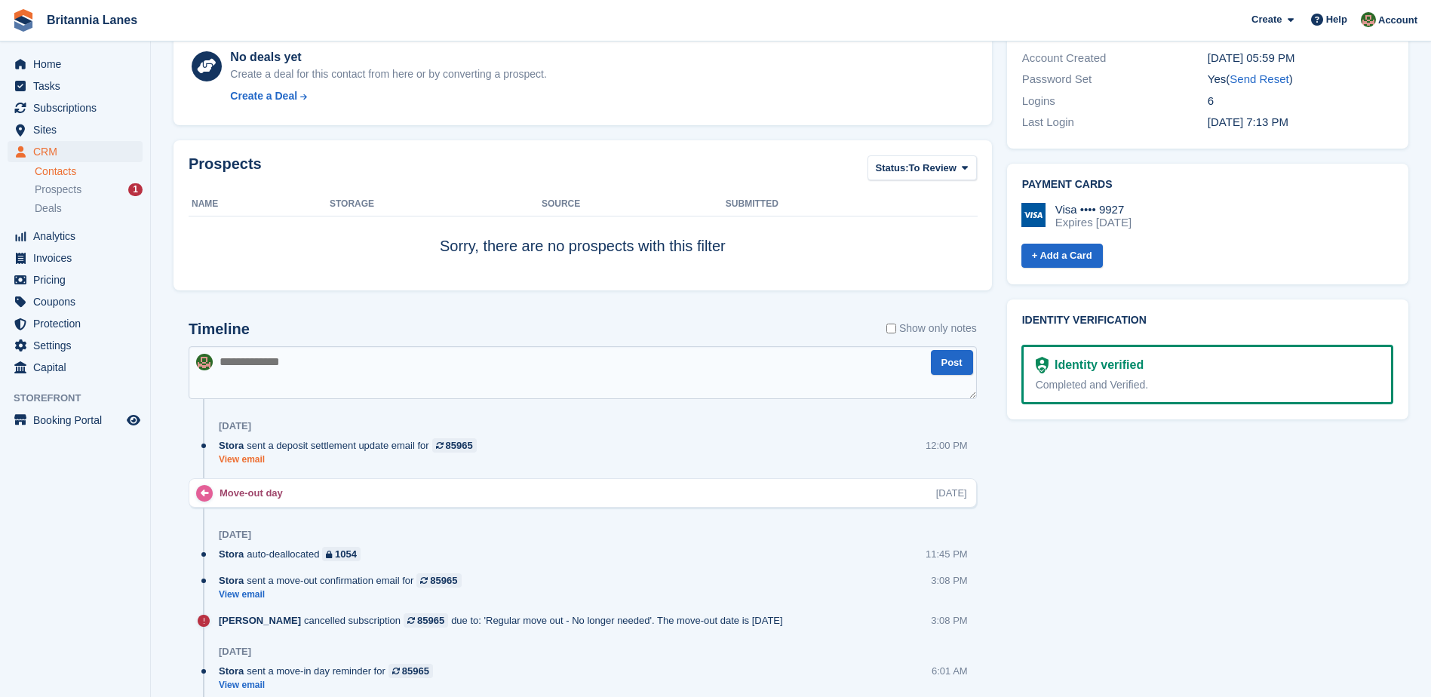
click at [247, 455] on link "View email" at bounding box center [352, 459] width 266 height 13
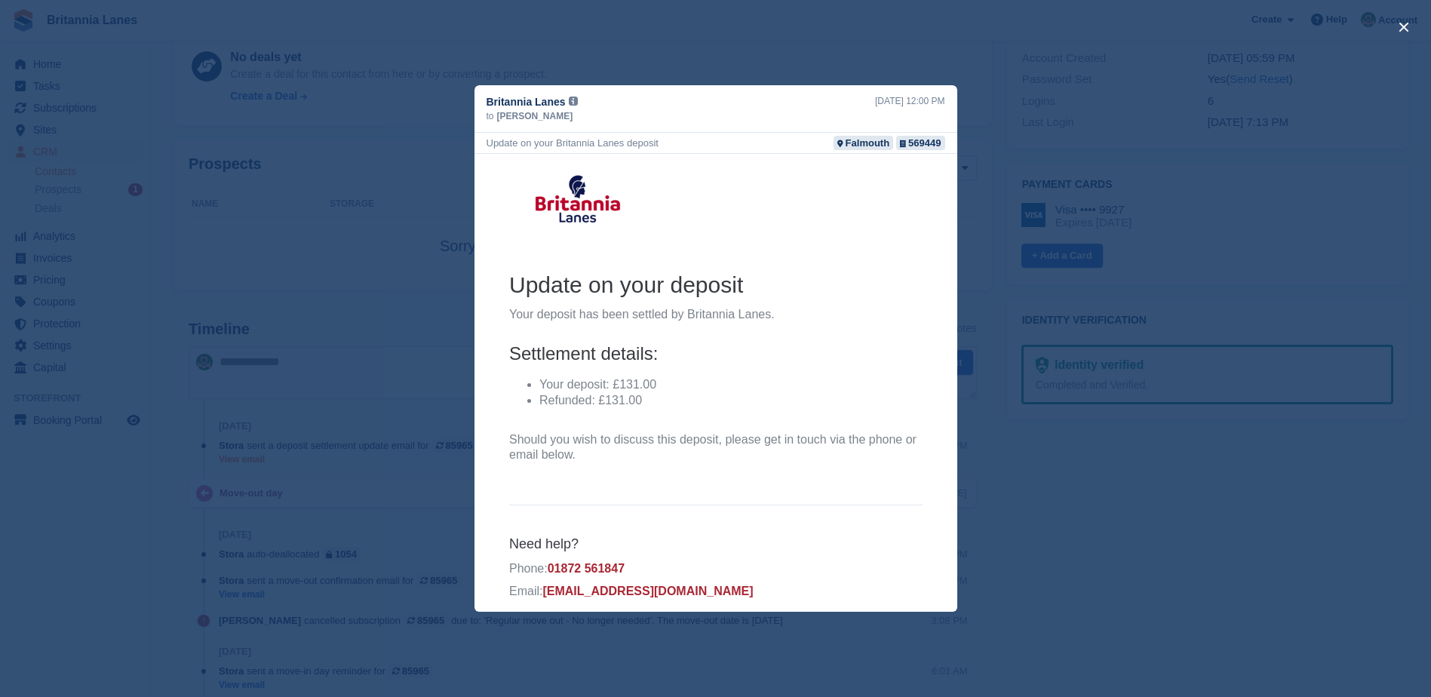
scroll to position [0, 0]
click at [427, 298] on div "close" at bounding box center [715, 348] width 1431 height 697
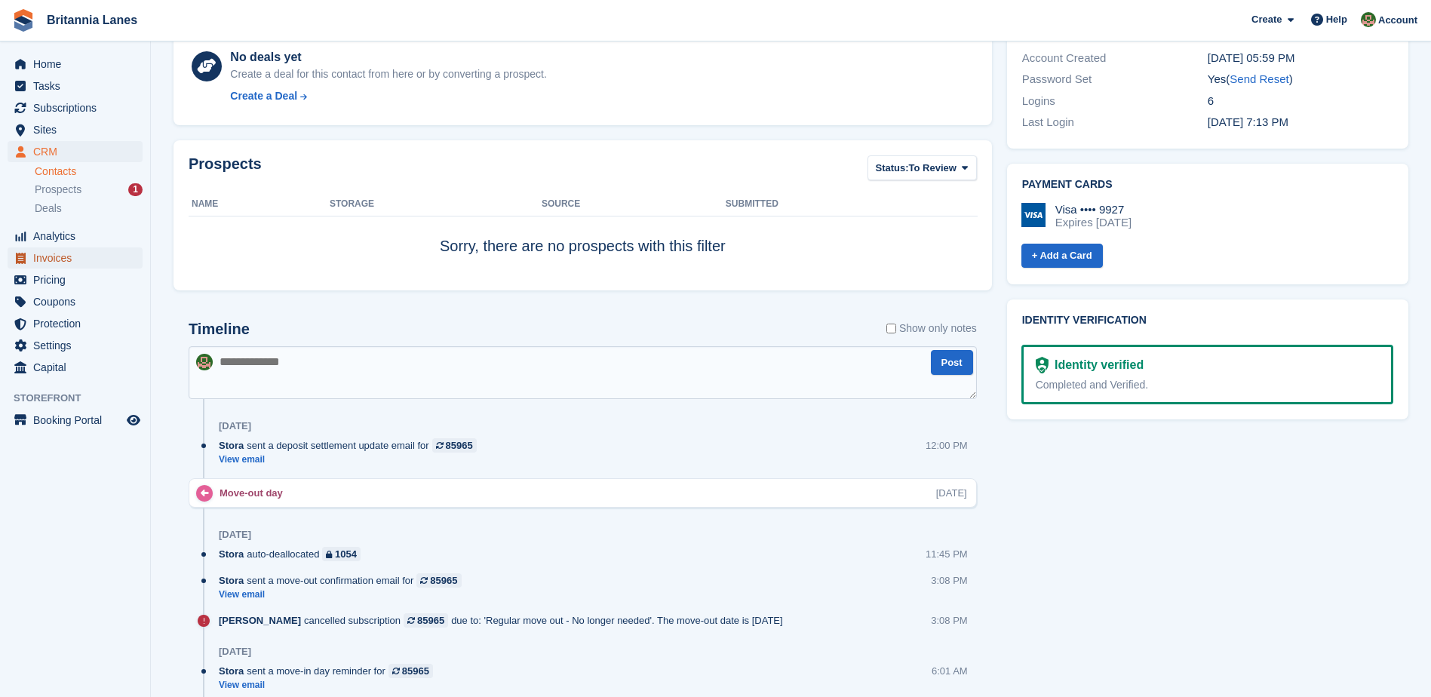
click at [103, 257] on span "Invoices" at bounding box center [78, 257] width 91 height 21
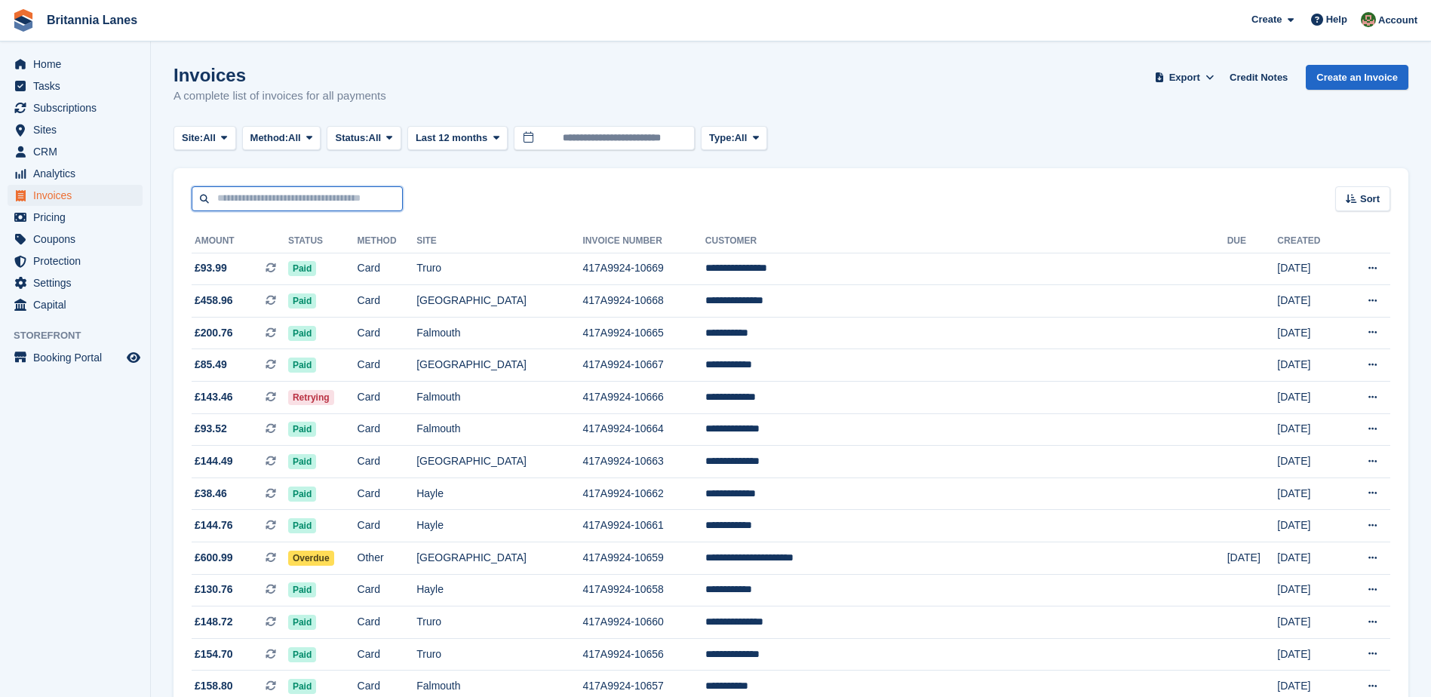
click at [321, 195] on input "text" at bounding box center [297, 198] width 211 height 25
paste input "**********"
type input "**********"
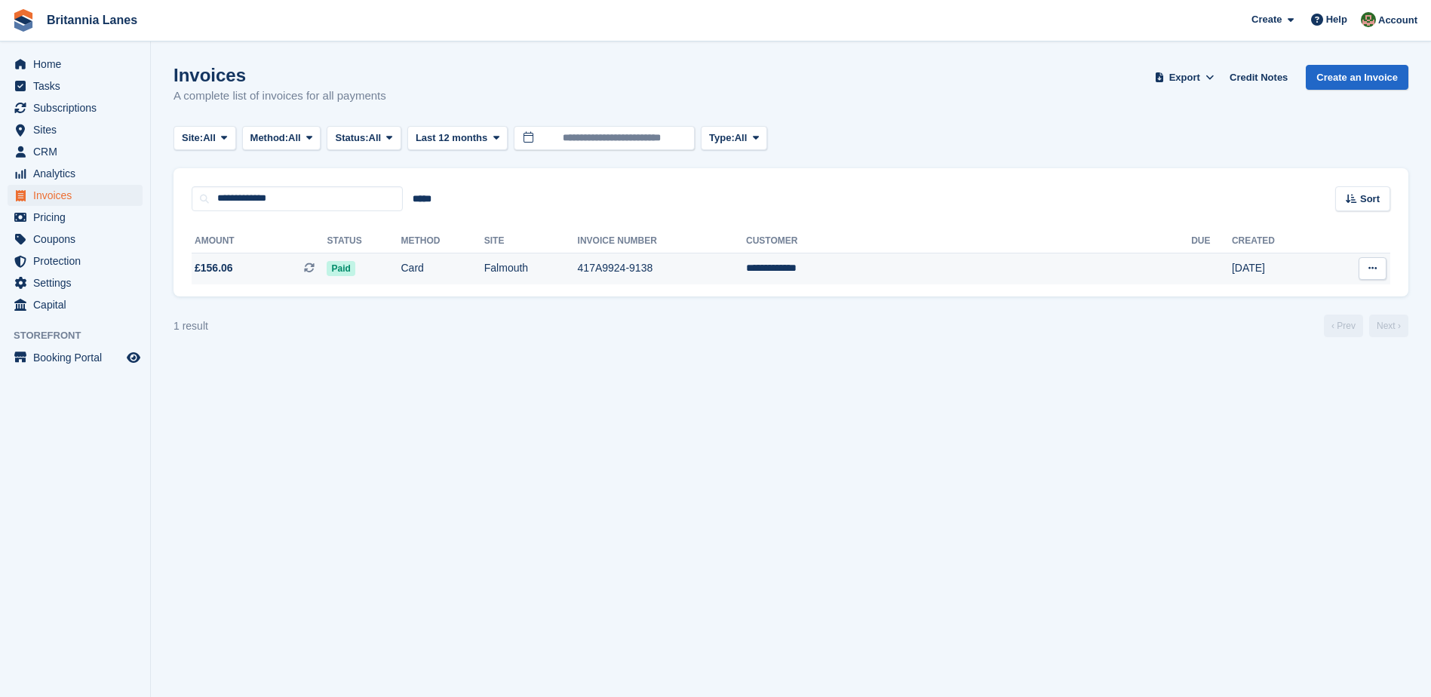
click at [293, 258] on td "£156.06 This is a recurring subscription invoice." at bounding box center [259, 269] width 135 height 32
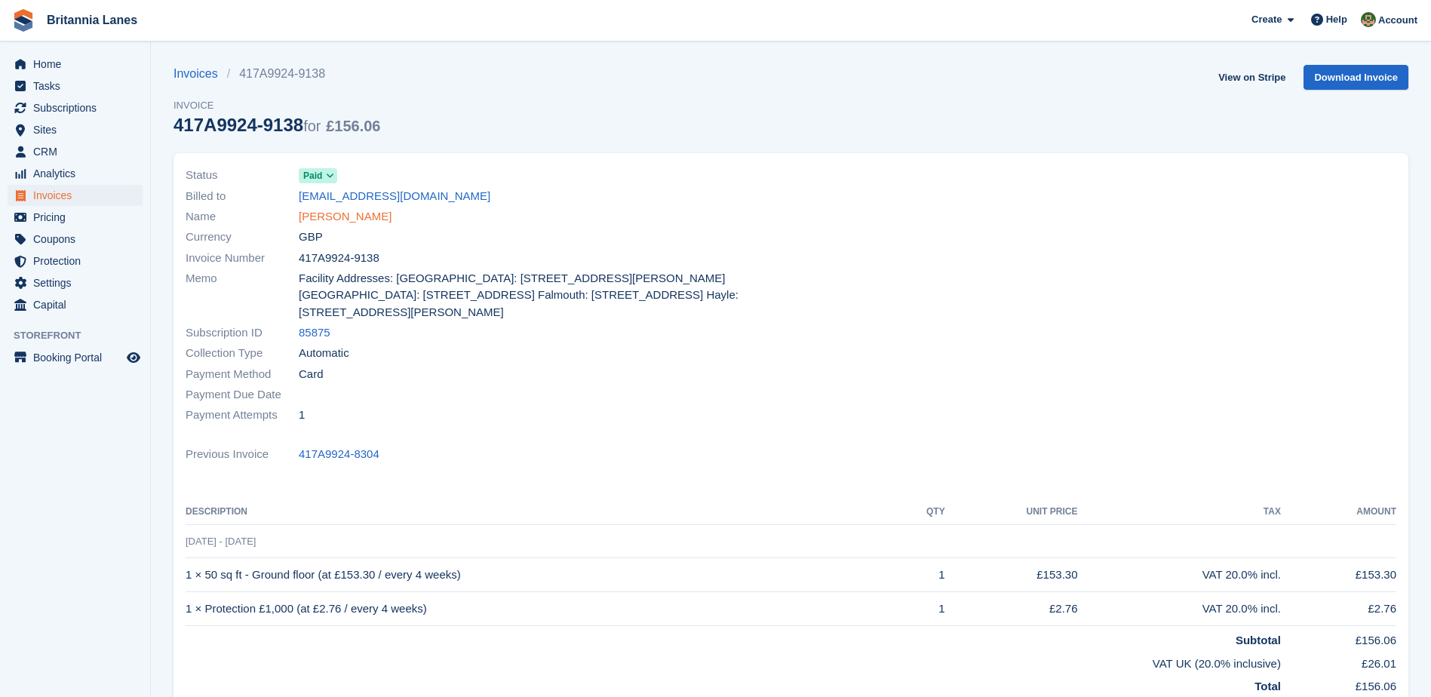
click at [340, 218] on link "Amelia Thomas" at bounding box center [345, 216] width 93 height 17
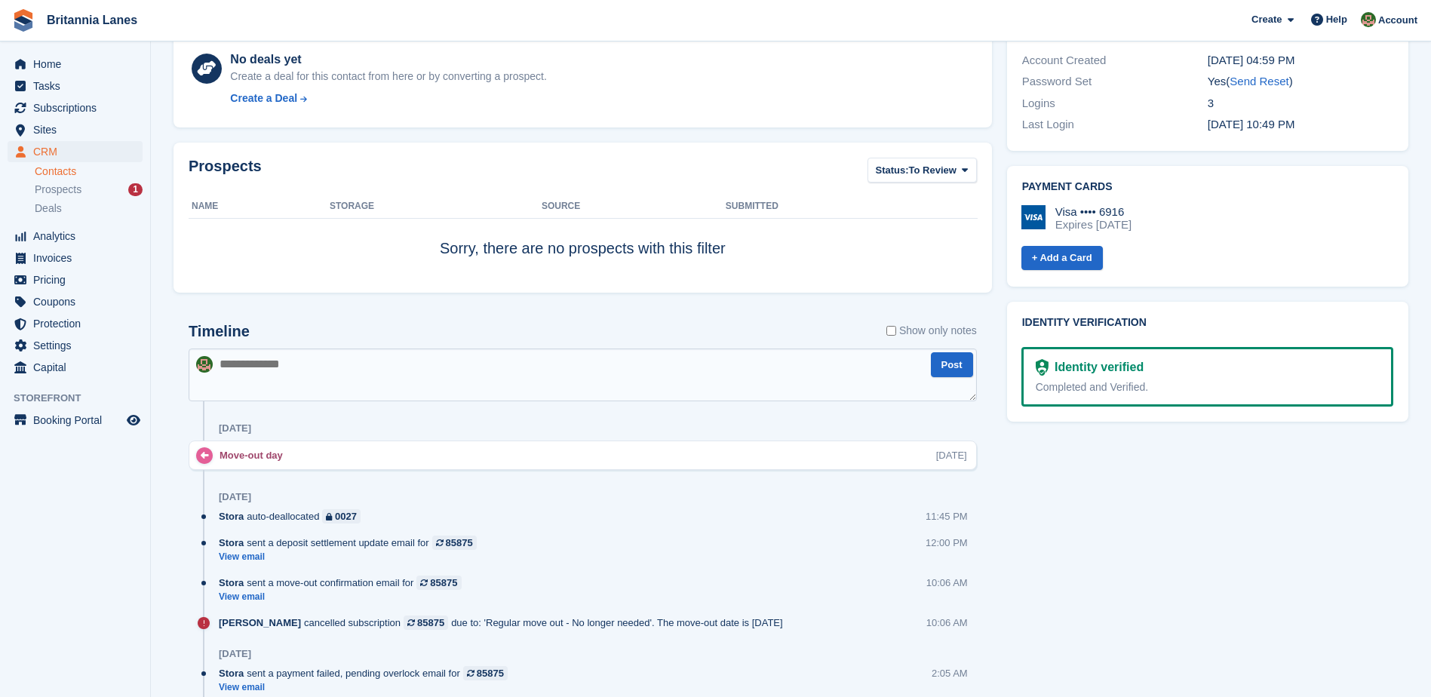
scroll to position [528, 0]
click at [254, 555] on link "View email" at bounding box center [352, 555] width 266 height 13
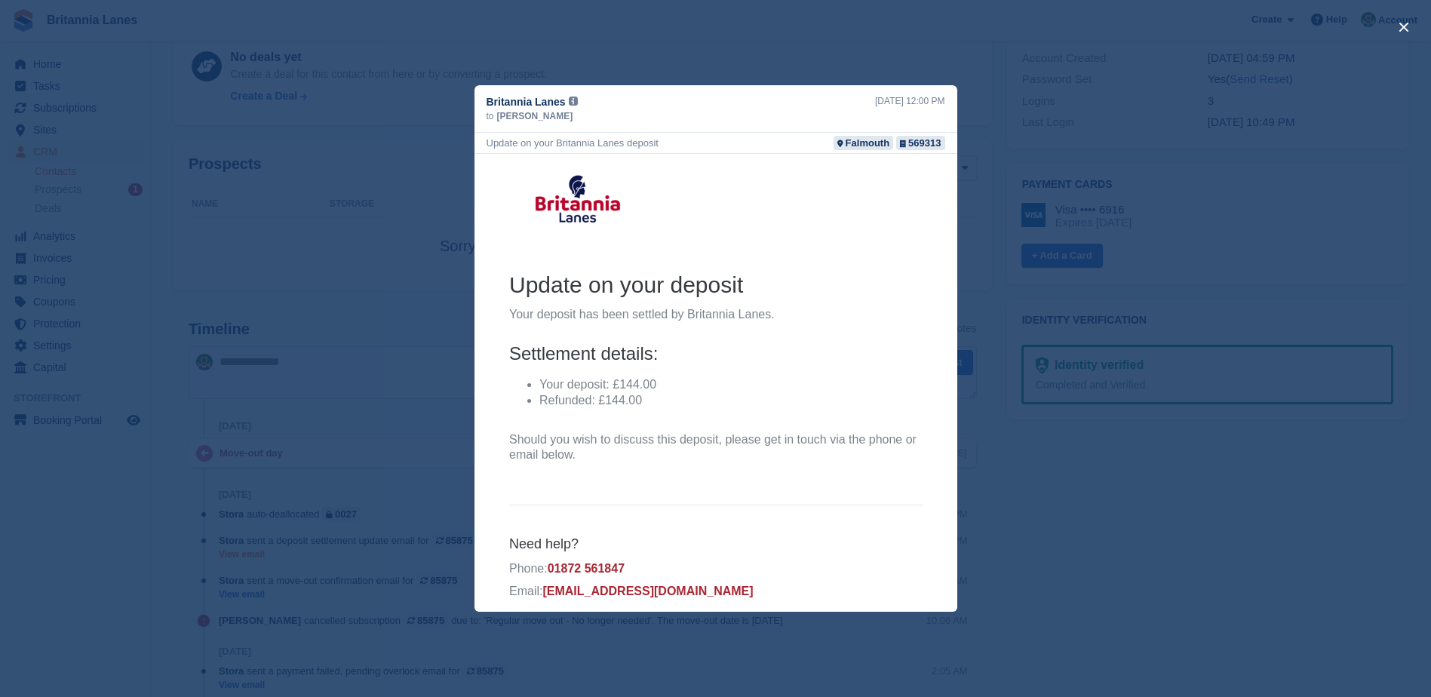
scroll to position [0, 0]
click at [860, 53] on div "close" at bounding box center [715, 348] width 1431 height 697
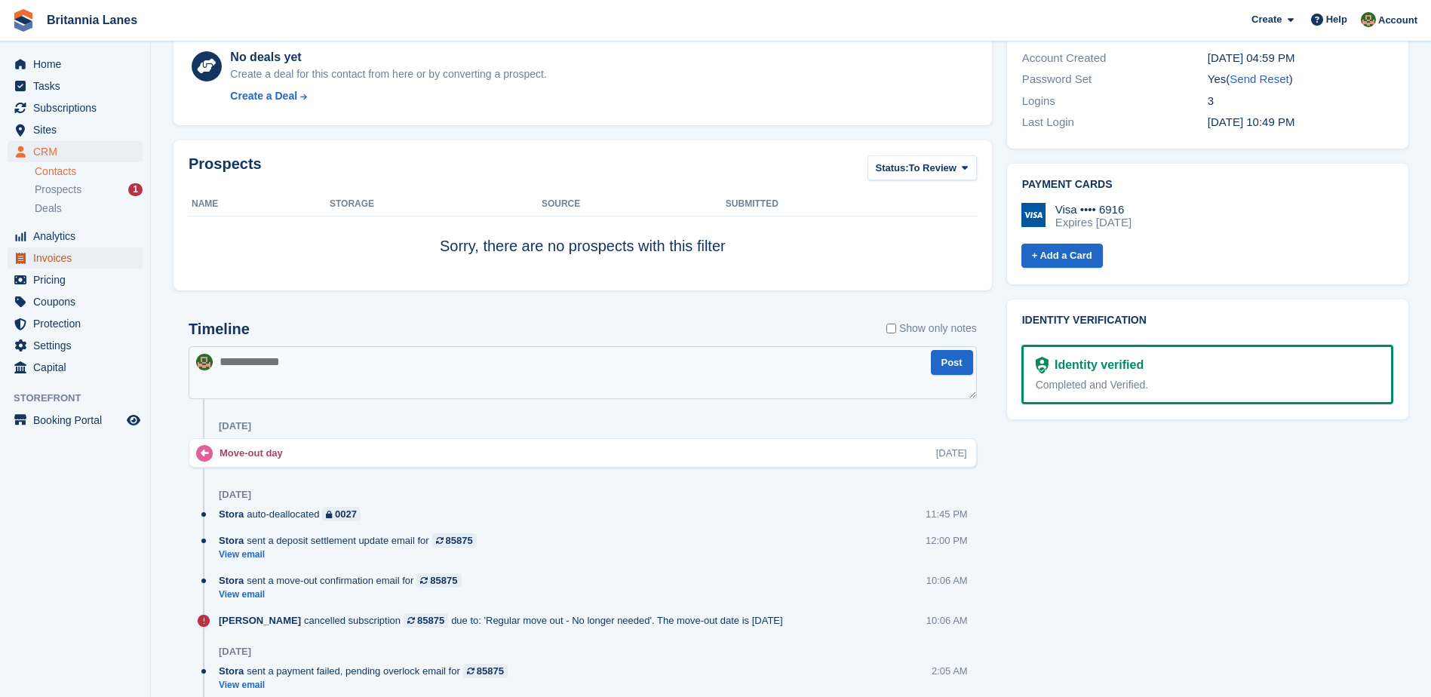
click at [96, 266] on span "Invoices" at bounding box center [78, 257] width 91 height 21
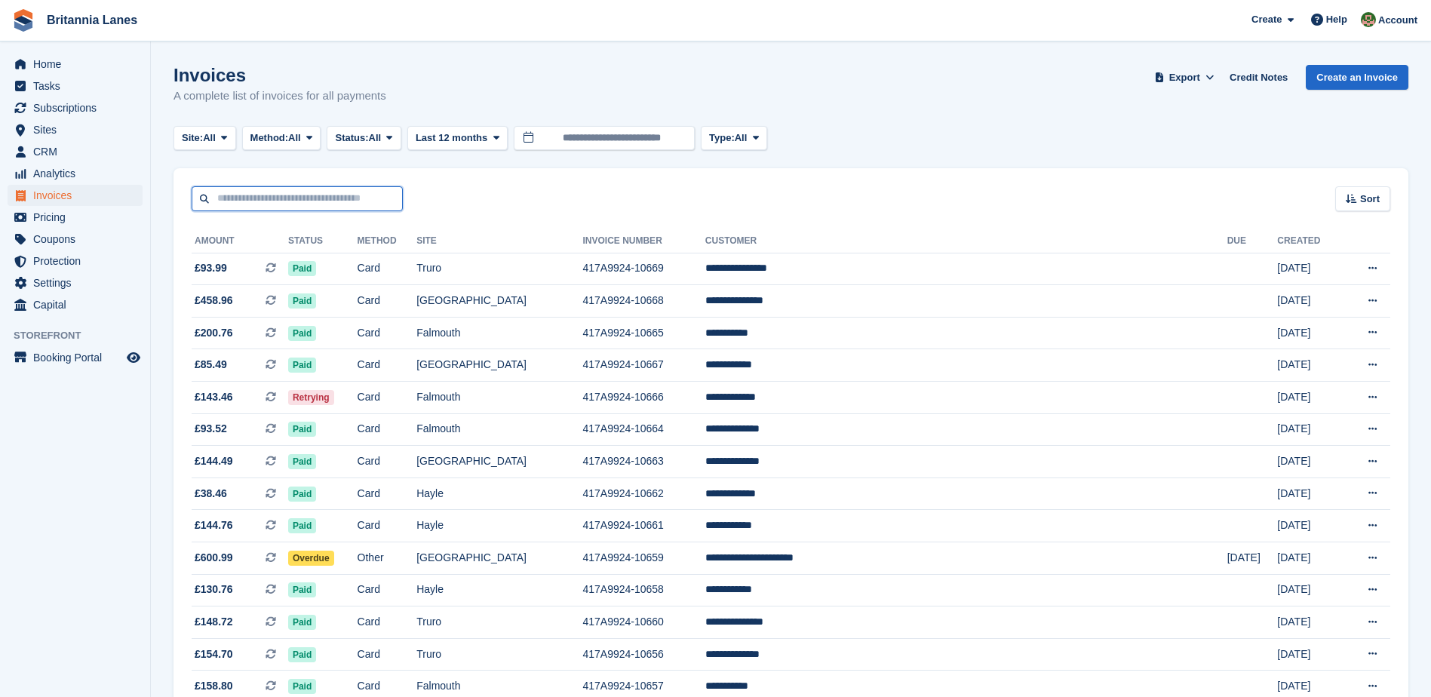
click at [287, 202] on input "text" at bounding box center [297, 198] width 211 height 25
paste input "**********"
type input "**********"
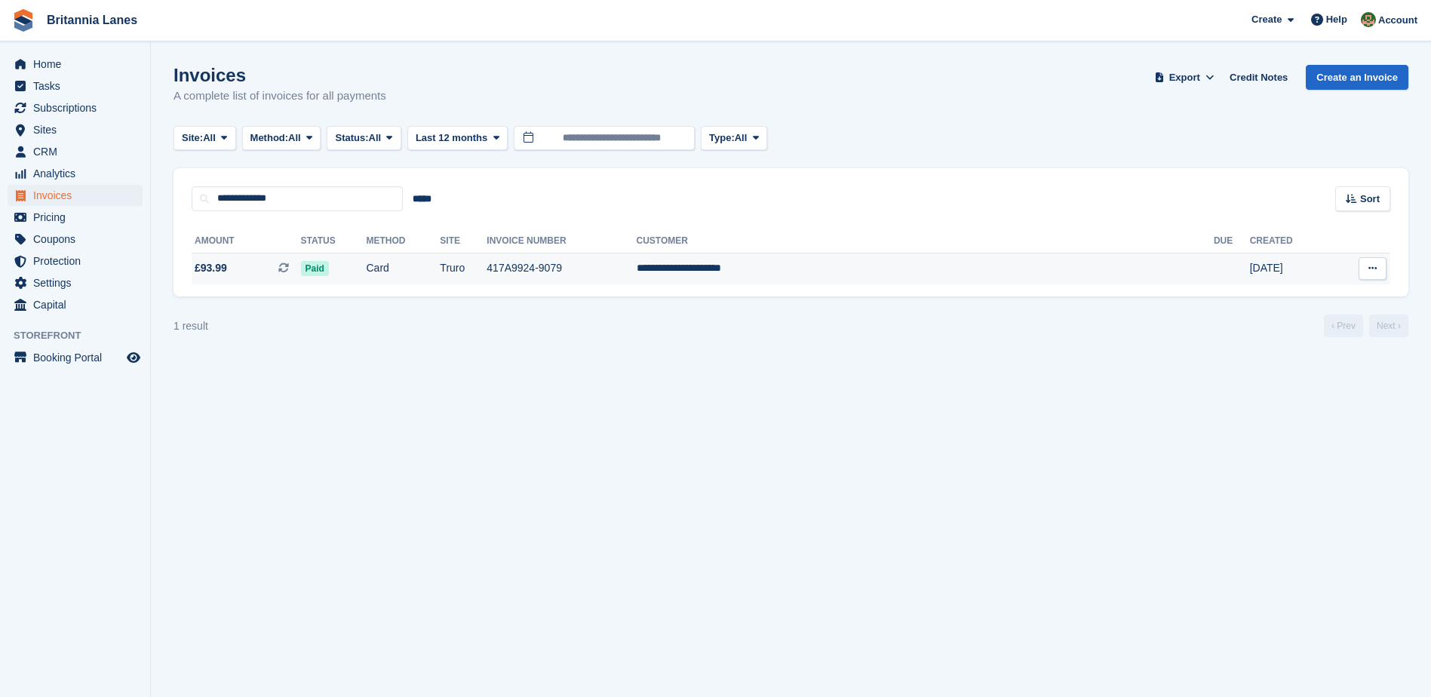
click at [441, 276] on td "Card" at bounding box center [404, 269] width 74 height 32
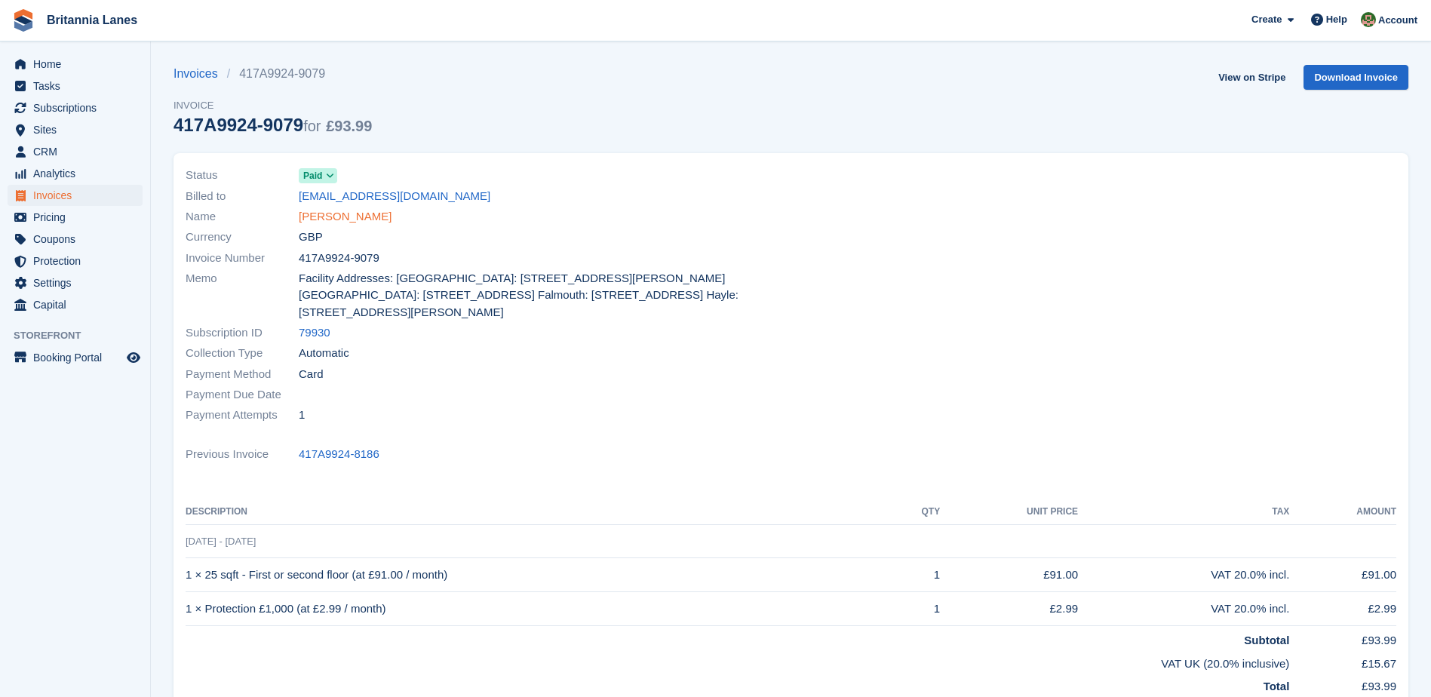
click at [385, 215] on link "Jessica Robinson-Jones" at bounding box center [345, 216] width 93 height 17
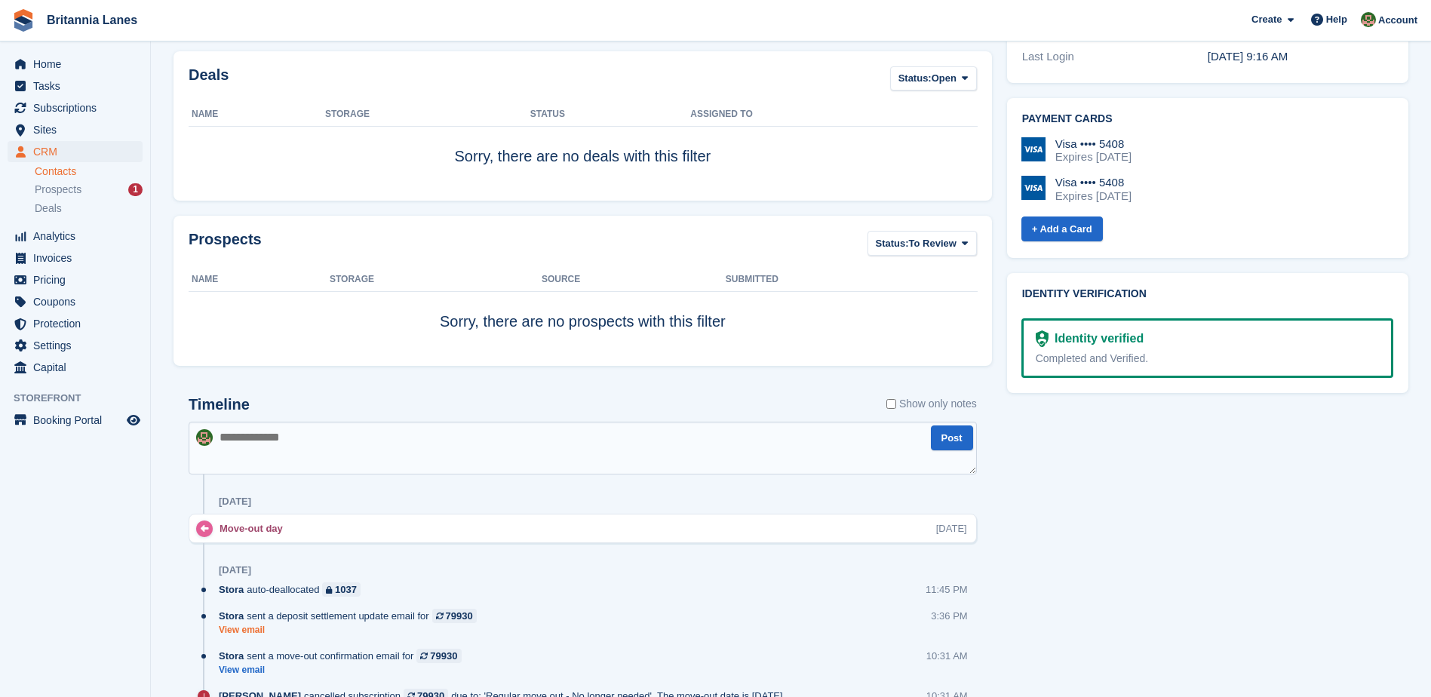
scroll to position [604, 0]
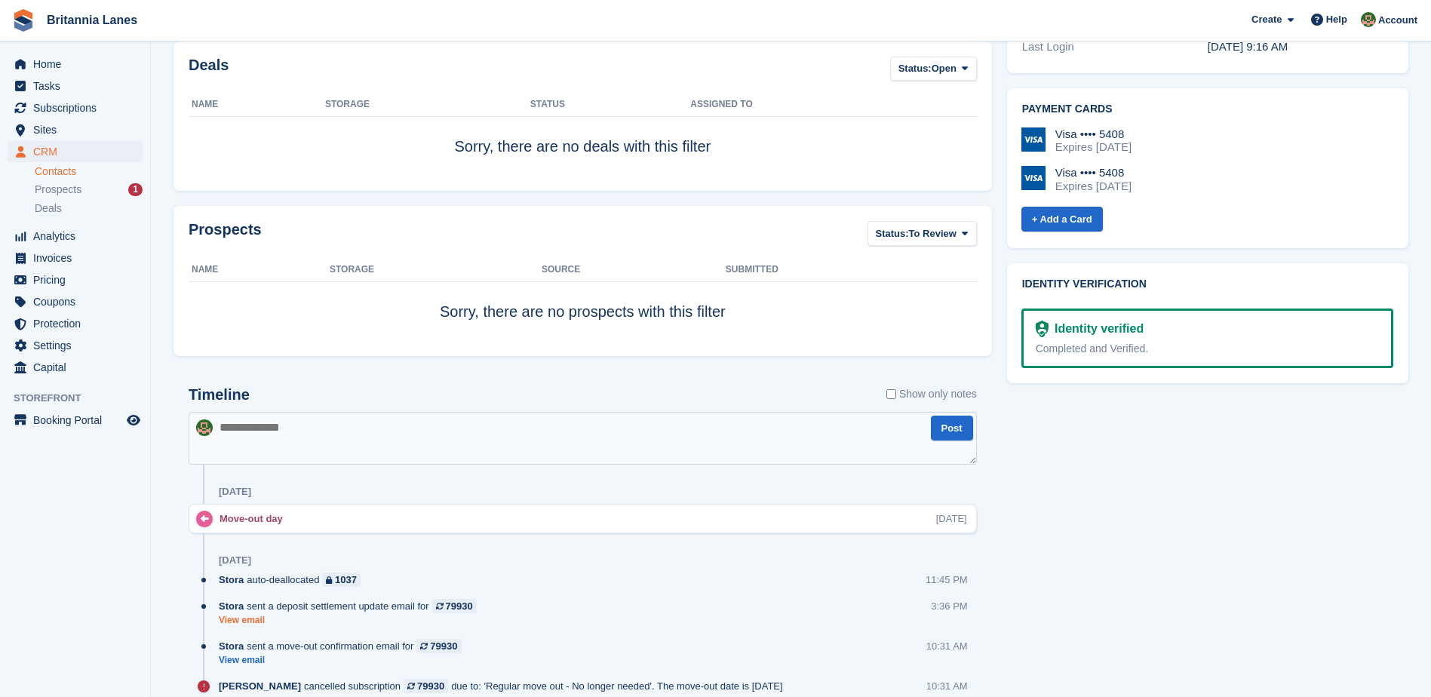
click at [266, 623] on link "View email" at bounding box center [352, 620] width 266 height 13
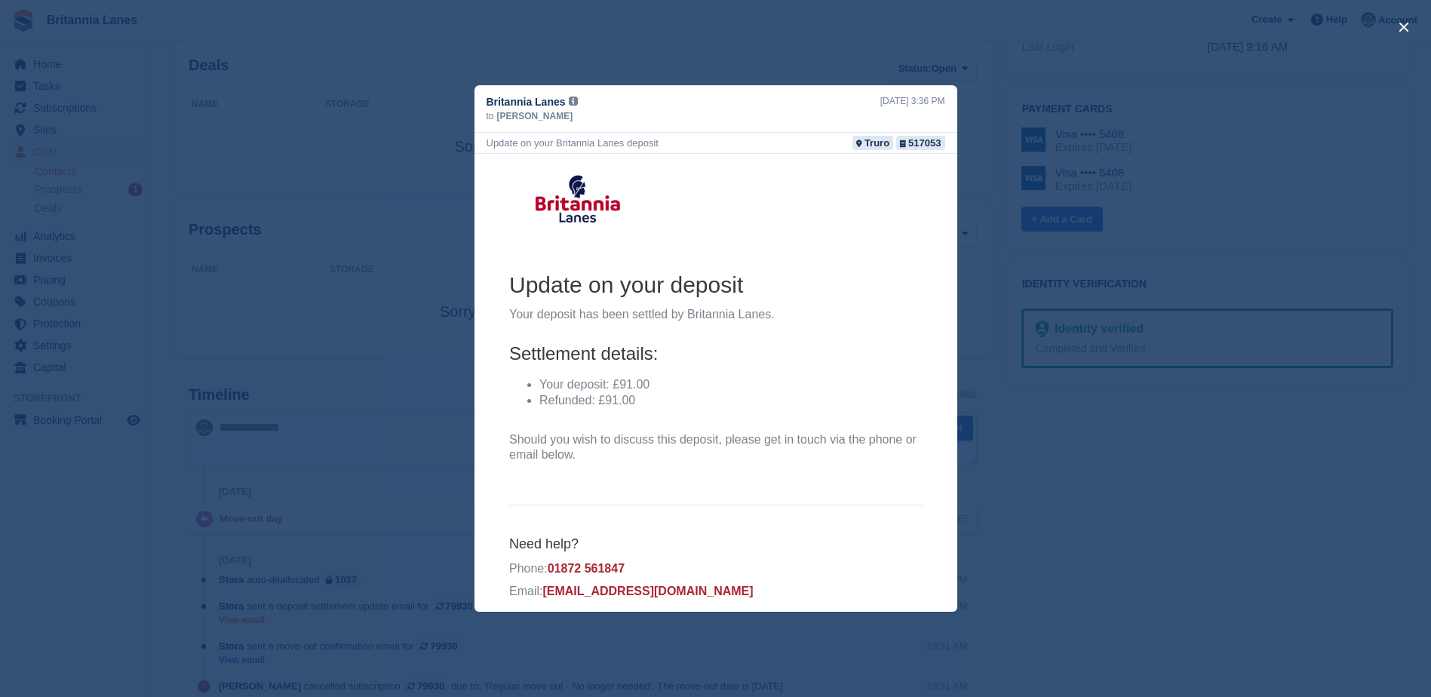
scroll to position [0, 0]
click at [870, 62] on div "close" at bounding box center [715, 348] width 1431 height 697
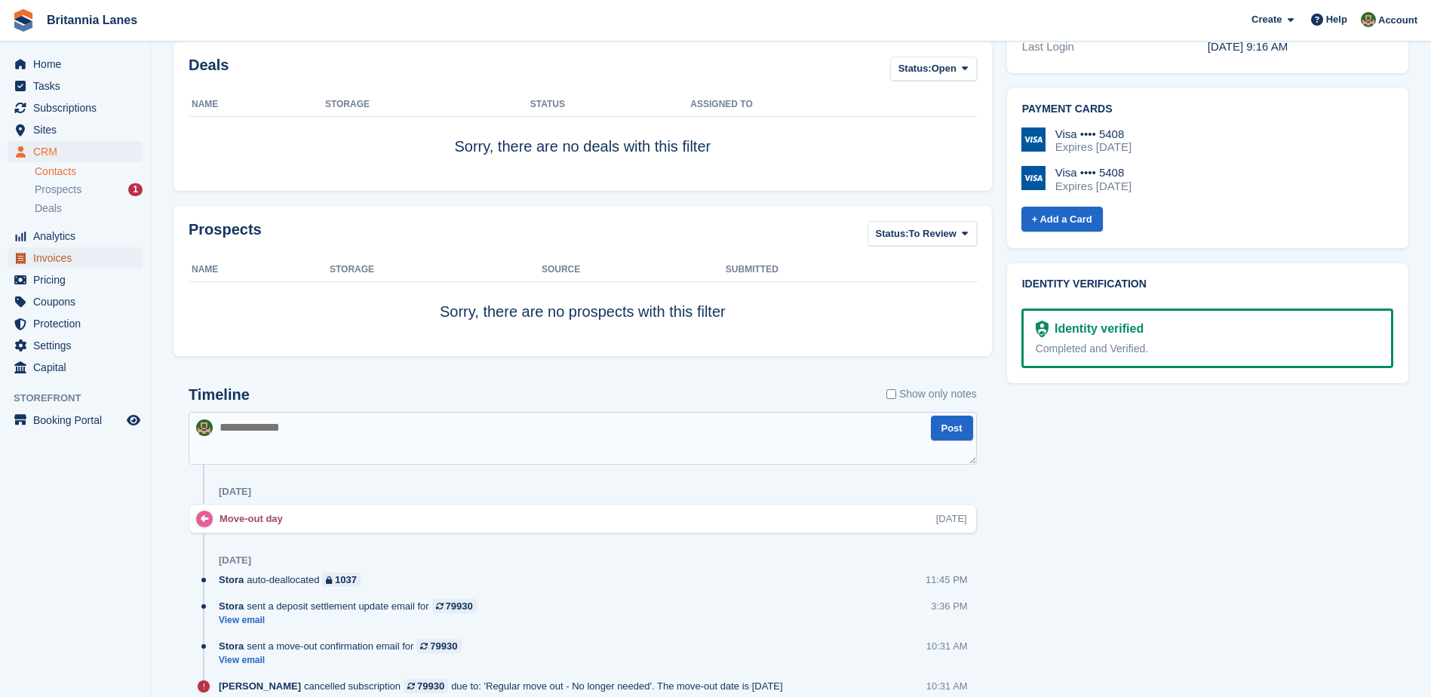
click at [100, 264] on span "Invoices" at bounding box center [78, 257] width 91 height 21
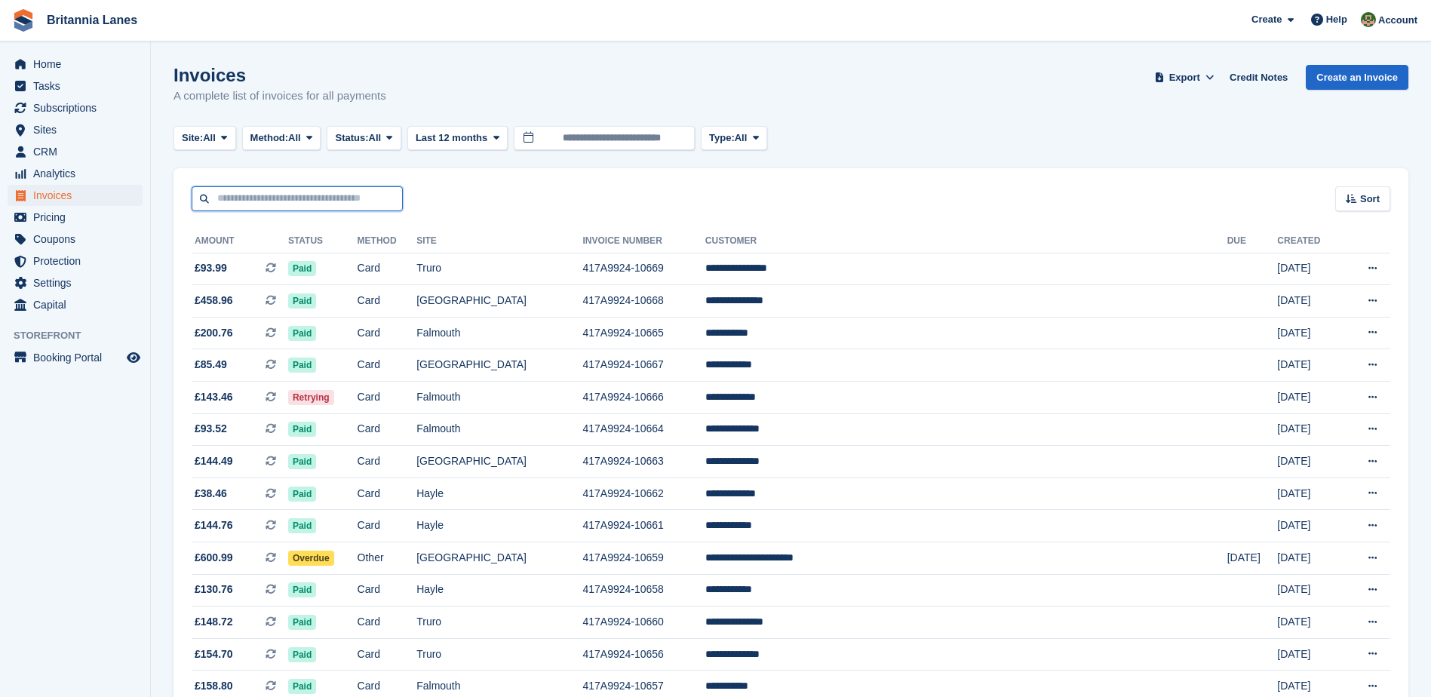
click at [249, 205] on input "text" at bounding box center [297, 198] width 211 height 25
paste input "**********"
type input "**********"
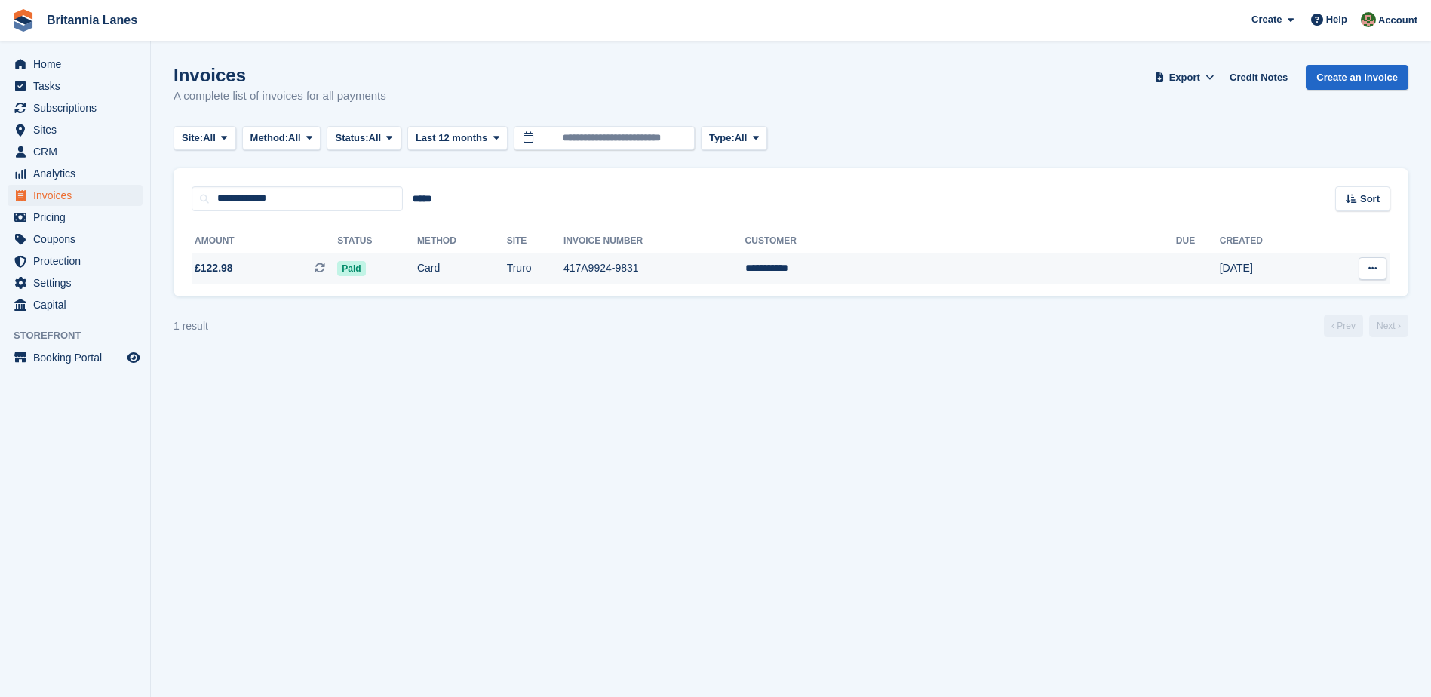
click at [300, 274] on span "£122.98 This is a recurring subscription invoice." at bounding box center [265, 268] width 146 height 16
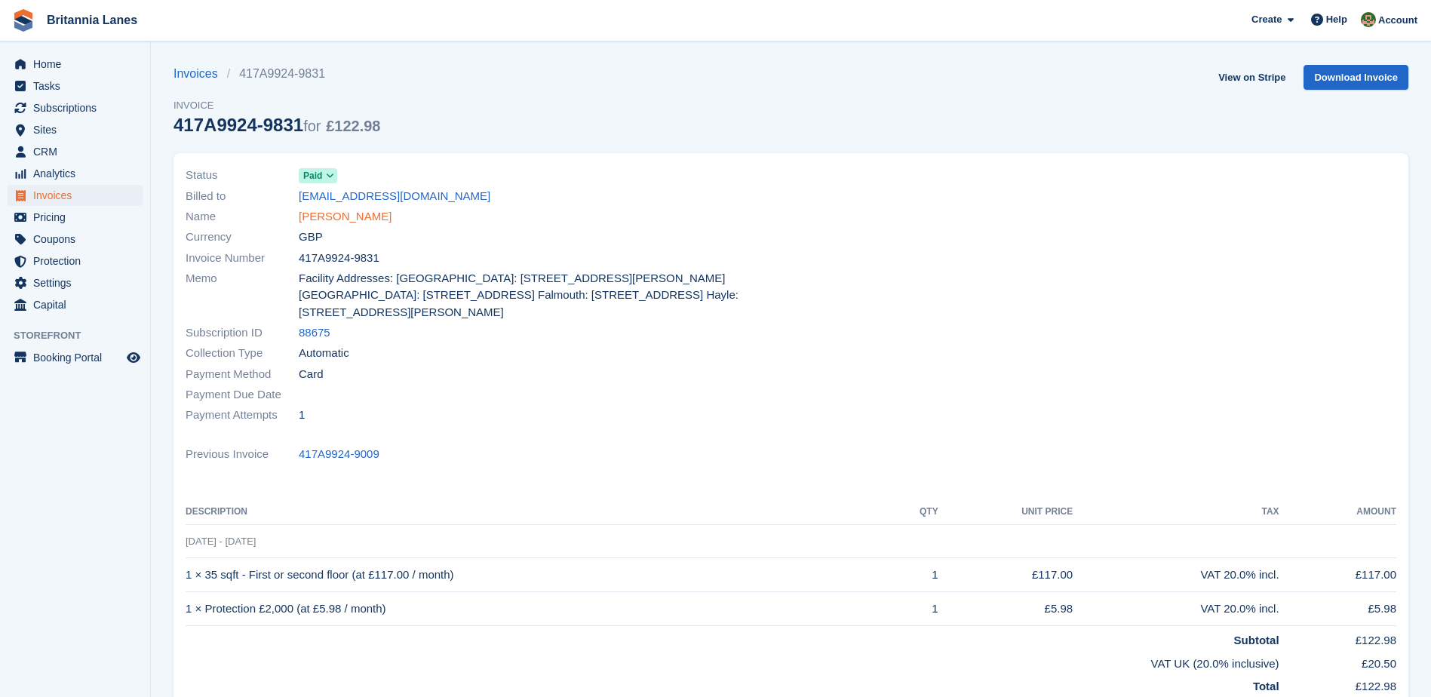
click at [331, 208] on link "[PERSON_NAME]" at bounding box center [345, 216] width 93 height 17
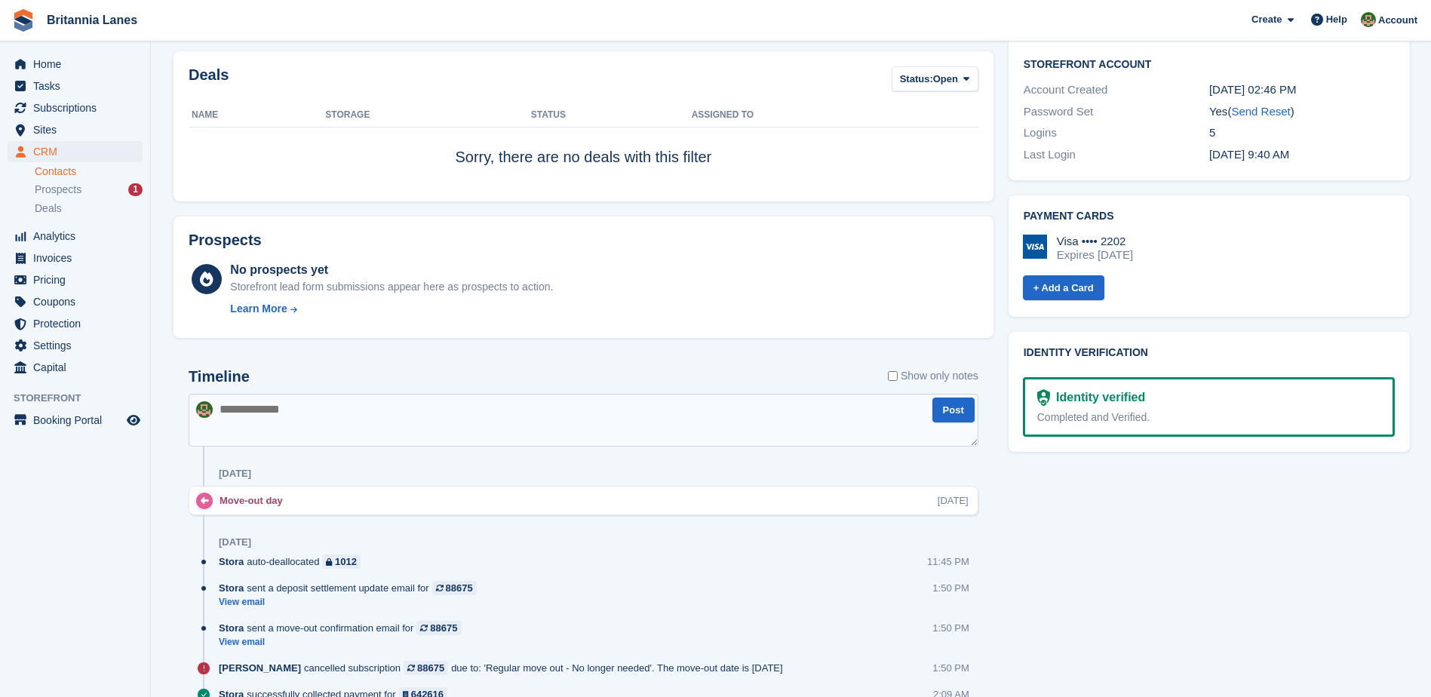
scroll to position [528, 0]
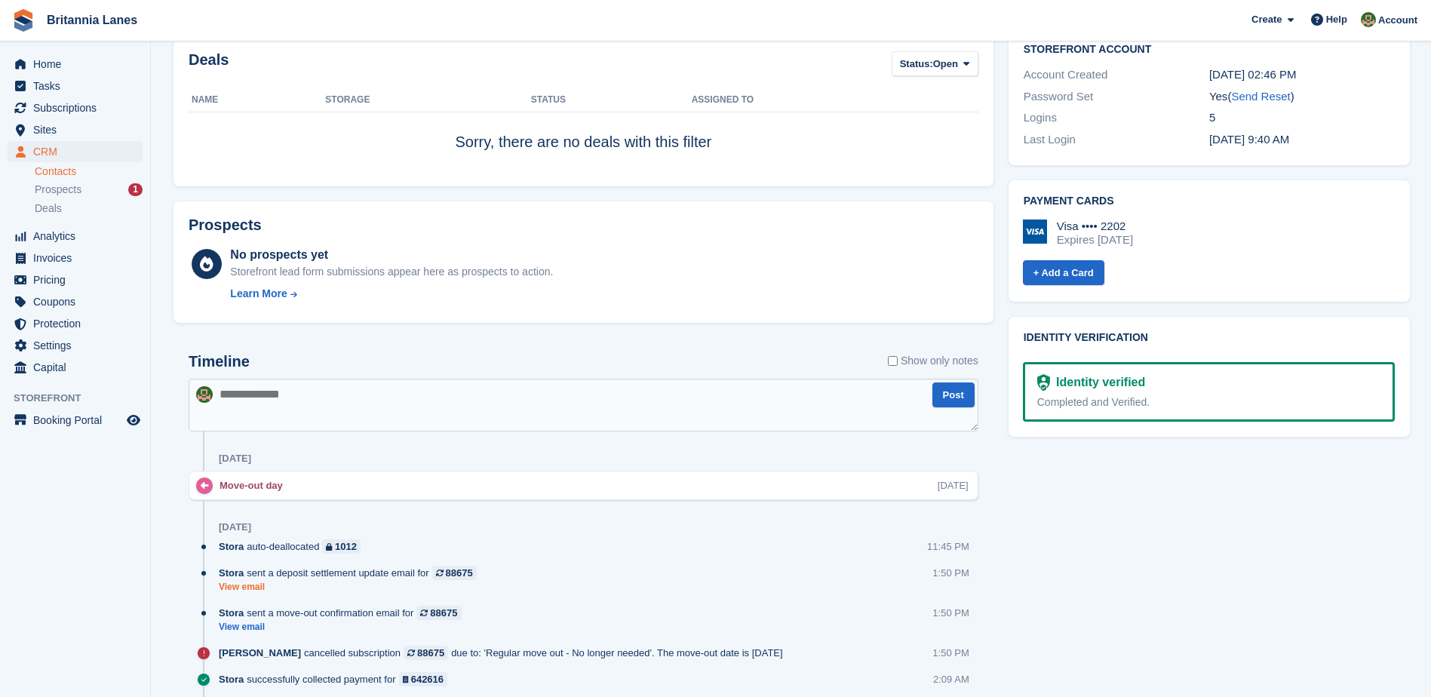
click at [263, 590] on link "View email" at bounding box center [352, 587] width 266 height 13
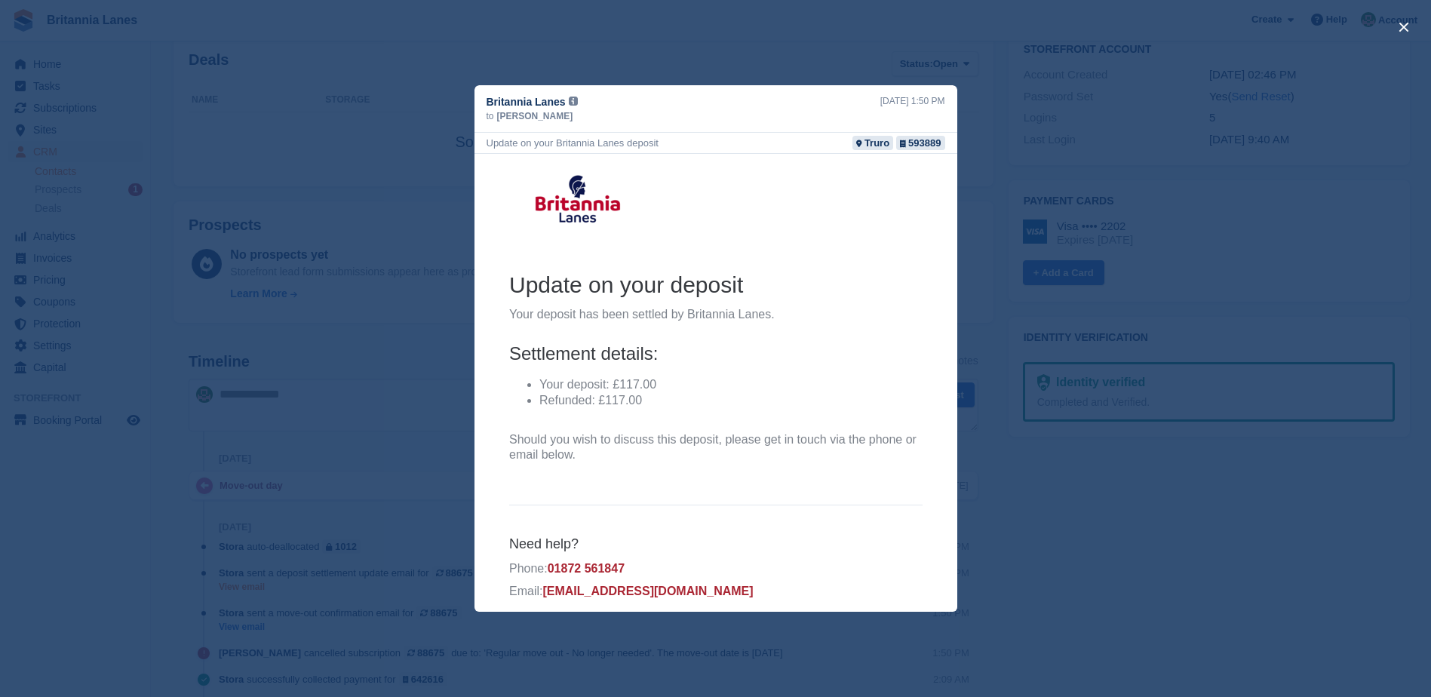
scroll to position [0, 0]
click at [111, 508] on div "close" at bounding box center [715, 348] width 1431 height 697
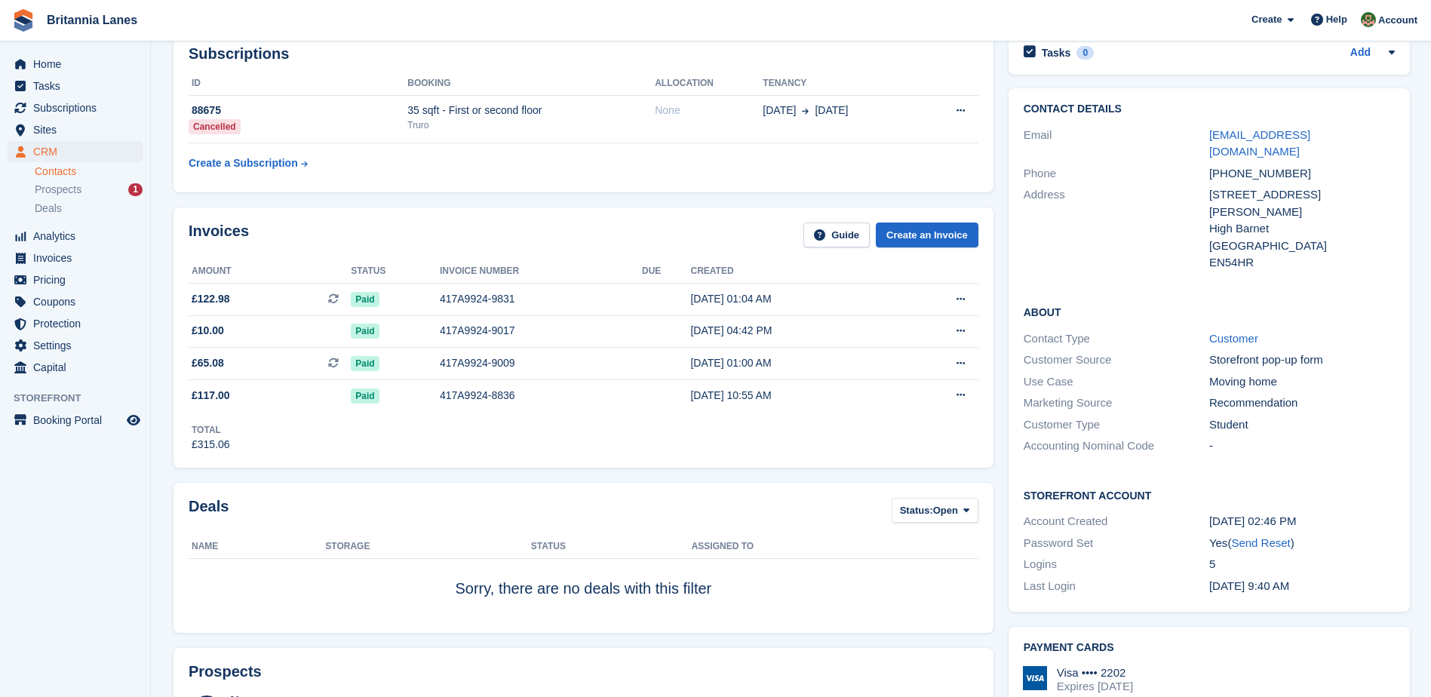
scroll to position [75, 0]
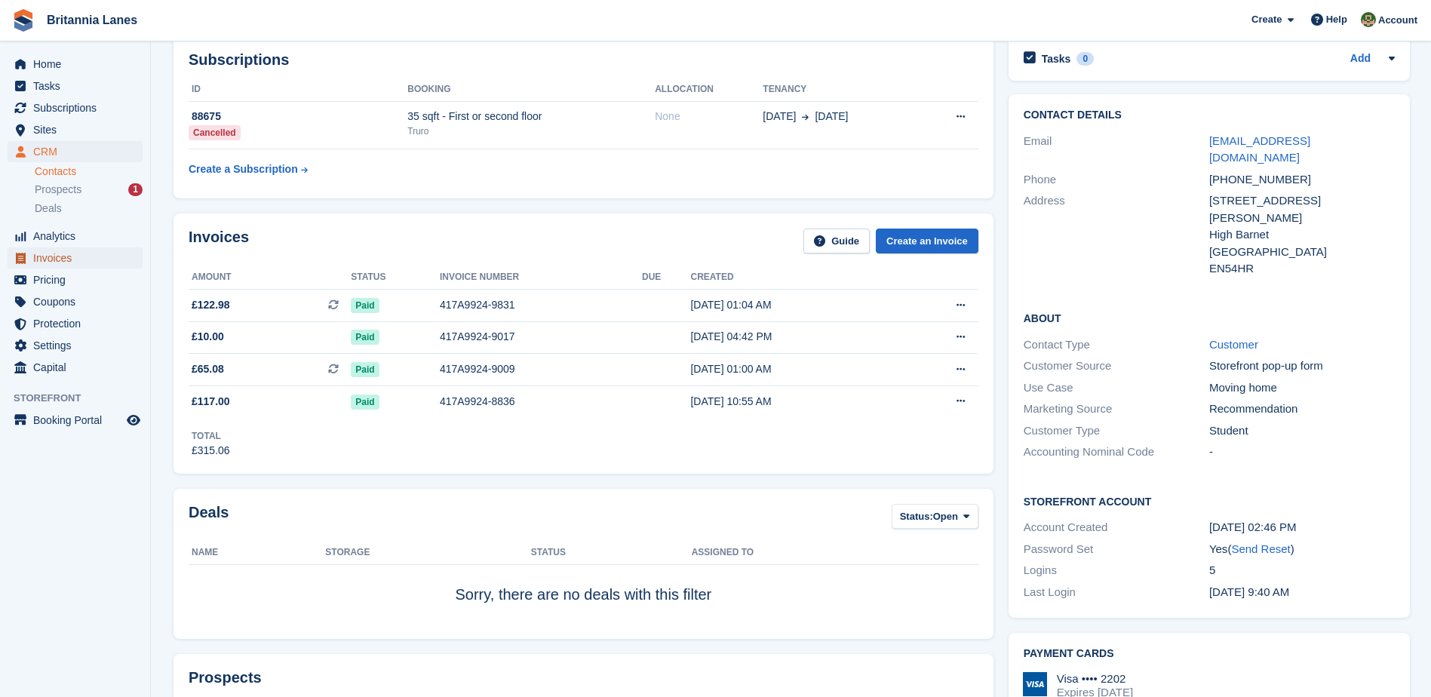
click at [70, 262] on span "Invoices" at bounding box center [78, 257] width 91 height 21
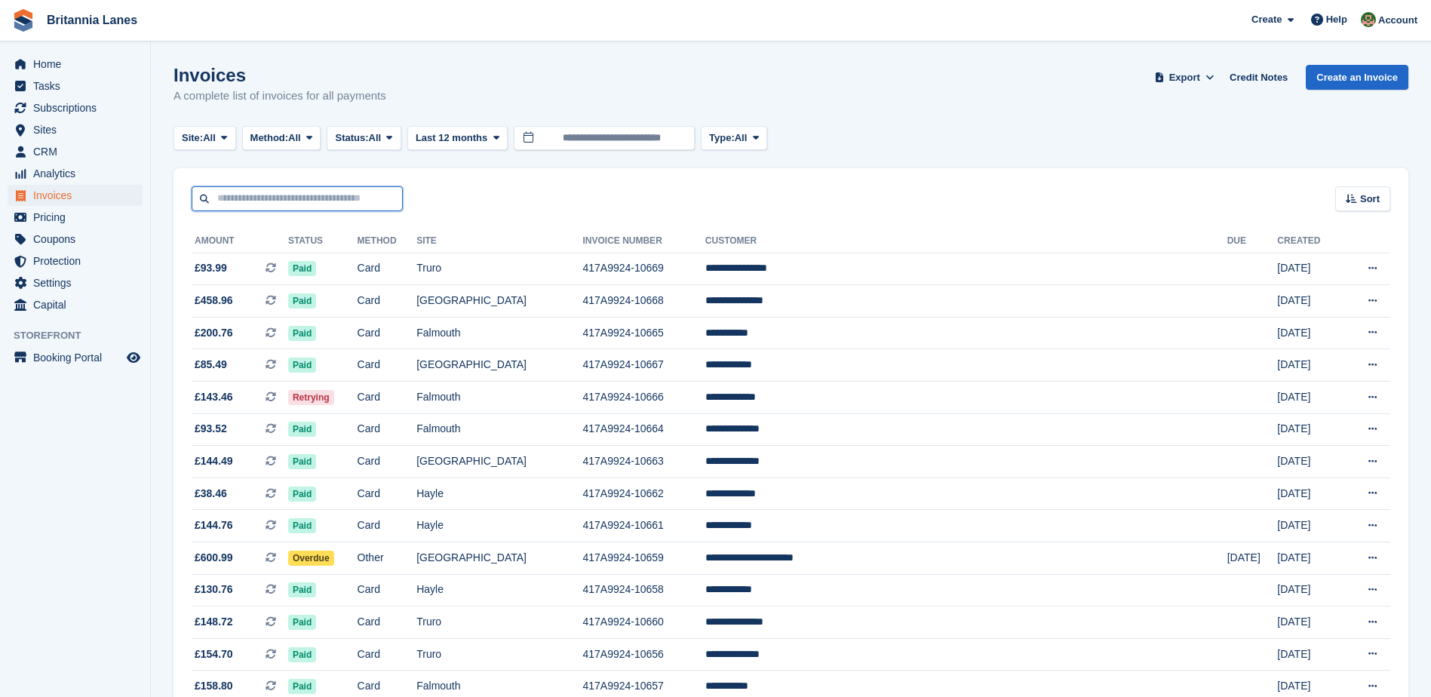
click at [302, 204] on input "text" at bounding box center [297, 198] width 211 height 25
paste input "**********"
type input "**********"
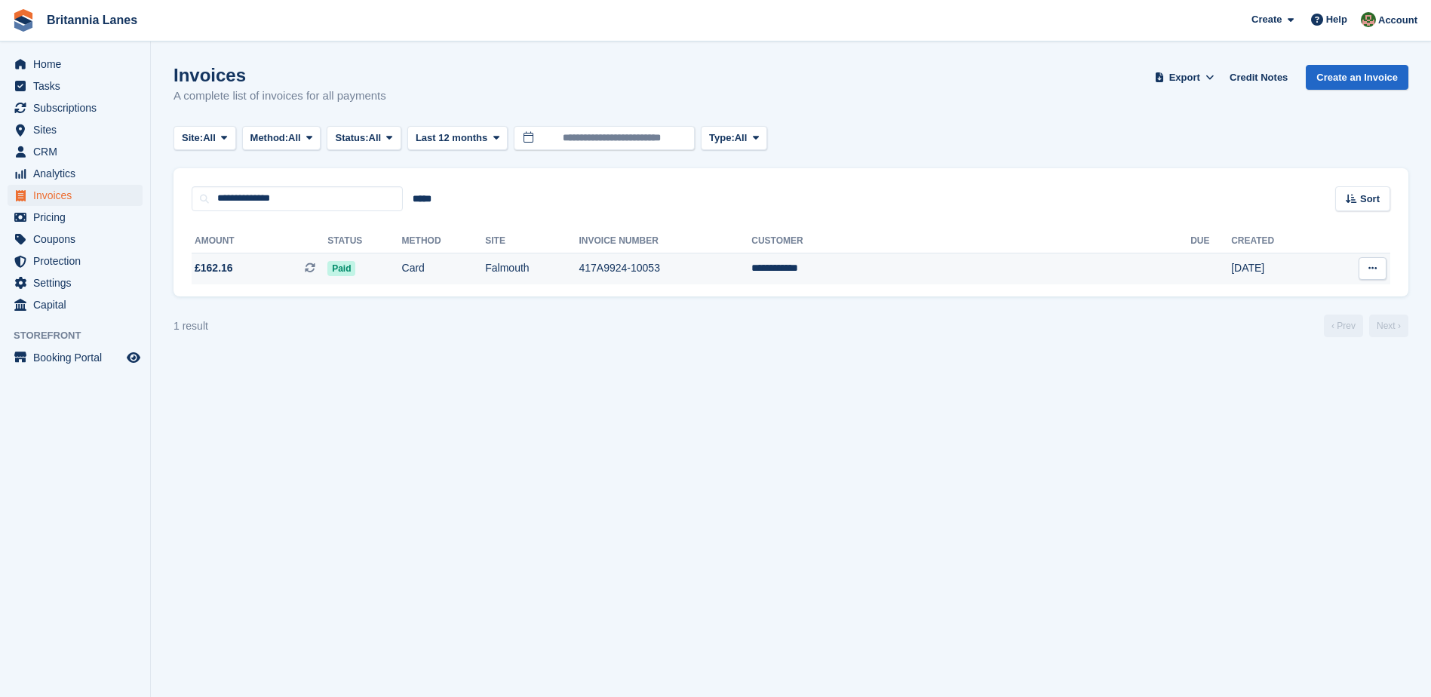
click at [579, 266] on td "Falmouth" at bounding box center [532, 269] width 94 height 32
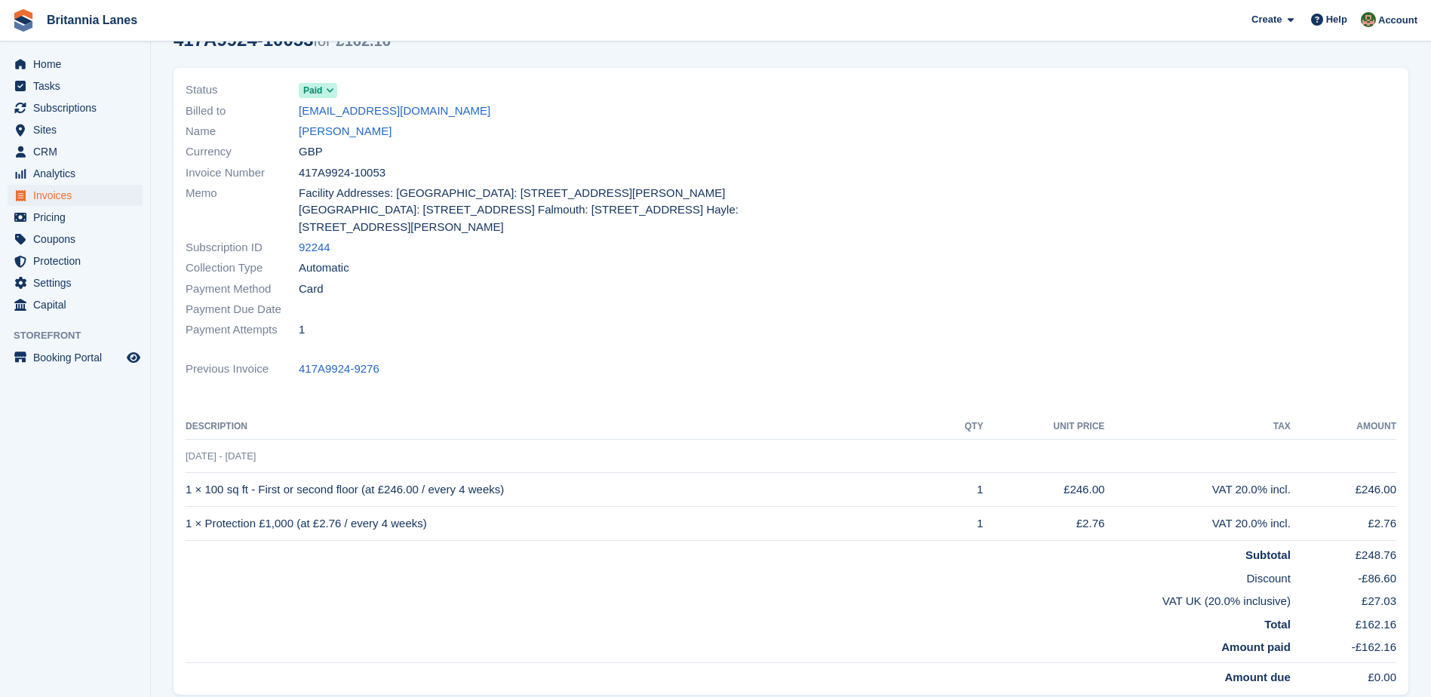
scroll to position [67, 0]
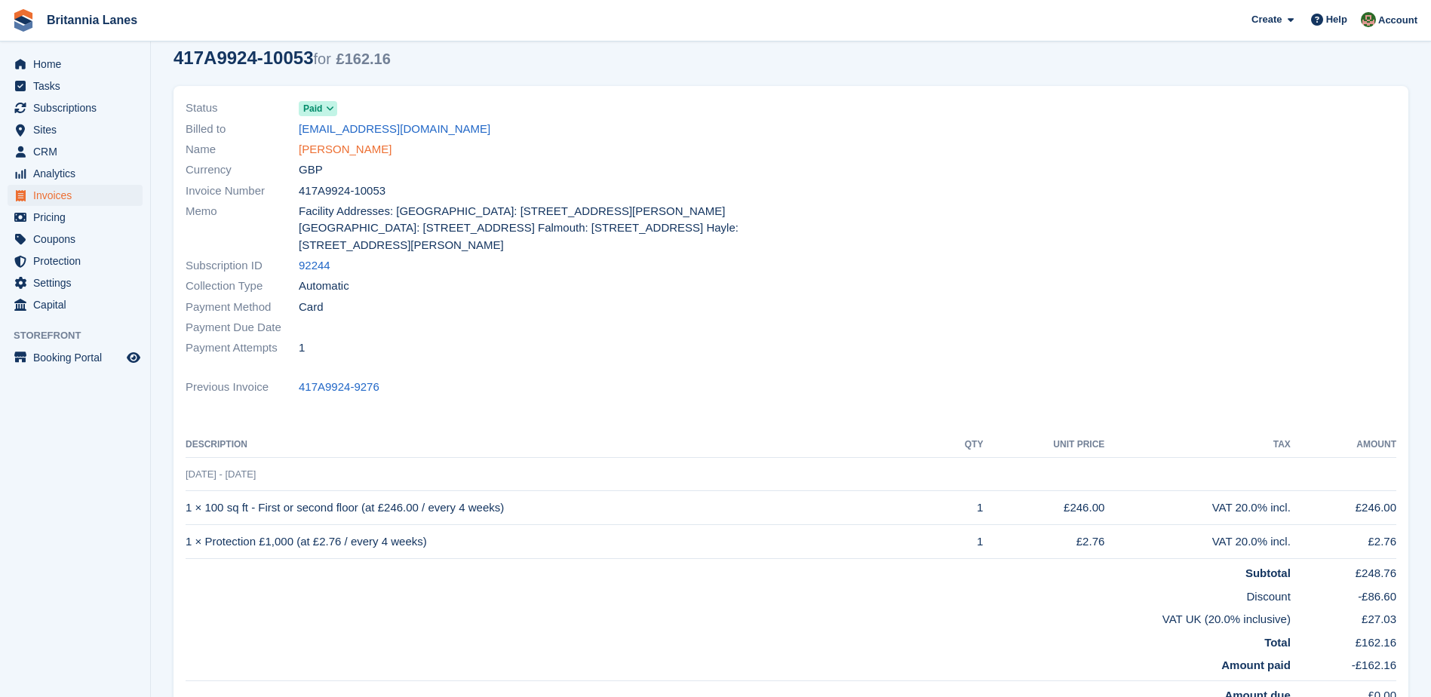
click at [353, 148] on link "[PERSON_NAME]" at bounding box center [345, 149] width 93 height 17
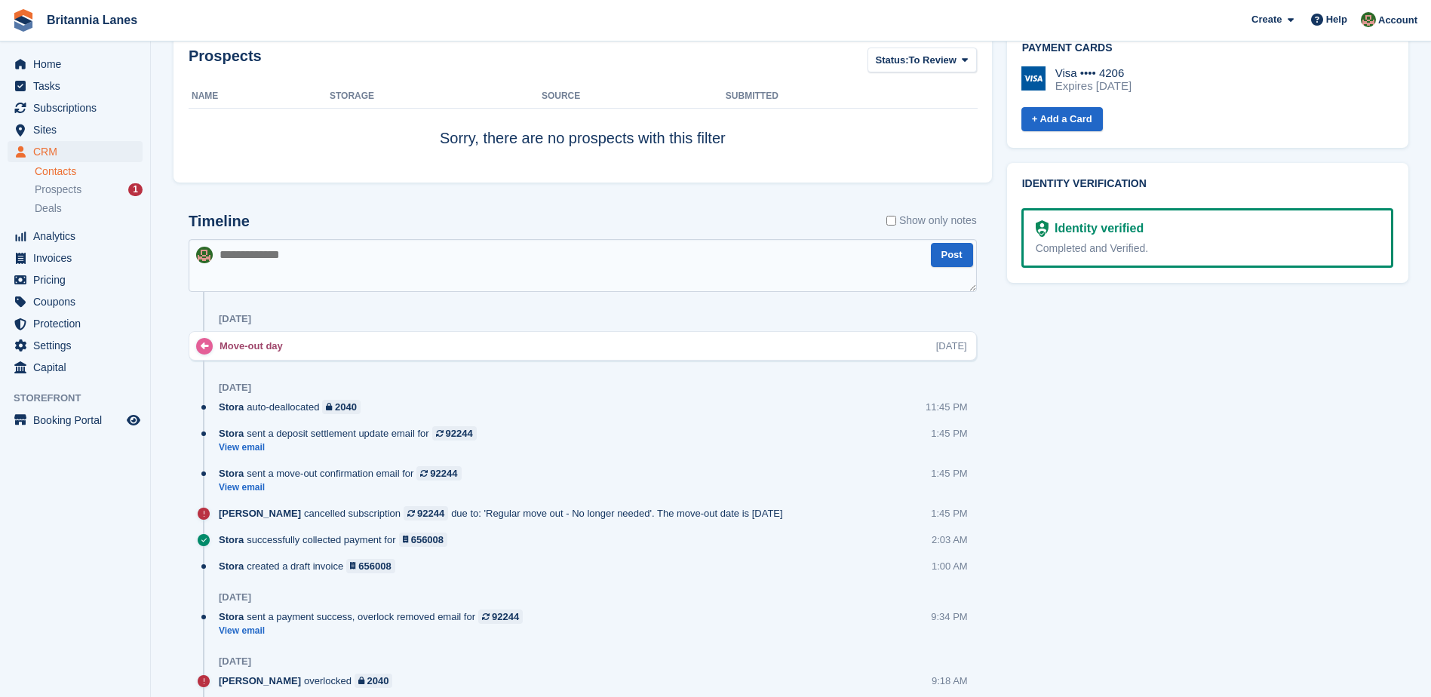
scroll to position [679, 0]
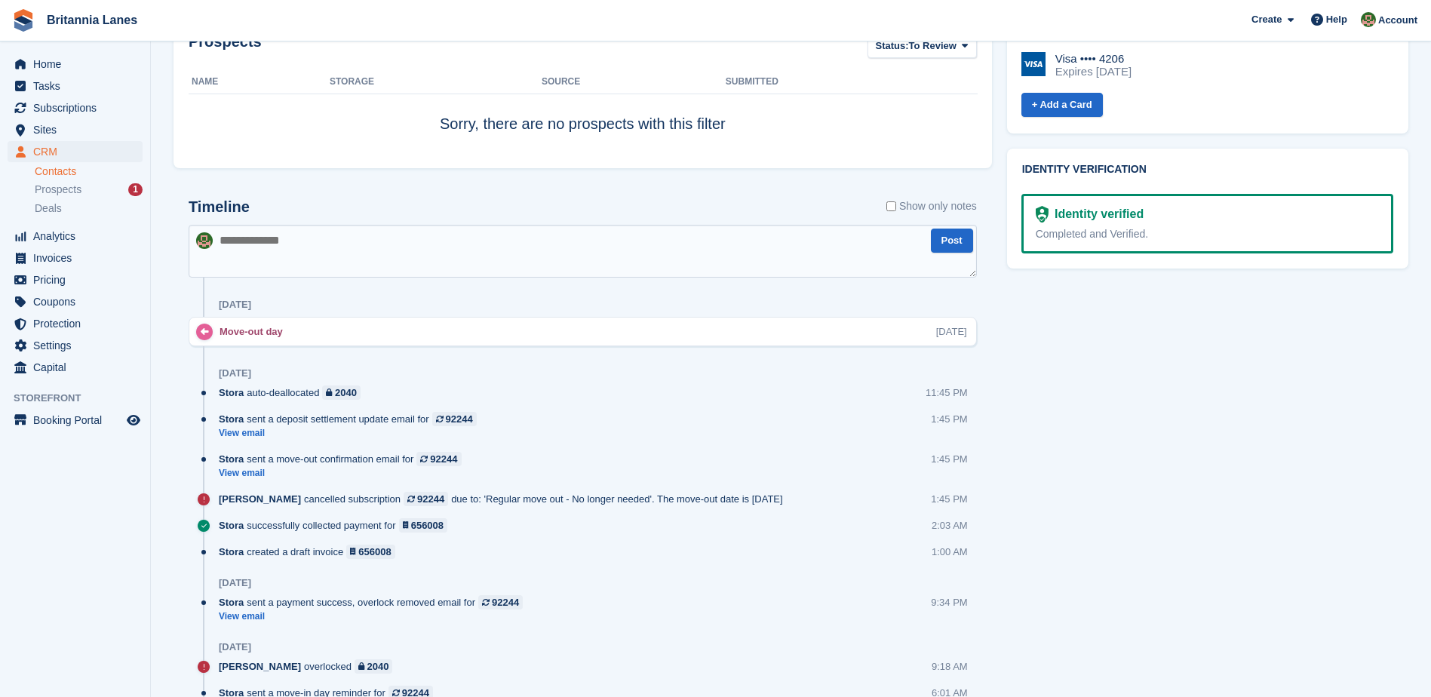
click at [251, 442] on div "Stora sent a deposit settlement update email for 92244 View email 1:45 PM" at bounding box center [598, 432] width 758 height 40
click at [251, 434] on link "View email" at bounding box center [352, 433] width 266 height 13
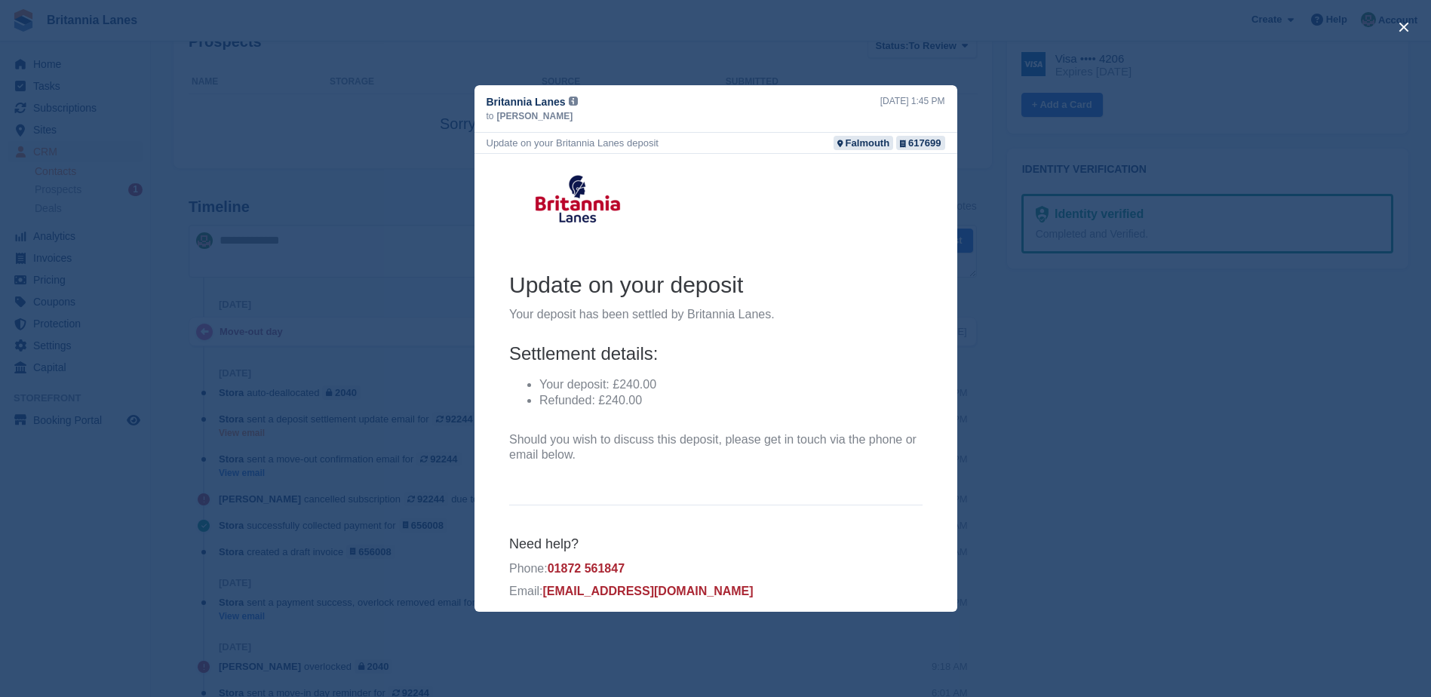
scroll to position [0, 0]
click at [1112, 414] on div "close" at bounding box center [715, 348] width 1431 height 697
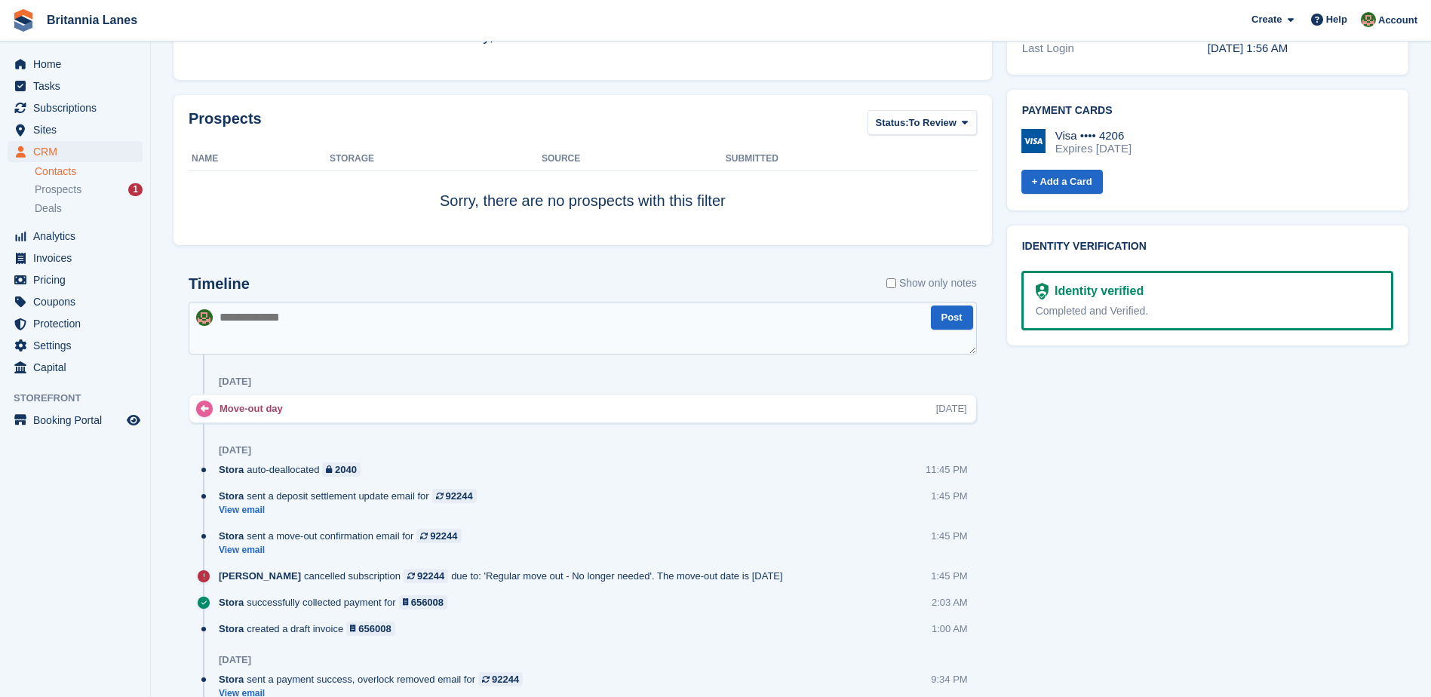
scroll to position [604, 0]
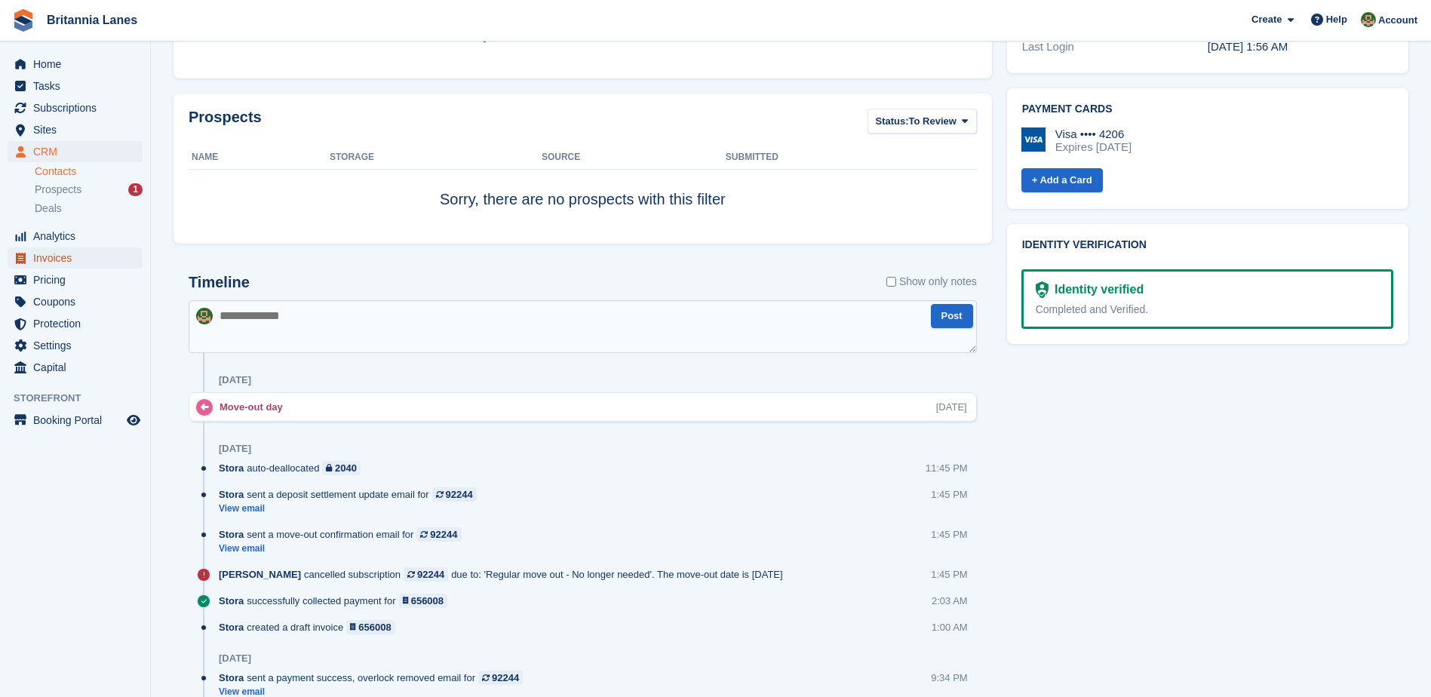
click at [89, 264] on span "Invoices" at bounding box center [78, 257] width 91 height 21
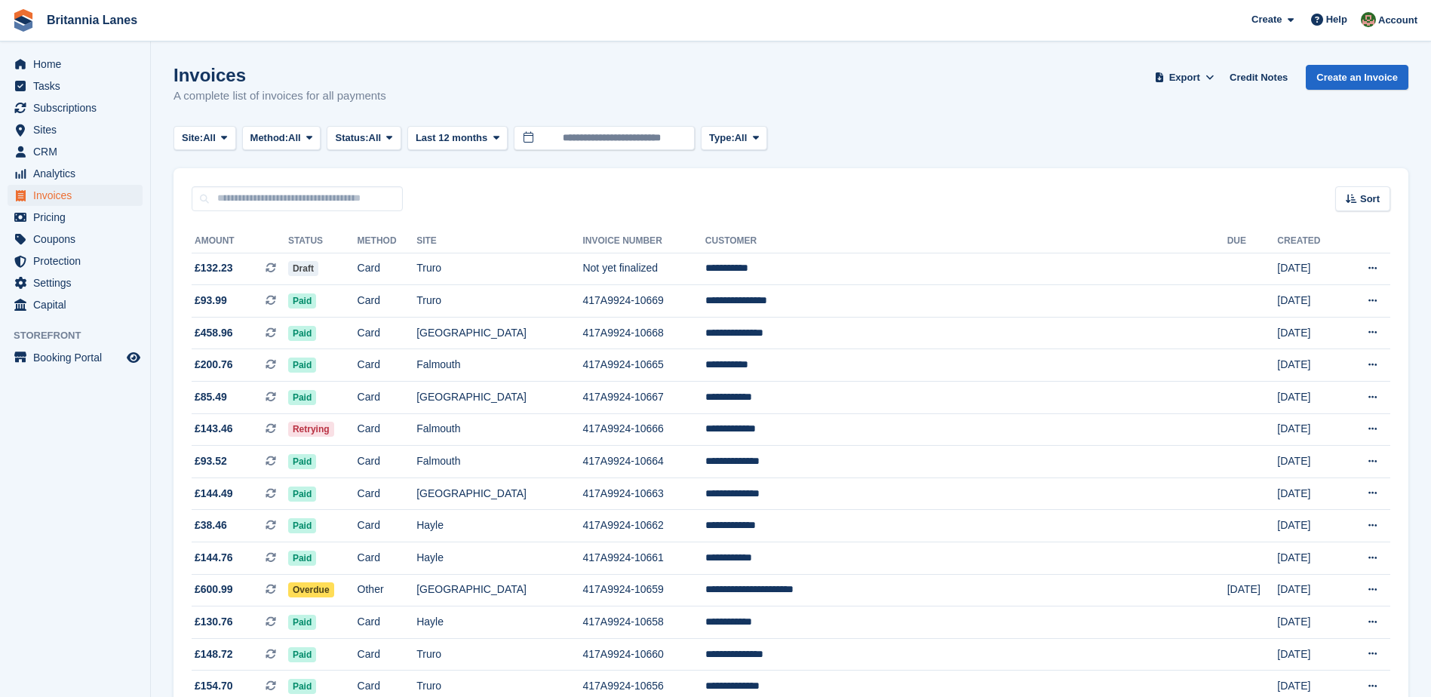
click at [358, 239] on th "Status" at bounding box center [322, 241] width 69 height 24
click at [289, 134] on span "Method:" at bounding box center [270, 138] width 38 height 15
click at [226, 134] on icon at bounding box center [224, 138] width 6 height 10
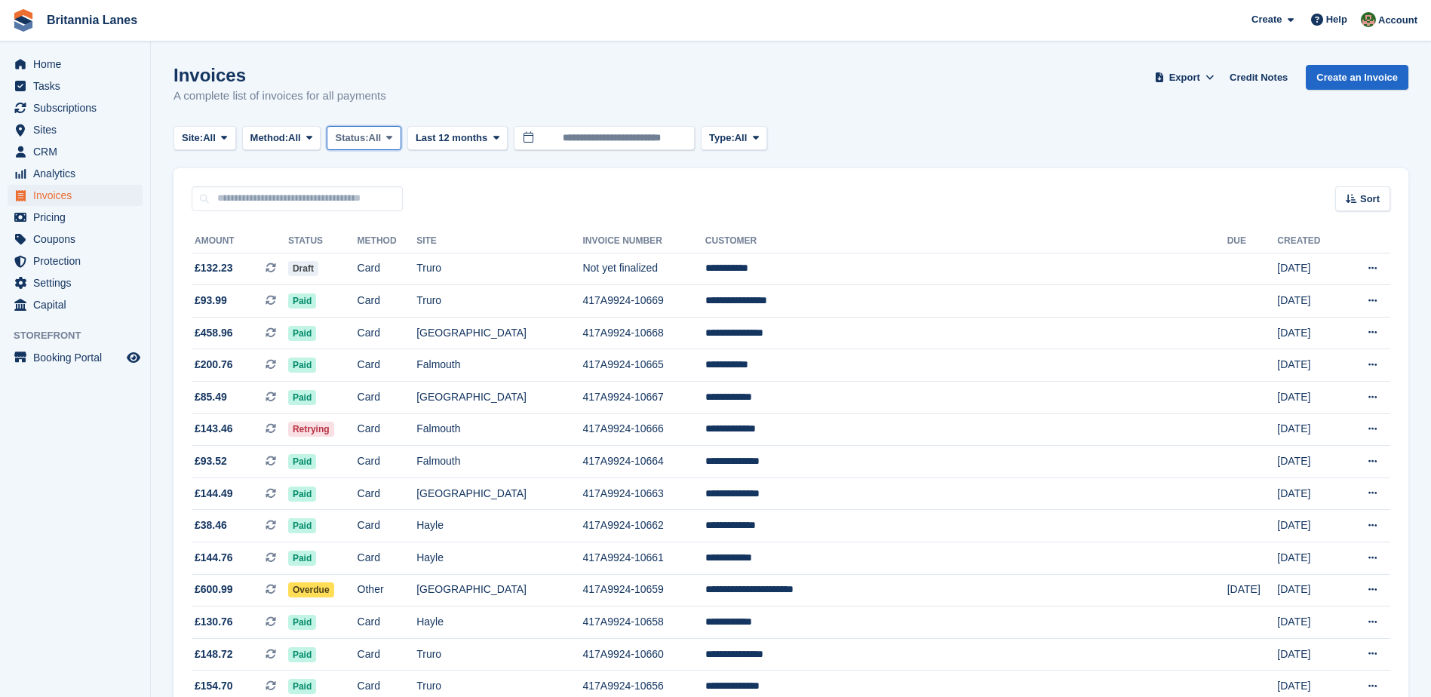
click at [364, 146] on button "Status: All" at bounding box center [364, 138] width 74 height 25
click at [564, 176] on div "Sort Sort by Date created Created (oldest first) Created (newest first)" at bounding box center [791, 189] width 1235 height 43
click at [795, 138] on div "Site: All All Truro Falmouth Exeter Hayle Method: All All Bank Transfer Cash Ch…" at bounding box center [791, 138] width 1235 height 25
click at [759, 137] on icon at bounding box center [756, 138] width 6 height 10
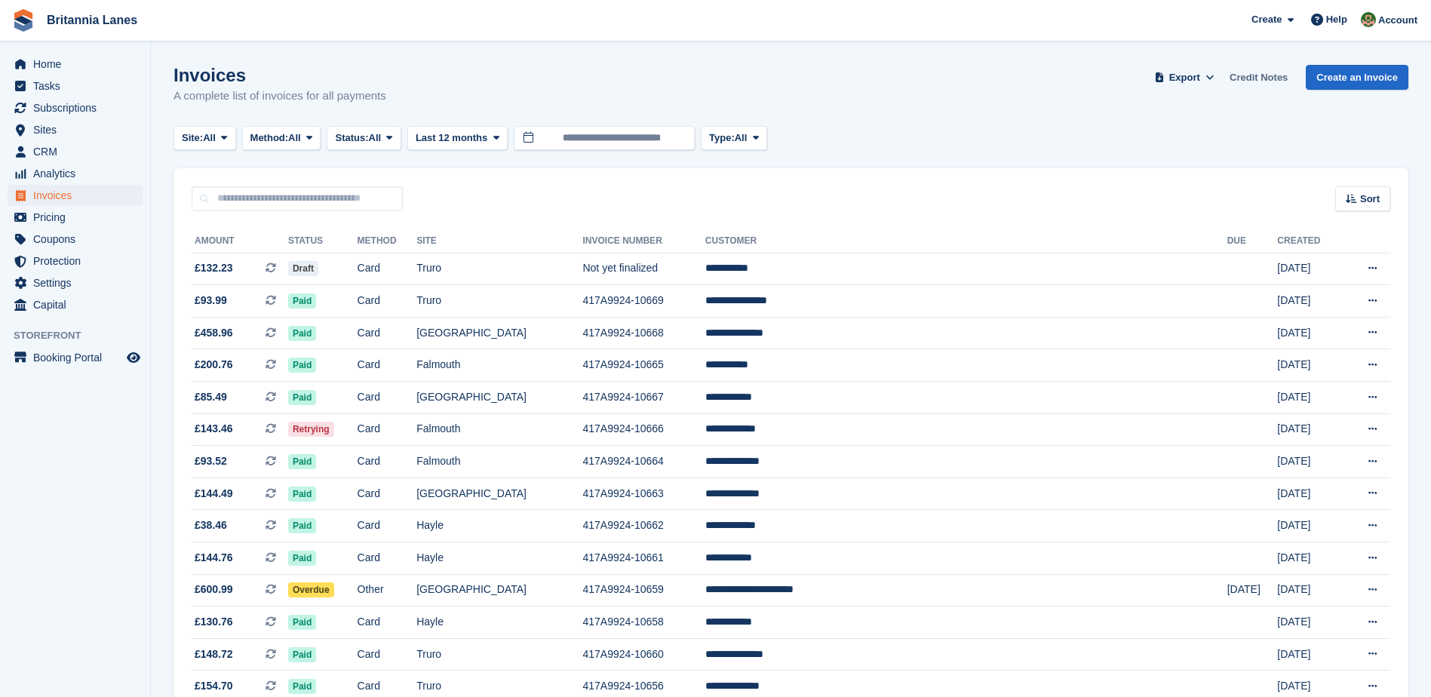
click at [1274, 69] on link "Credit Notes" at bounding box center [1259, 77] width 70 height 25
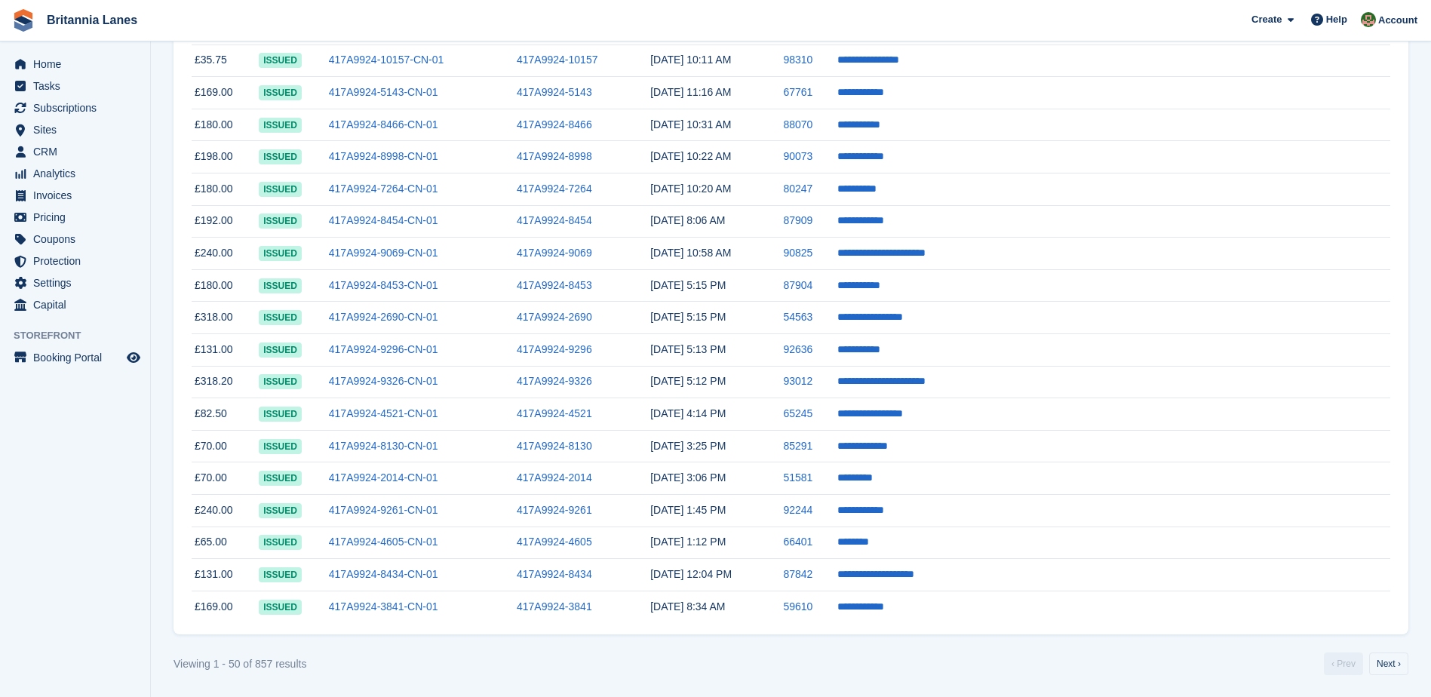
scroll to position [1221, 0]
click at [438, 220] on link "417A9924-8454-CN-01" at bounding box center [383, 220] width 109 height 12
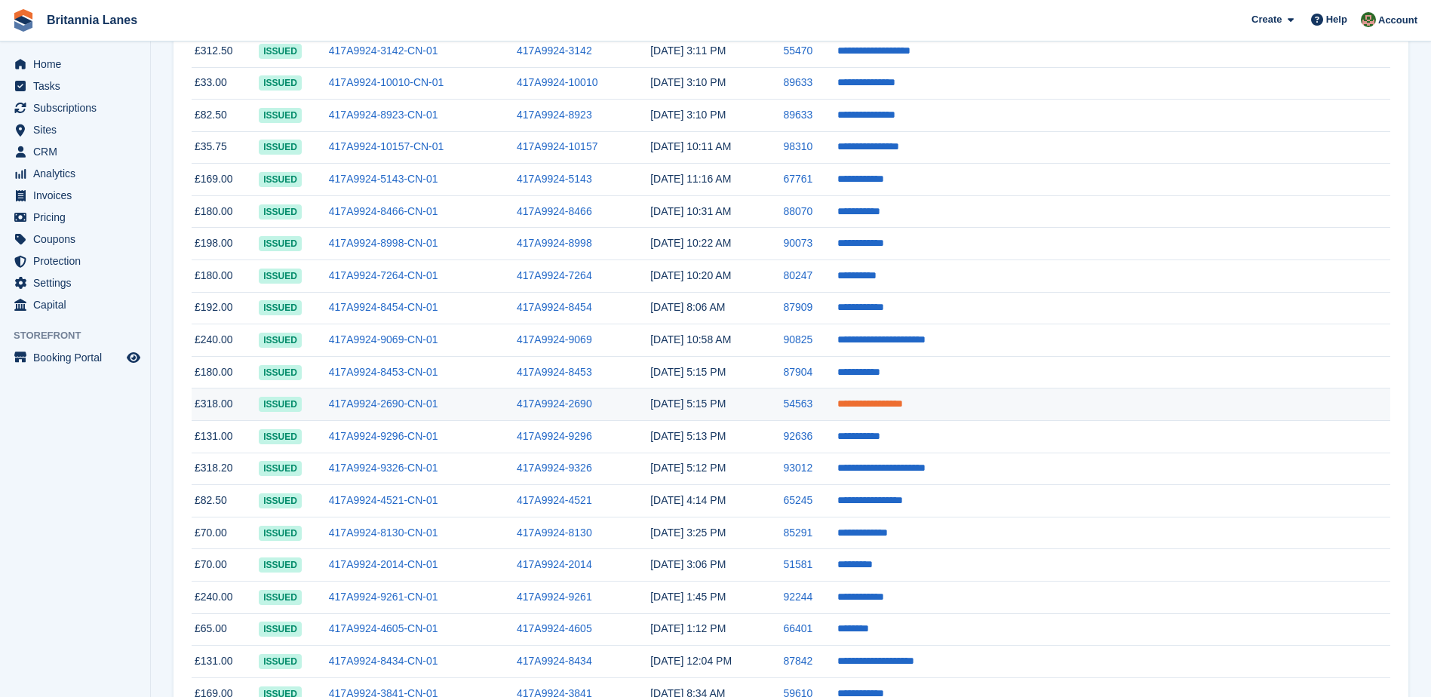
scroll to position [1132, 0]
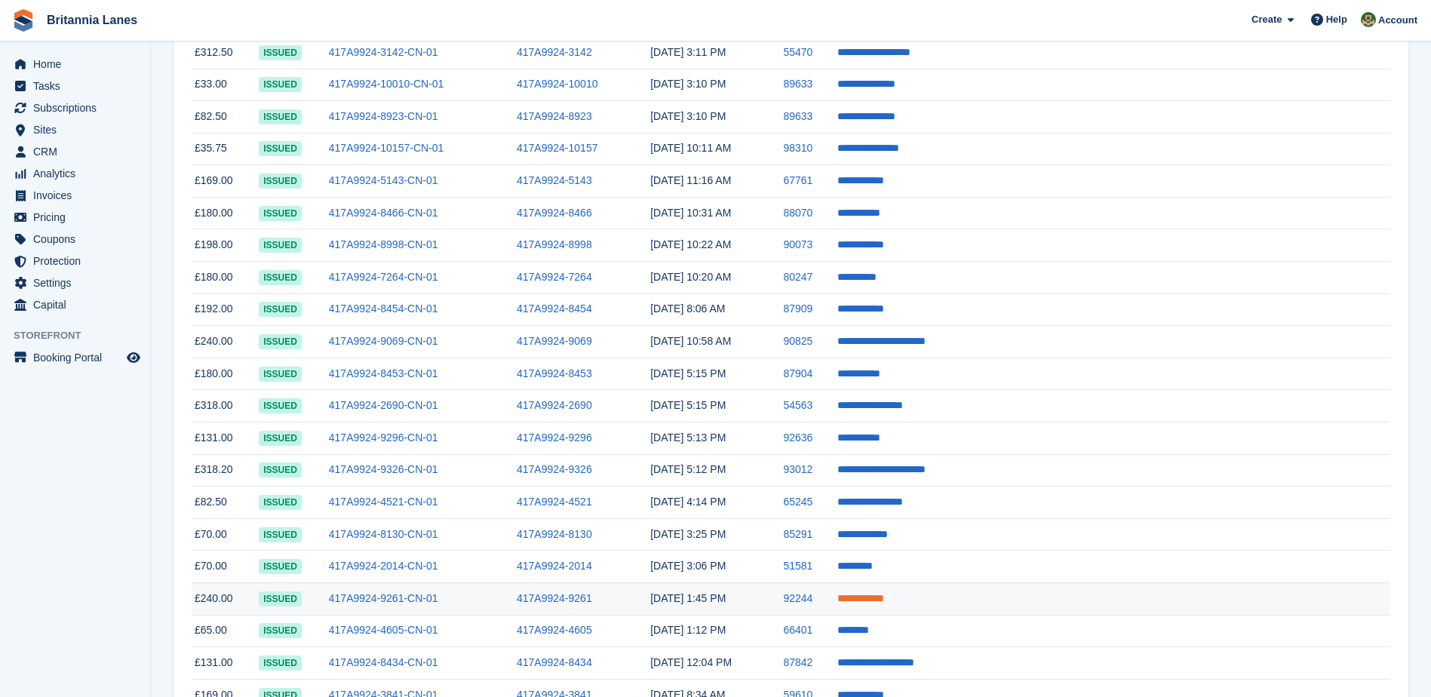
click at [884, 594] on link "**********" at bounding box center [861, 598] width 47 height 11
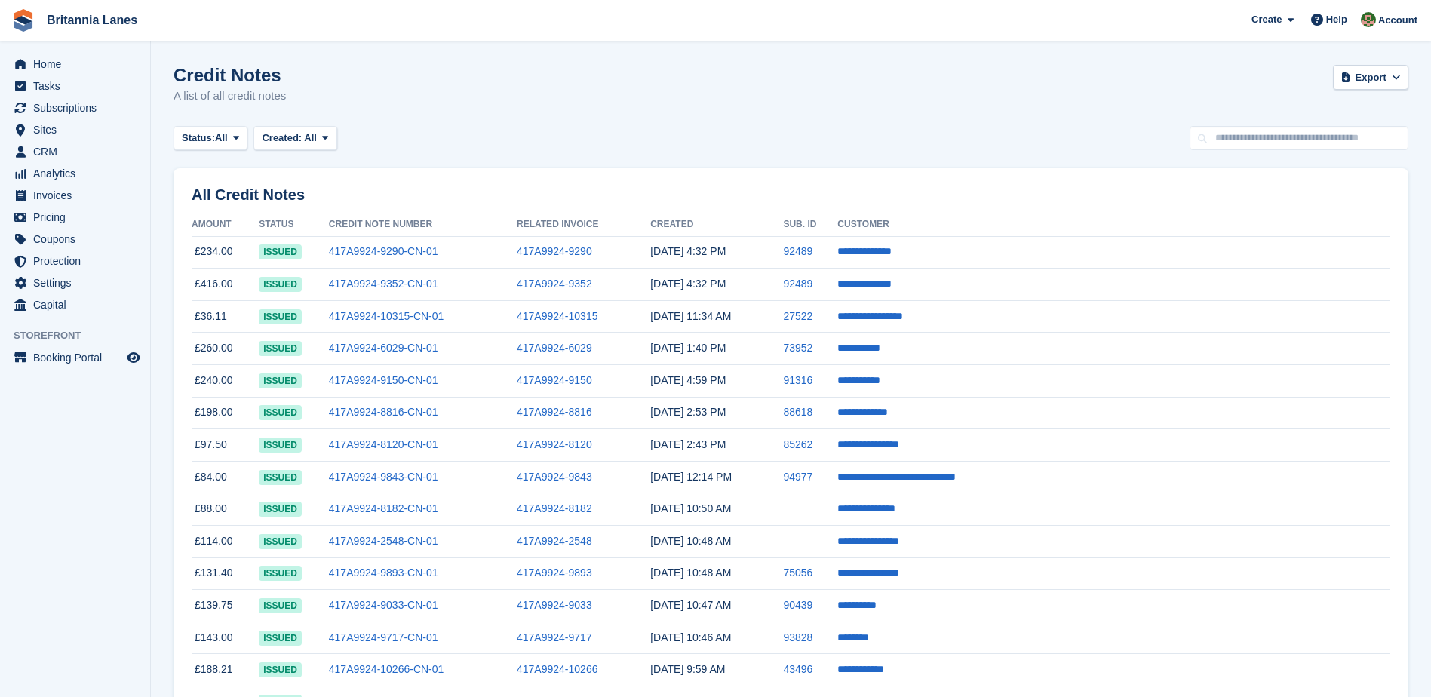
scroll to position [1132, 0]
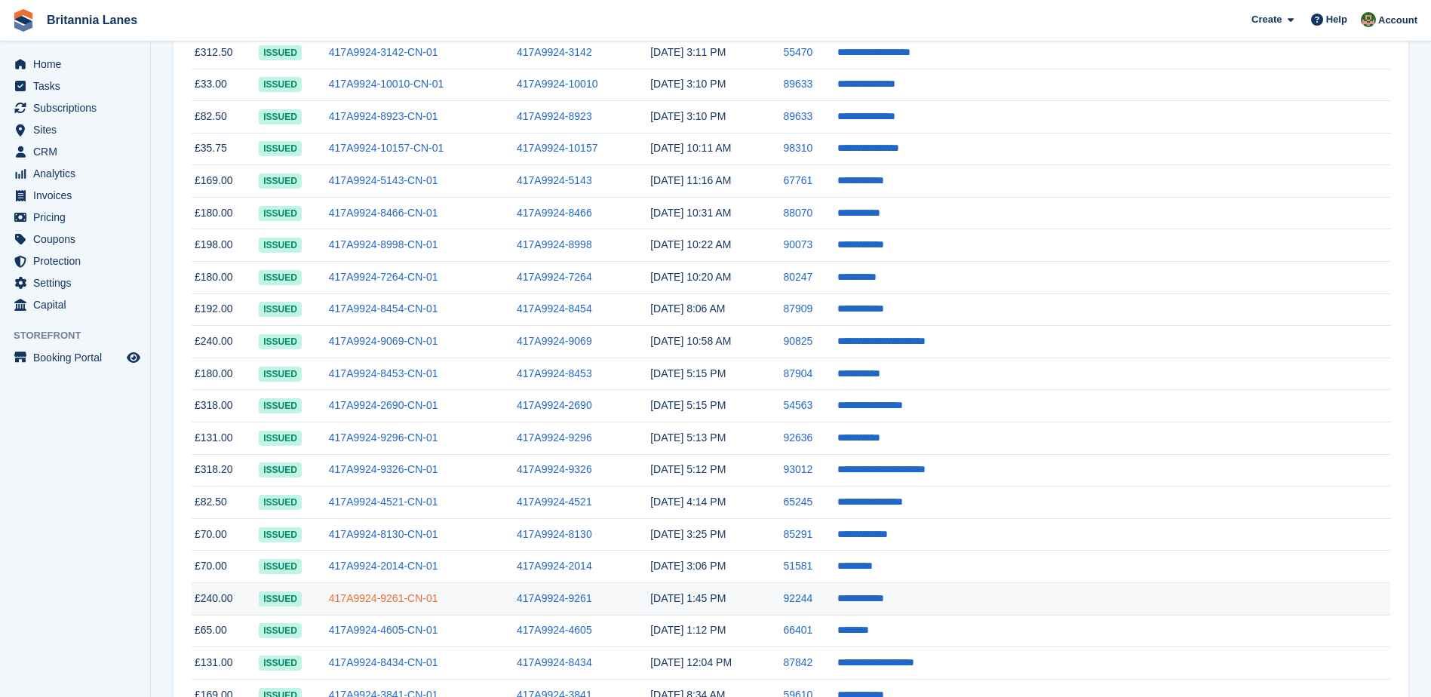
click at [414, 592] on link "417A9924-9261-CN-01" at bounding box center [383, 598] width 109 height 12
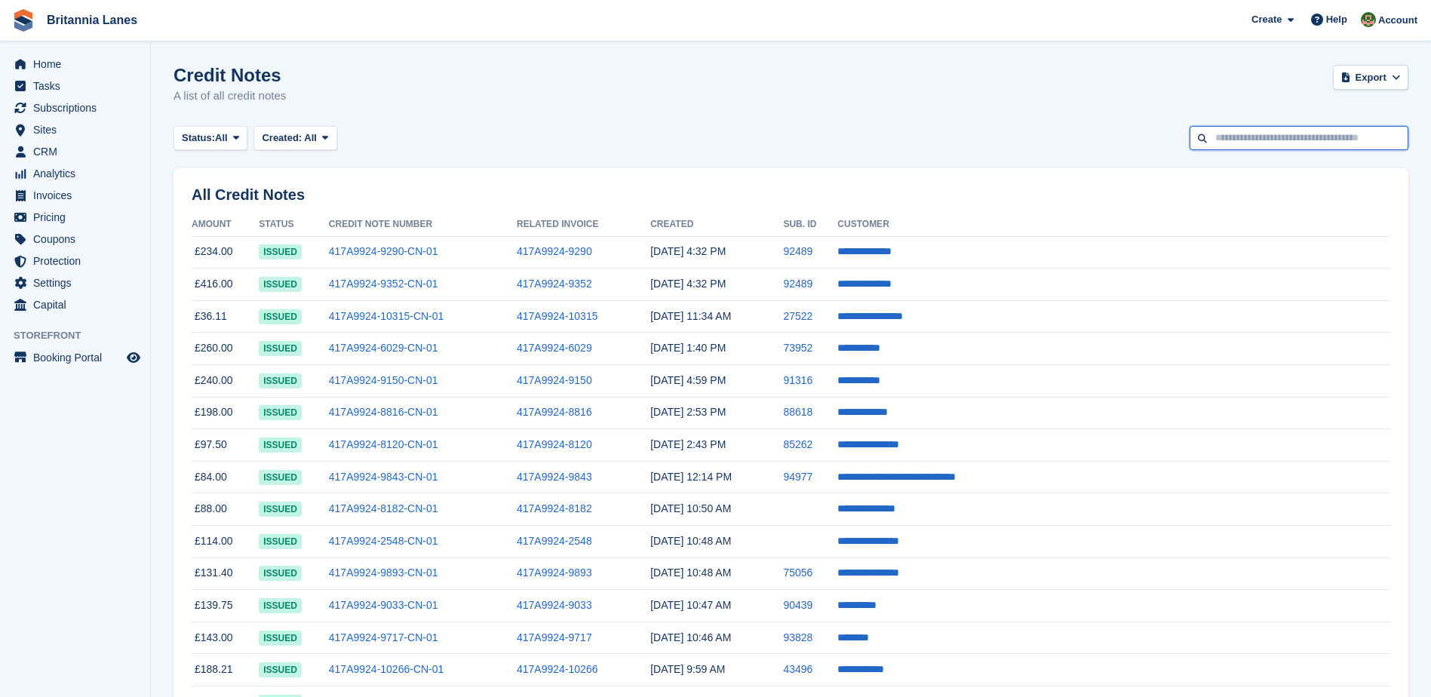
click at [1259, 145] on input "text" at bounding box center [1299, 138] width 219 height 25
type input "******"
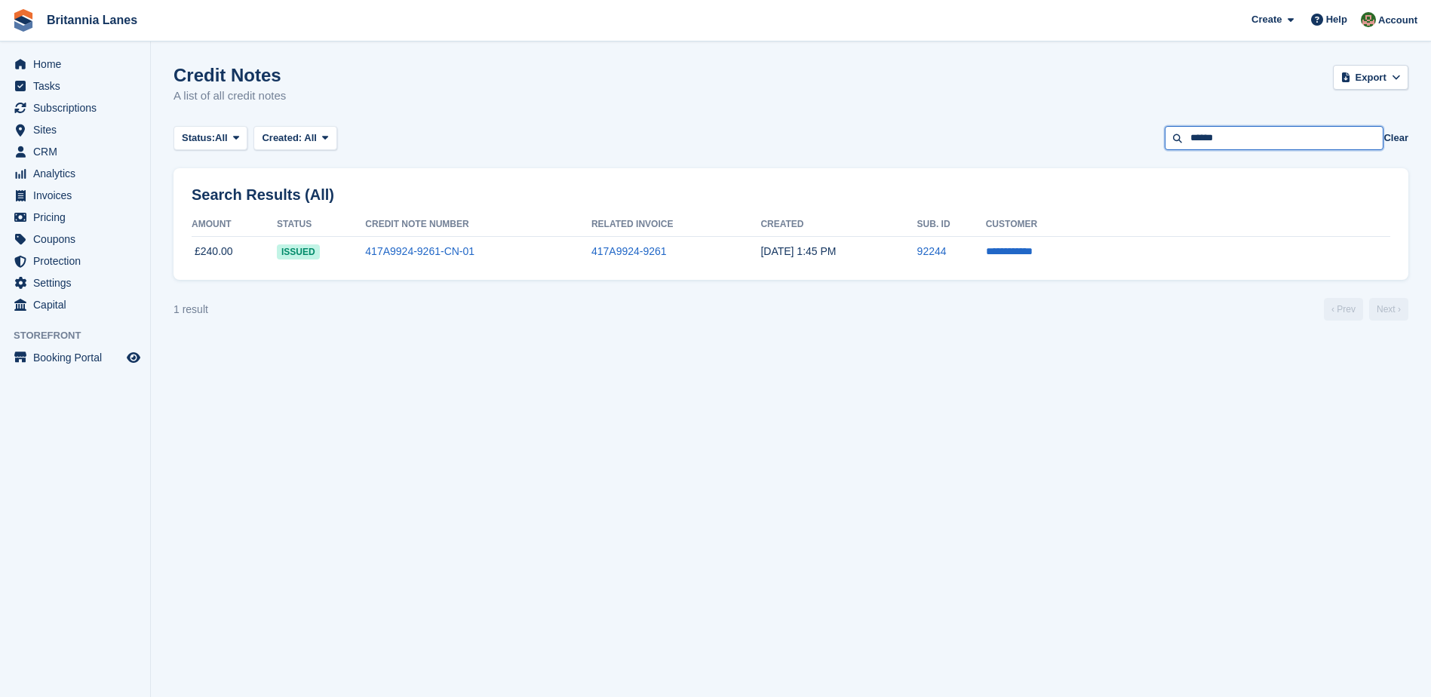
drag, startPoint x: 1257, startPoint y: 135, endPoint x: 1150, endPoint y: 149, distance: 108.0
click at [1150, 149] on div "Status: All All Issued Void Created: All All Last 24 hours Last 7 days Last 2 w…" at bounding box center [791, 138] width 1235 height 25
type input "*******"
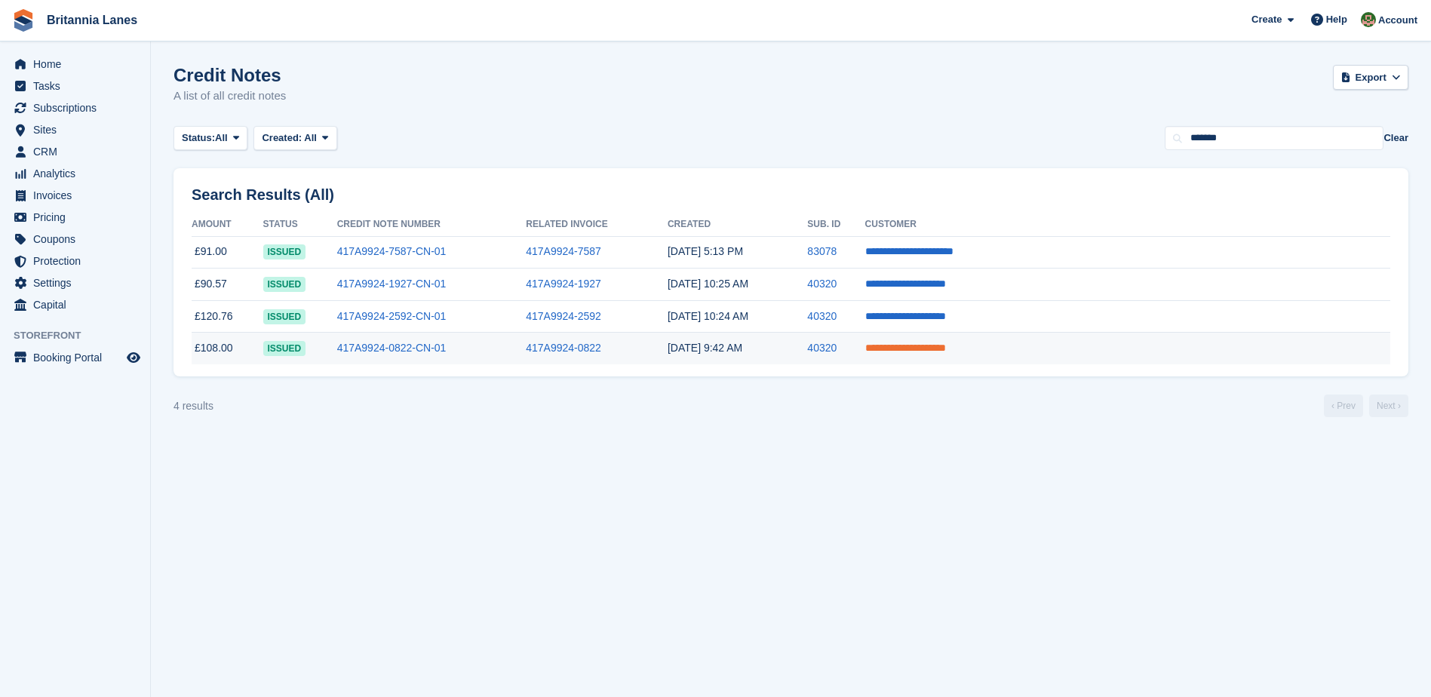
click at [946, 350] on link "**********" at bounding box center [905, 348] width 81 height 11
click at [439, 349] on link "417A9924-0822-CN-01" at bounding box center [391, 348] width 109 height 12
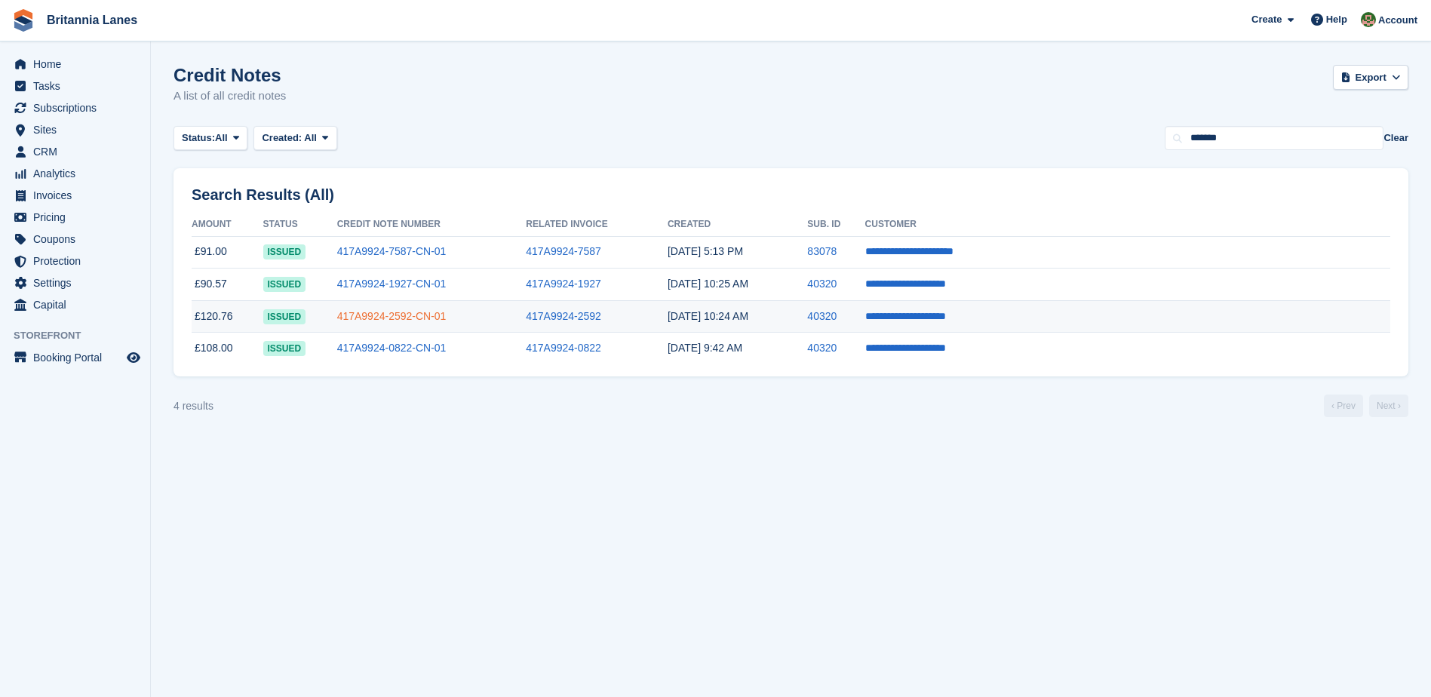
click at [429, 314] on link "417A9924-2592-CN-01" at bounding box center [391, 316] width 109 height 12
click at [407, 283] on link "417A9924-1927-CN-01" at bounding box center [391, 284] width 109 height 12
